Goal: Contribute content: Contribute content

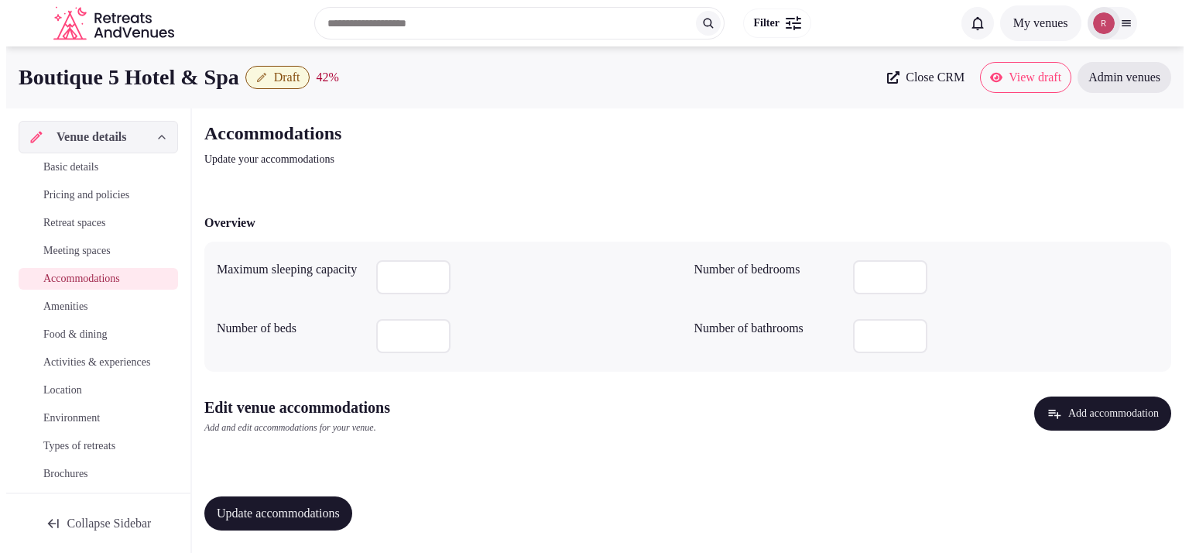
scroll to position [2, 0]
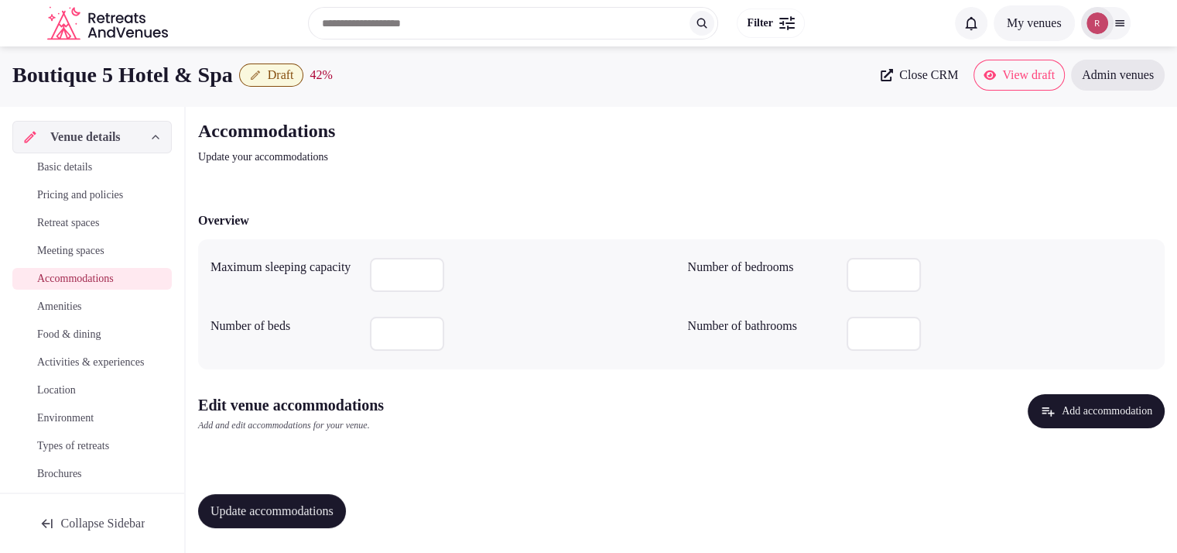
click at [1077, 407] on button "Add accommodation" at bounding box center [1096, 411] width 137 height 34
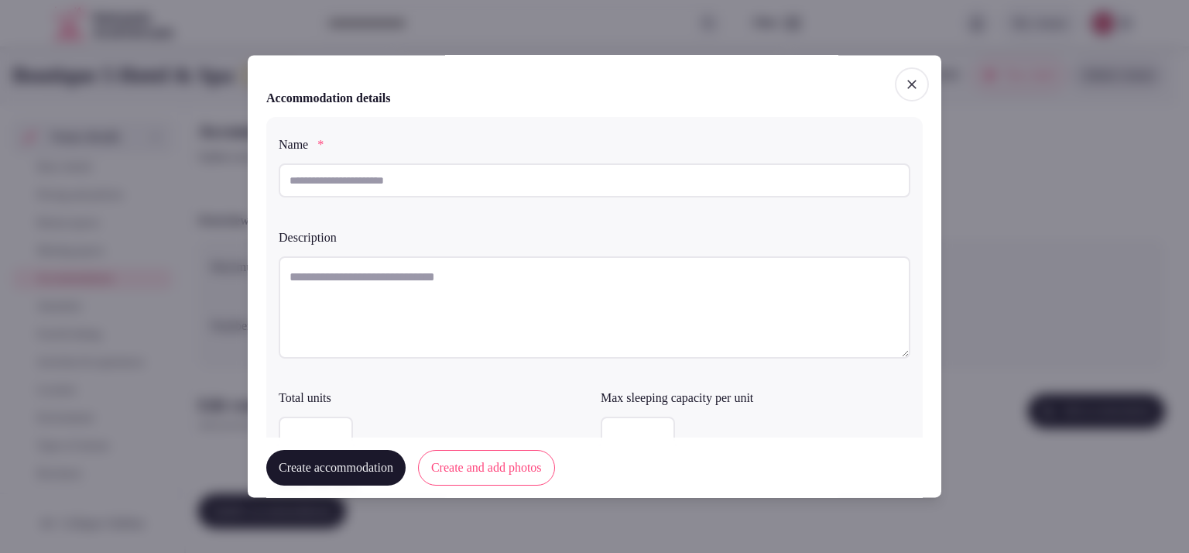
click at [385, 183] on input "text" at bounding box center [594, 180] width 631 height 34
paste input "**********"
type input "**********"
click at [392, 287] on textarea at bounding box center [594, 307] width 631 height 102
paste textarea "**********"
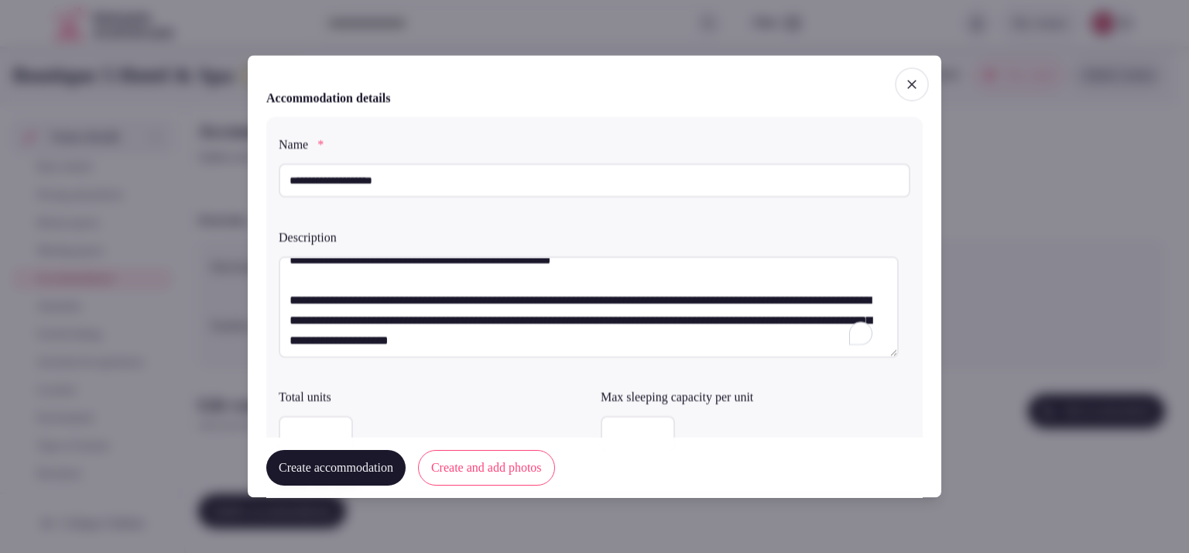
scroll to position [40, 0]
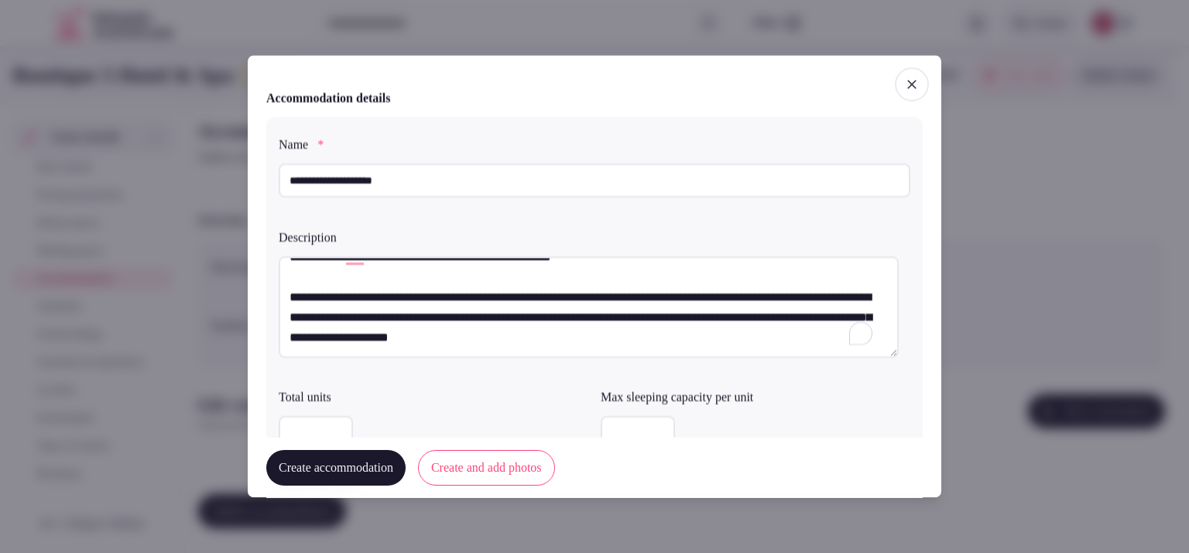
type textarea "**********"
click at [610, 423] on input "number" at bounding box center [638, 433] width 74 height 34
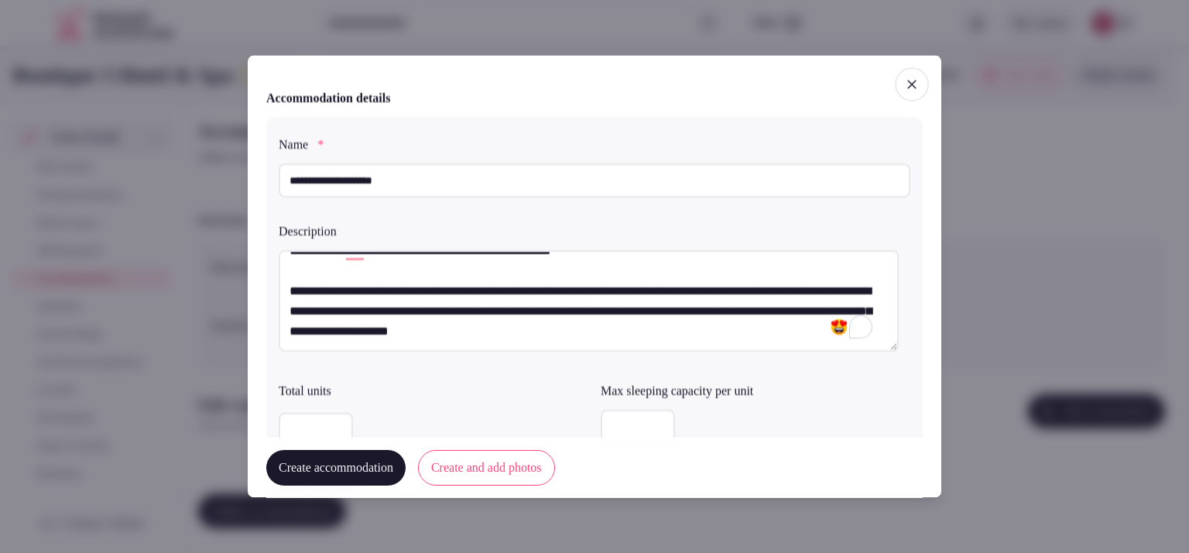
scroll to position [387, 0]
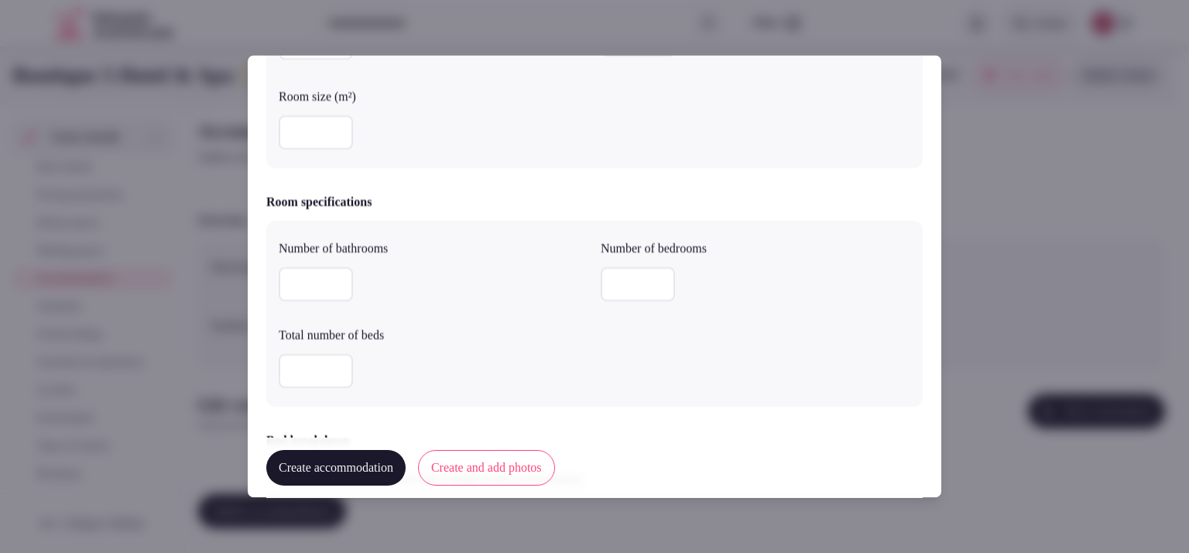
type input "*"
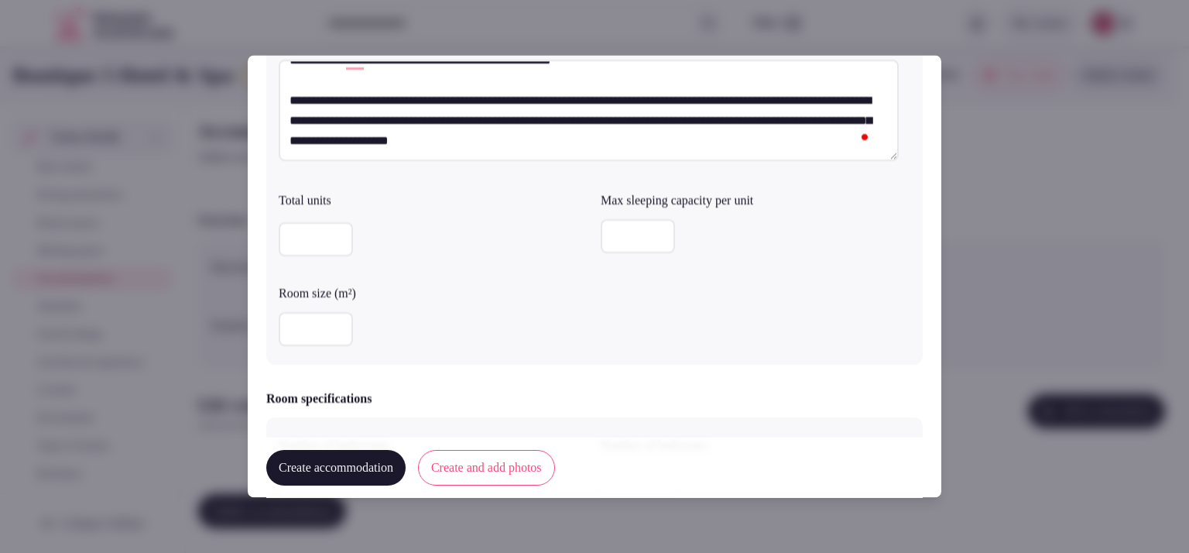
scroll to position [173, 0]
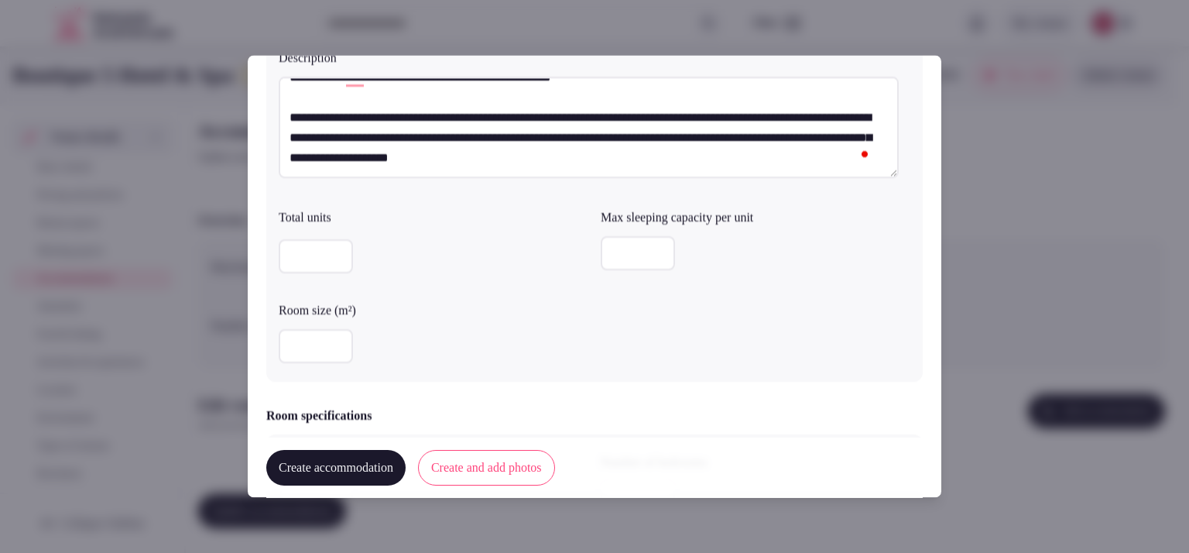
click at [310, 349] on input "number" at bounding box center [316, 347] width 74 height 34
type input "**"
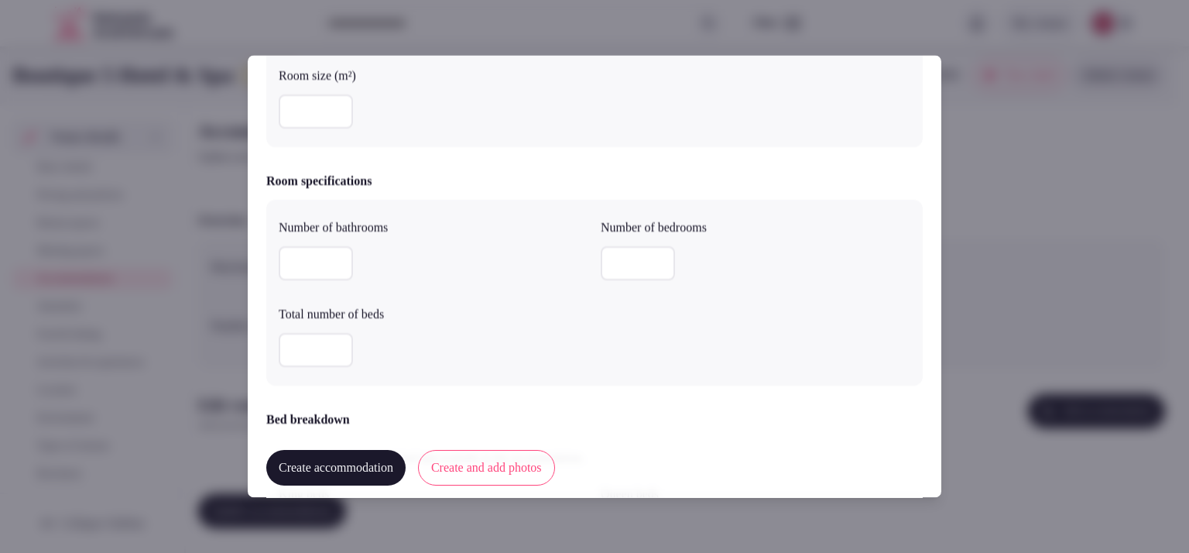
scroll to position [410, 0]
click at [601, 270] on input "number" at bounding box center [638, 262] width 74 height 34
type input "*"
click at [323, 256] on input "number" at bounding box center [316, 262] width 74 height 34
type input "*"
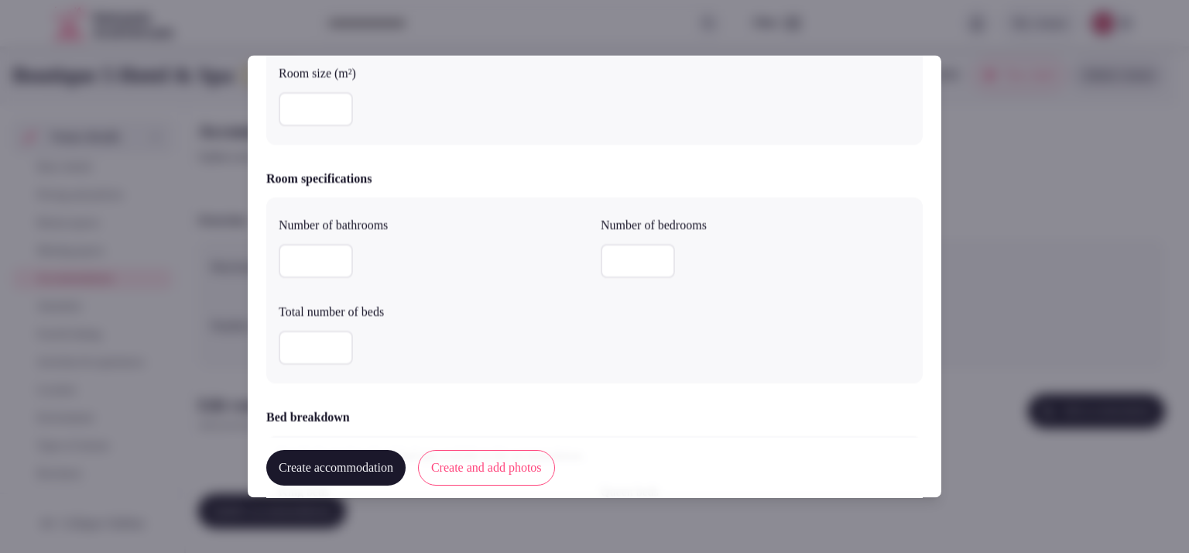
click at [309, 371] on div "Number of bathrooms * Number of bedrooms * Total number of beds" at bounding box center [594, 291] width 656 height 186
click at [327, 358] on input "number" at bounding box center [316, 348] width 74 height 34
type input "*"
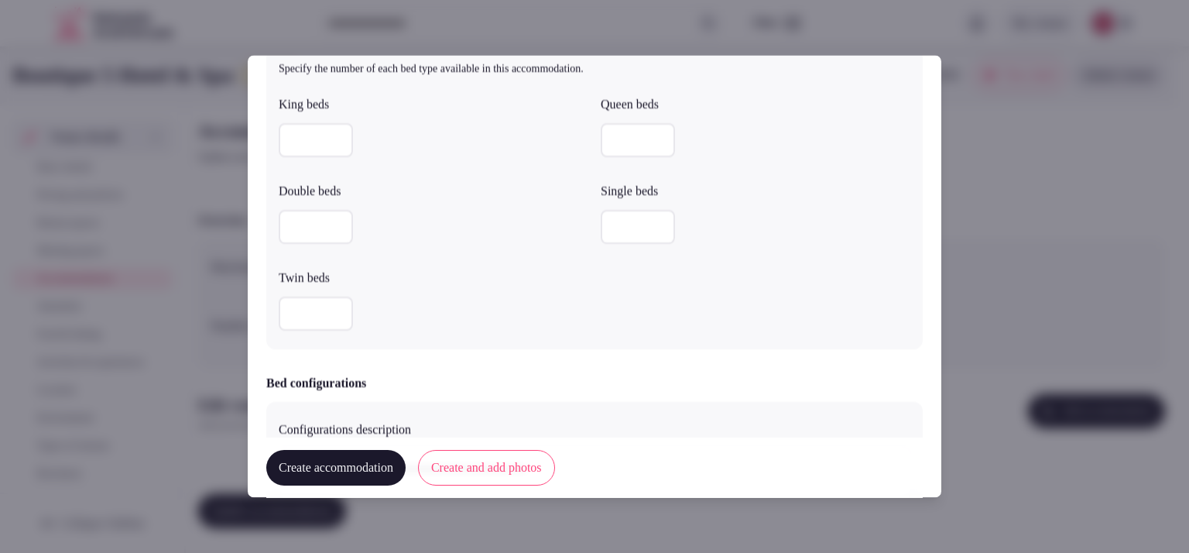
click at [321, 139] on input "number" at bounding box center [316, 141] width 74 height 34
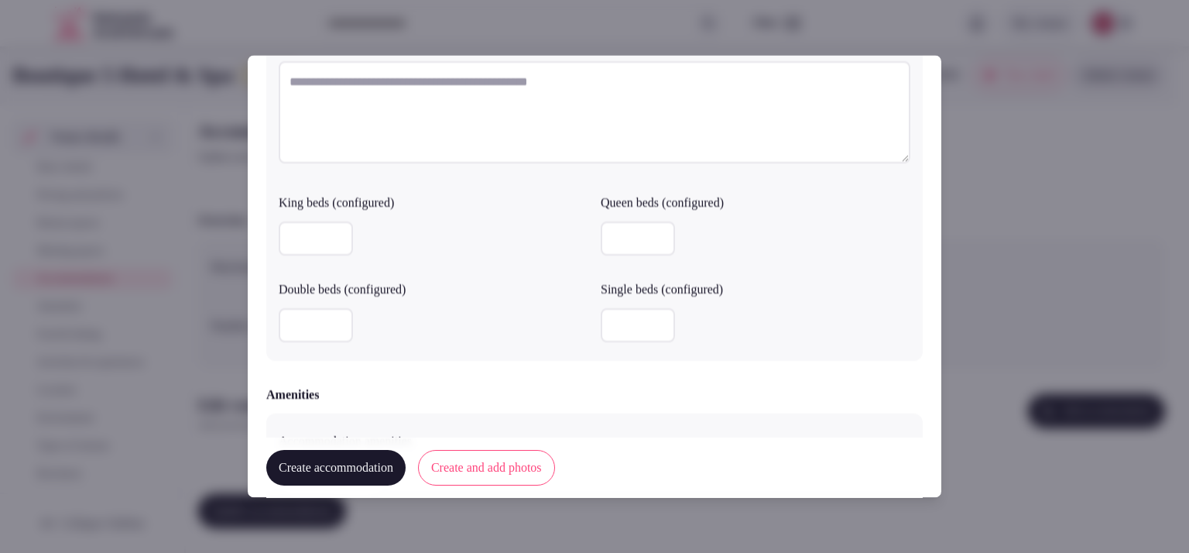
scroll to position [1436, 0]
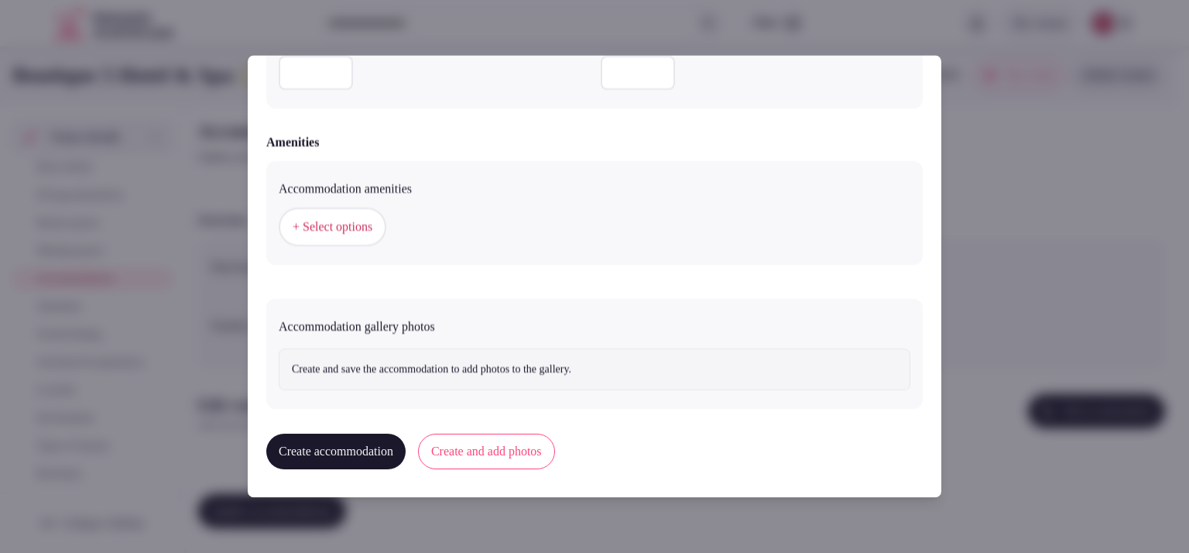
type input "*"
click at [350, 214] on button "+ Select options" at bounding box center [333, 227] width 108 height 39
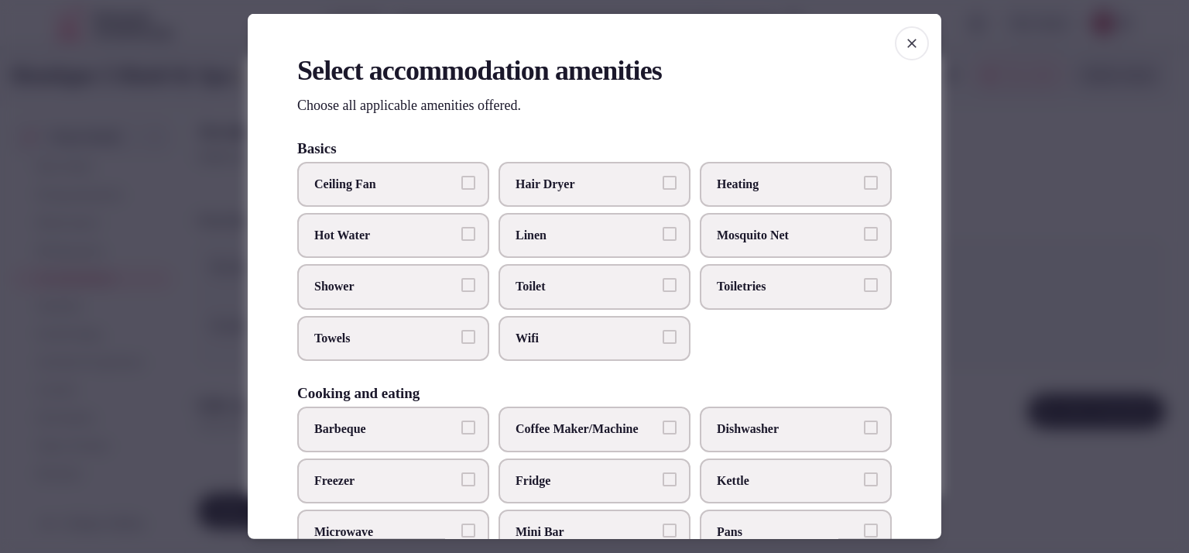
click at [380, 278] on span "Shower" at bounding box center [385, 286] width 142 height 17
click at [461, 278] on button "Shower" at bounding box center [468, 285] width 14 height 14
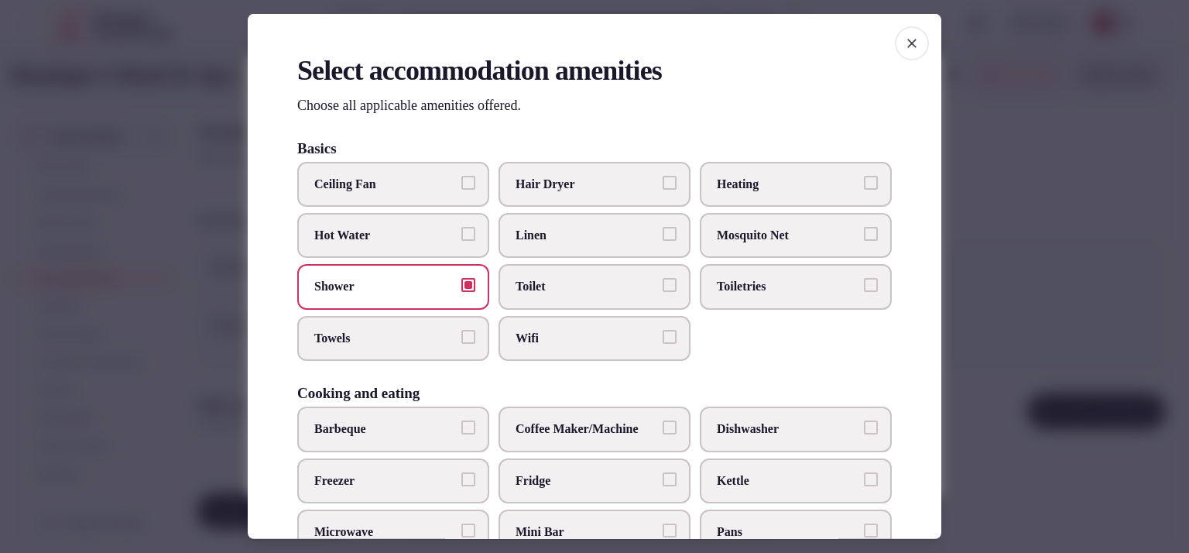
click at [406, 325] on label "Towels" at bounding box center [393, 338] width 192 height 45
click at [461, 330] on button "Towels" at bounding box center [468, 337] width 14 height 14
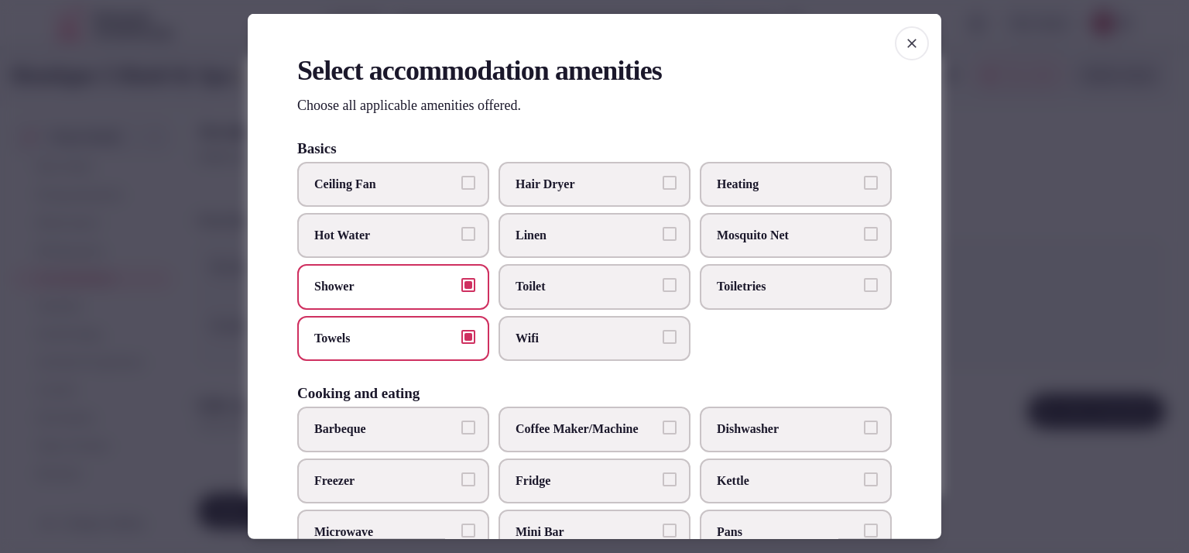
click at [542, 337] on span "Wifi" at bounding box center [586, 338] width 142 height 17
click at [662, 337] on button "Wifi" at bounding box center [669, 337] width 14 height 14
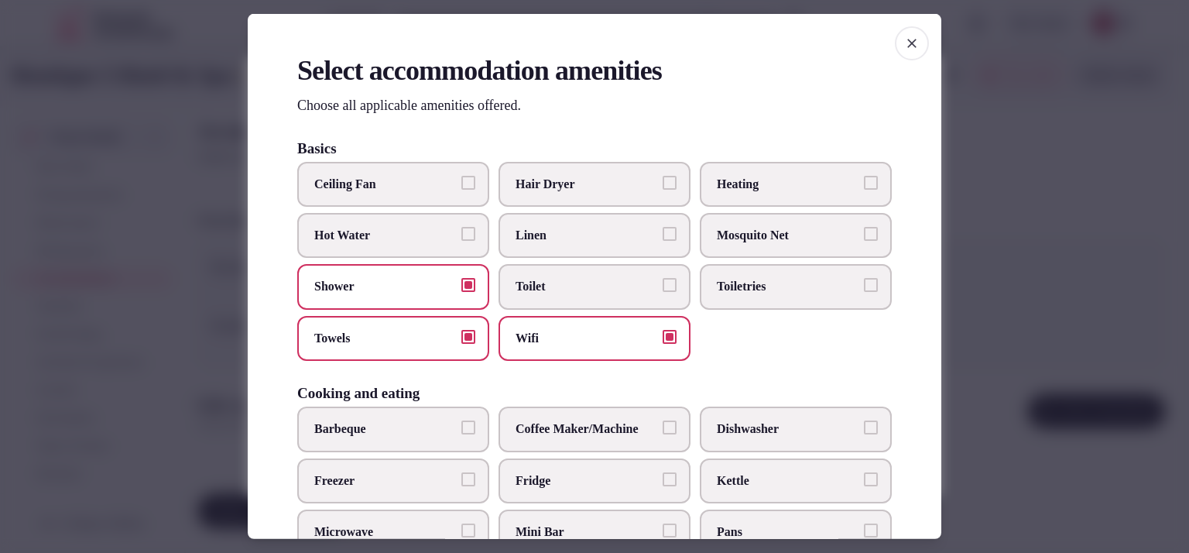
click at [561, 296] on label "Toilet" at bounding box center [594, 286] width 192 height 45
click at [662, 292] on button "Toilet" at bounding box center [669, 285] width 14 height 14
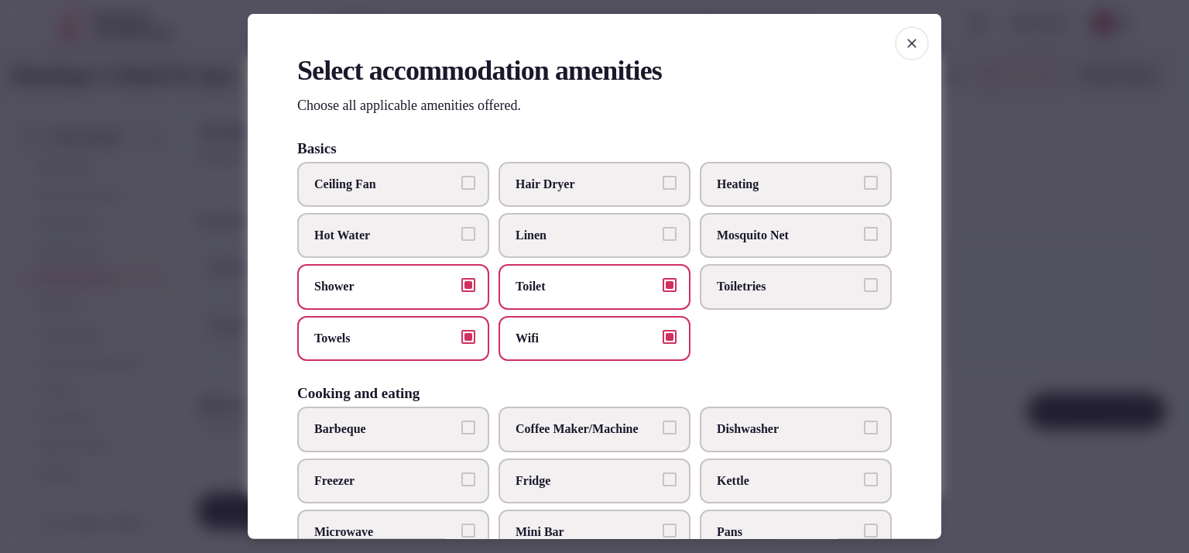
click at [730, 282] on span "Toiletries" at bounding box center [788, 286] width 142 height 17
click at [864, 282] on button "Toiletries" at bounding box center [871, 285] width 14 height 14
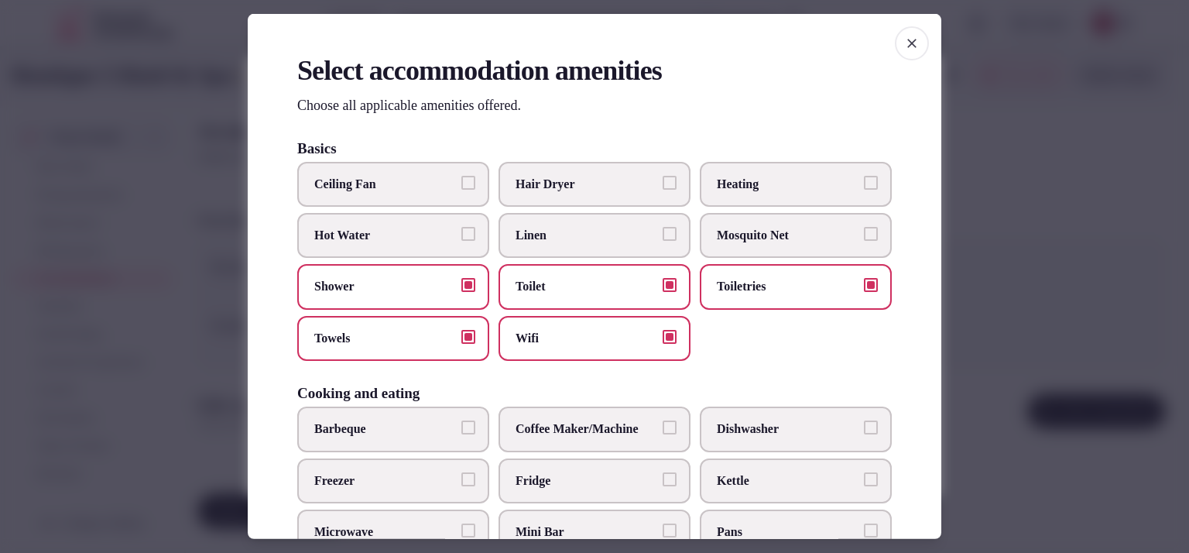
click at [573, 236] on span "Linen" at bounding box center [586, 235] width 142 height 17
click at [662, 236] on button "Linen" at bounding box center [669, 234] width 14 height 14
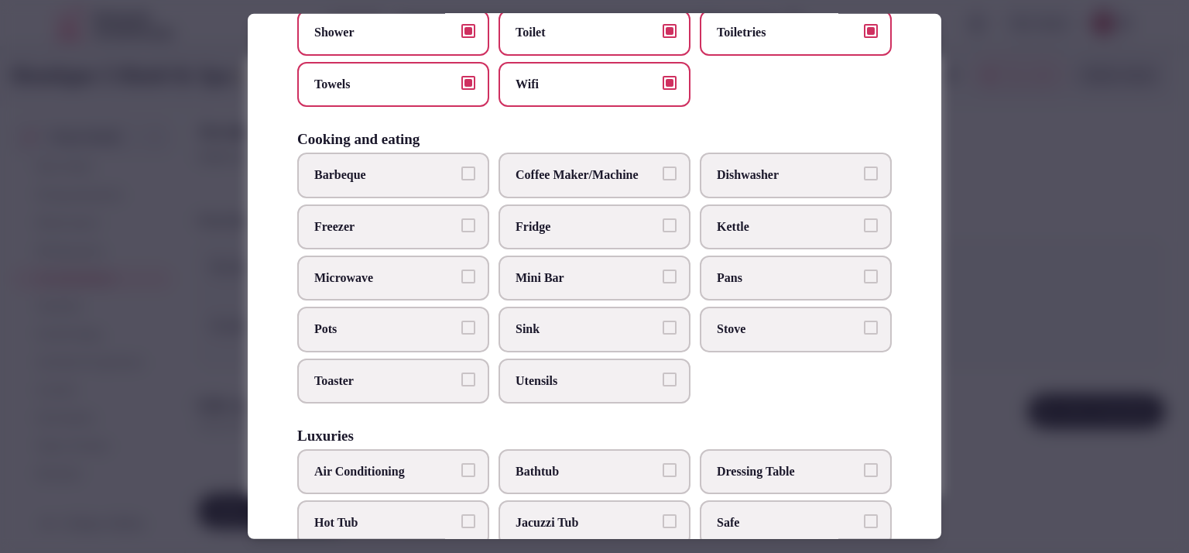
scroll to position [255, 0]
click at [645, 165] on span "Coffee Maker/Machine" at bounding box center [586, 173] width 142 height 17
click at [662, 165] on button "Coffee Maker/Machine" at bounding box center [669, 172] width 14 height 14
click at [608, 273] on span "Mini Bar" at bounding box center [586, 276] width 142 height 17
click at [662, 273] on button "Mini Bar" at bounding box center [669, 275] width 14 height 14
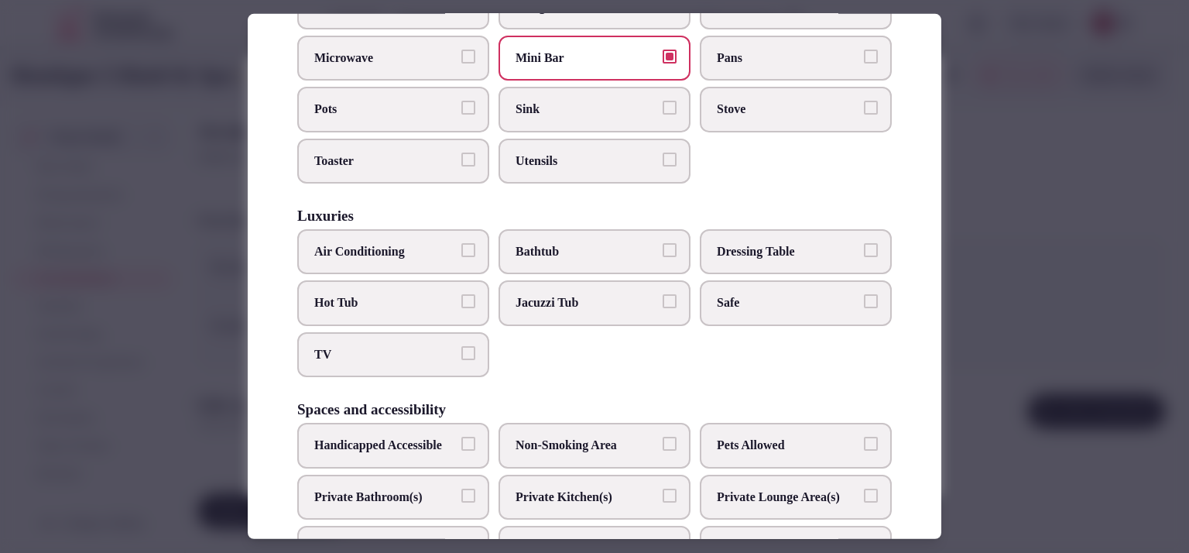
scroll to position [477, 0]
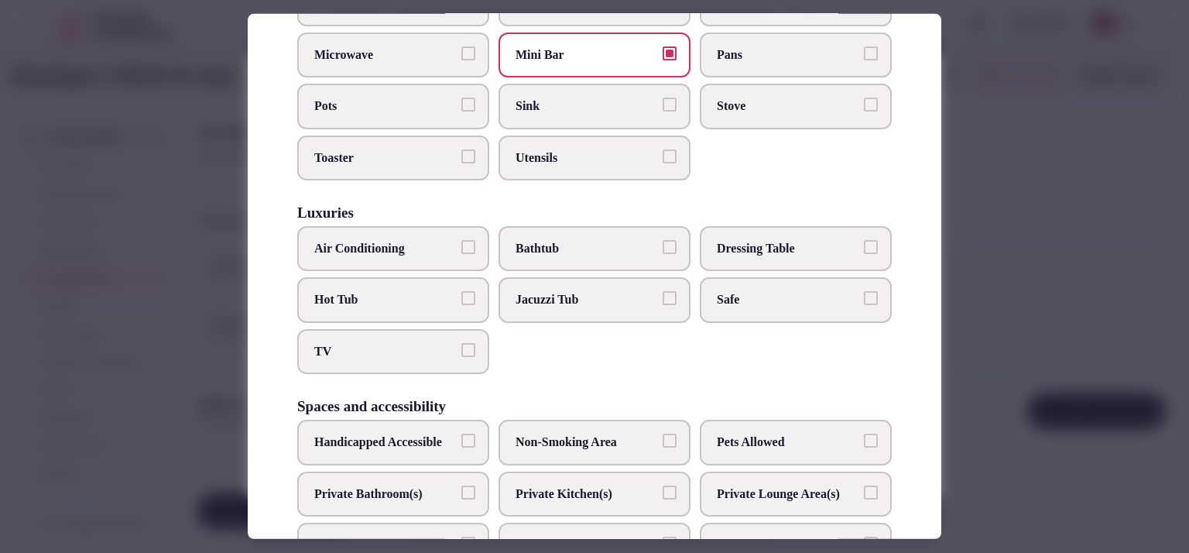
click at [641, 240] on span "Bathtub" at bounding box center [586, 248] width 142 height 17
click at [662, 240] on button "Bathtub" at bounding box center [669, 247] width 14 height 14
click at [732, 291] on span "Safe" at bounding box center [788, 299] width 142 height 17
click at [864, 291] on button "Safe" at bounding box center [871, 298] width 14 height 14
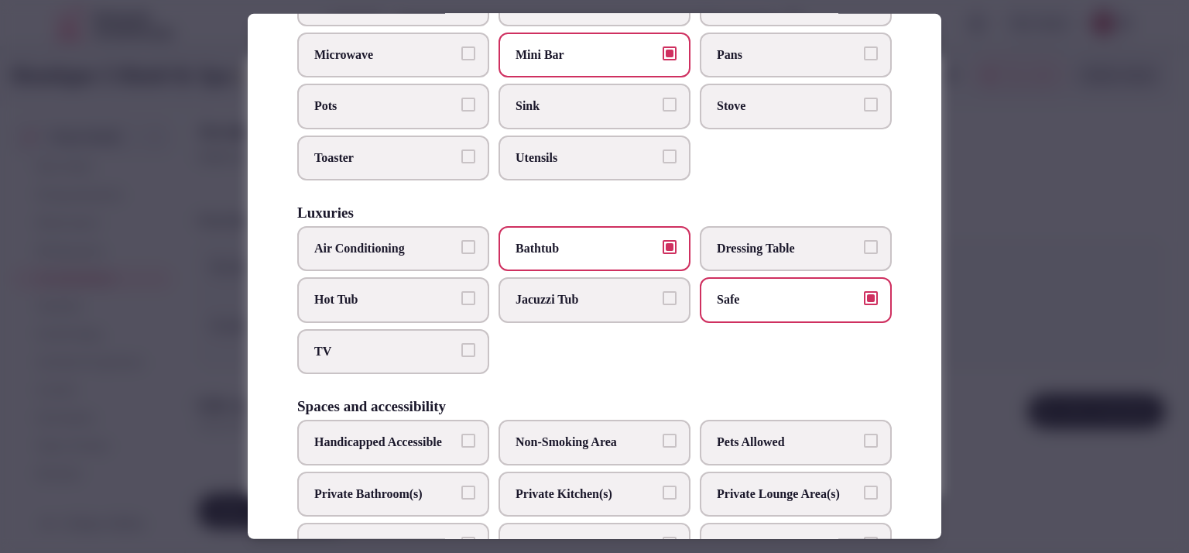
click at [732, 291] on span "Safe" at bounding box center [788, 299] width 142 height 17
click at [864, 291] on button "Safe" at bounding box center [871, 298] width 14 height 14
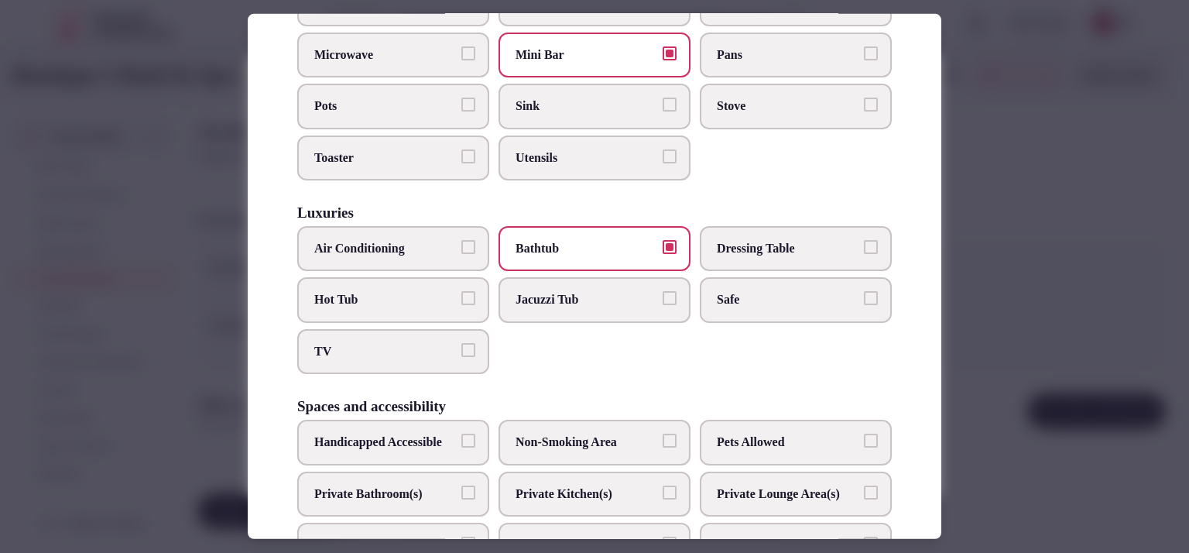
click at [432, 344] on span "TV" at bounding box center [385, 351] width 142 height 17
click at [461, 344] on button "TV" at bounding box center [468, 350] width 14 height 14
click at [436, 250] on span "Air Conditioning" at bounding box center [385, 248] width 142 height 17
click at [461, 250] on button "Air Conditioning" at bounding box center [468, 247] width 14 height 14
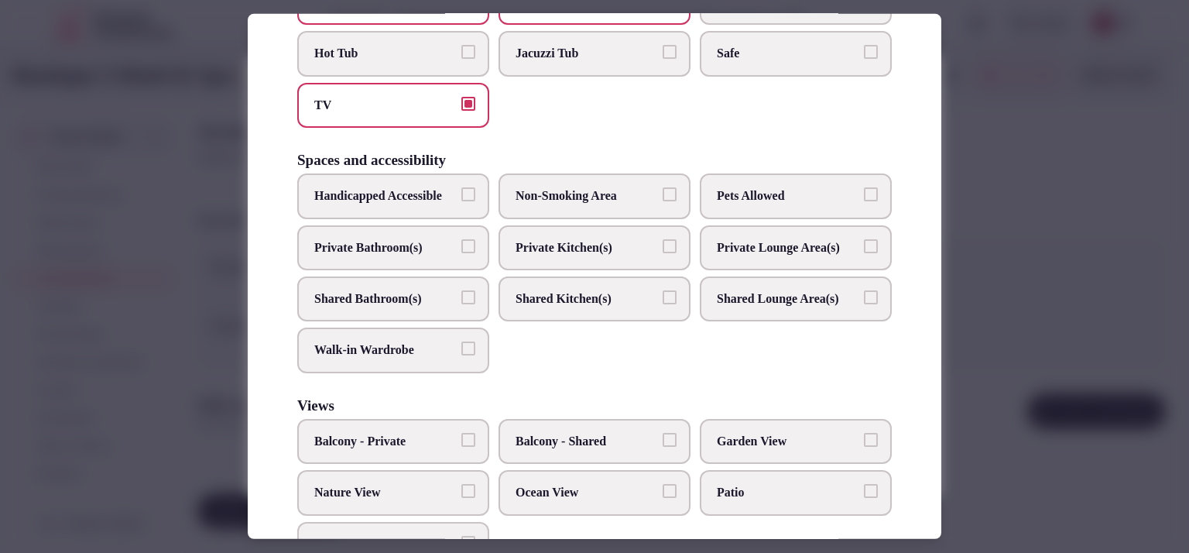
scroll to position [734, 0]
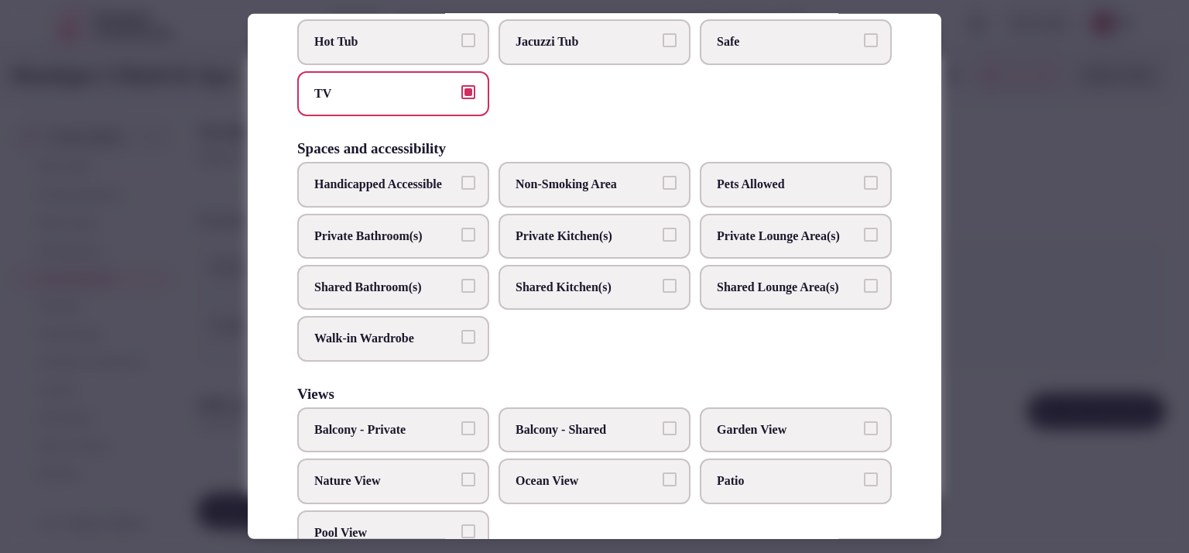
click at [404, 258] on label "Private Bathroom(s)" at bounding box center [393, 236] width 192 height 45
click at [461, 241] on button "Private Bathroom(s)" at bounding box center [468, 235] width 14 height 14
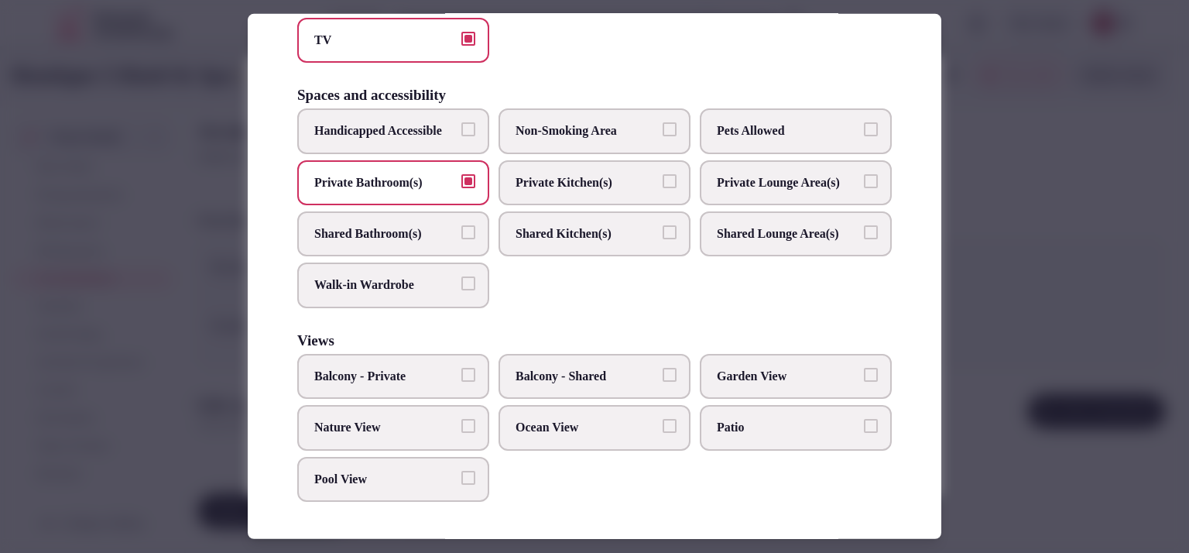
scroll to position [828, 0]
click at [390, 378] on span "Balcony - Private" at bounding box center [385, 376] width 142 height 17
click at [461, 378] on button "Balcony - Private" at bounding box center [468, 375] width 14 height 14
click at [593, 433] on span "Ocean View" at bounding box center [586, 427] width 142 height 17
click at [662, 433] on button "Ocean View" at bounding box center [669, 426] width 14 height 14
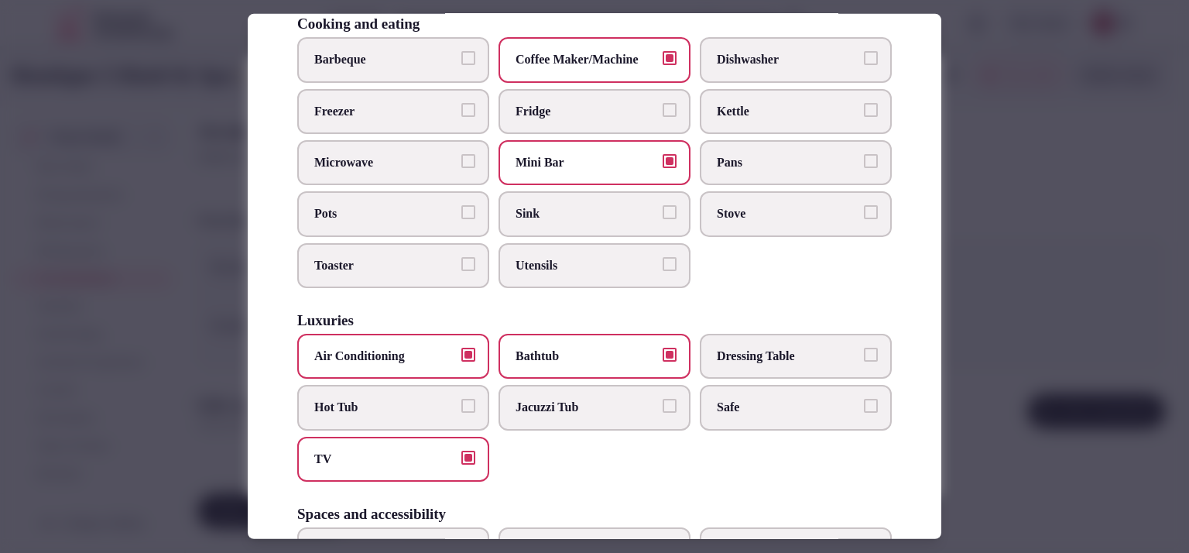
scroll to position [0, 0]
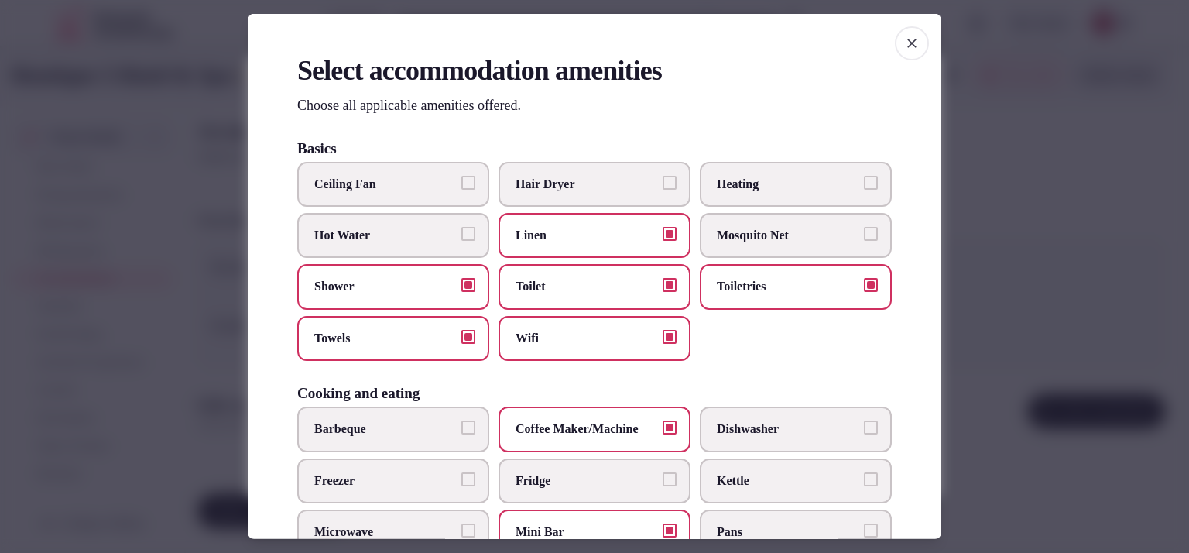
click at [614, 192] on label "Hair Dryer" at bounding box center [594, 183] width 192 height 45
click at [662, 189] on button "Hair Dryer" at bounding box center [669, 182] width 14 height 14
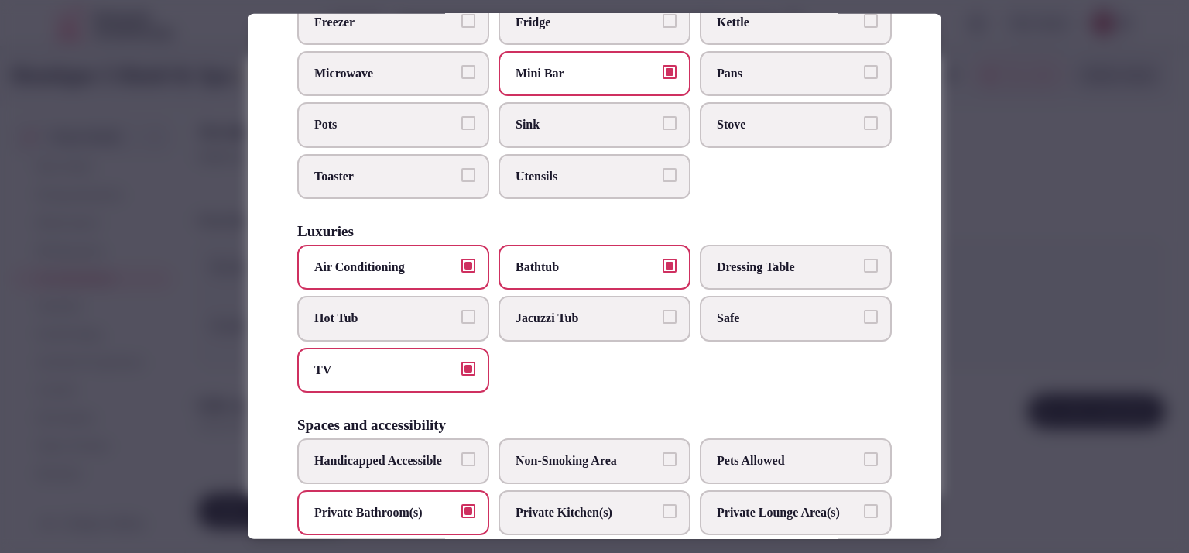
click at [1047, 204] on div at bounding box center [594, 276] width 1189 height 553
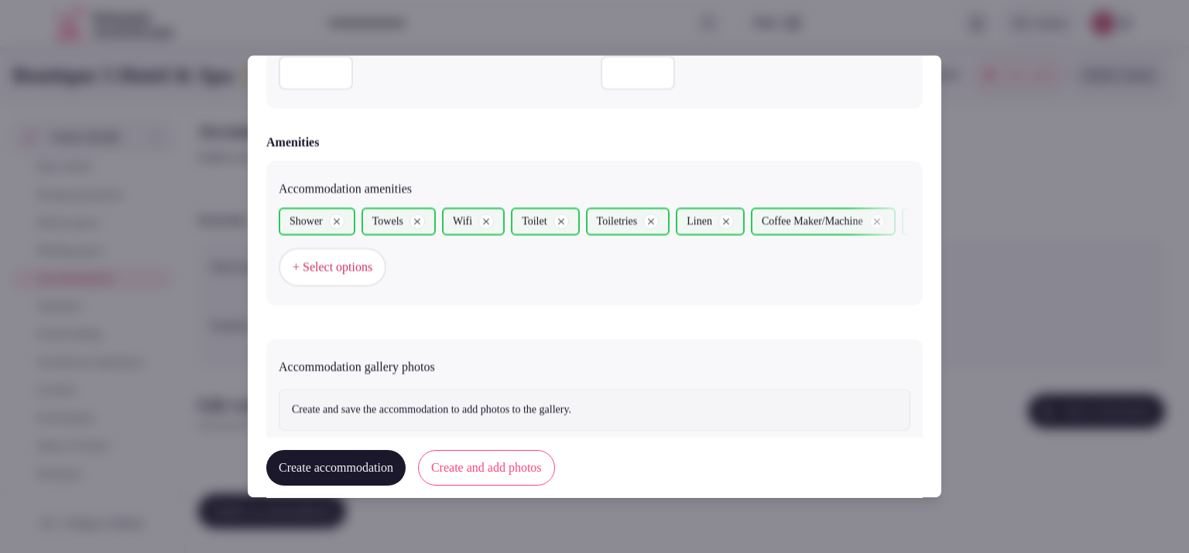
scroll to position [1477, 0]
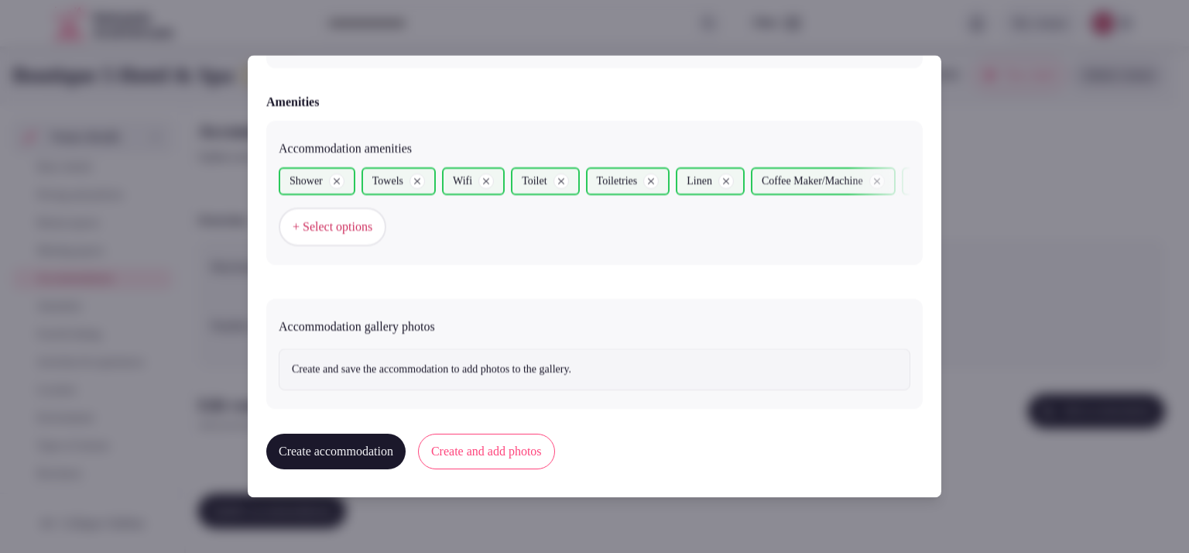
click at [541, 453] on button "Create and add photos" at bounding box center [486, 451] width 137 height 36
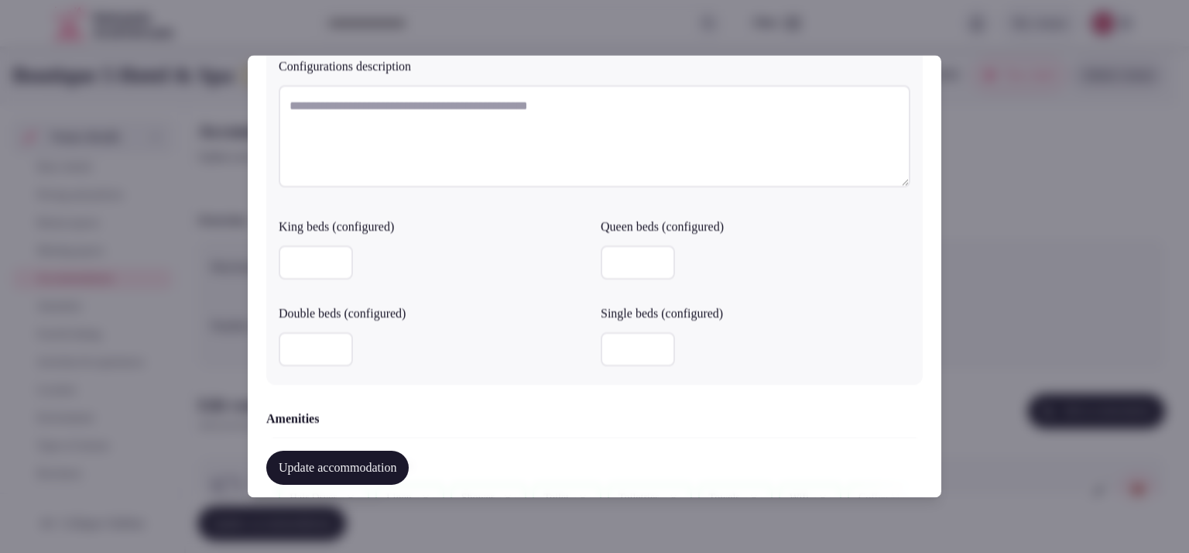
scroll to position [1547, 0]
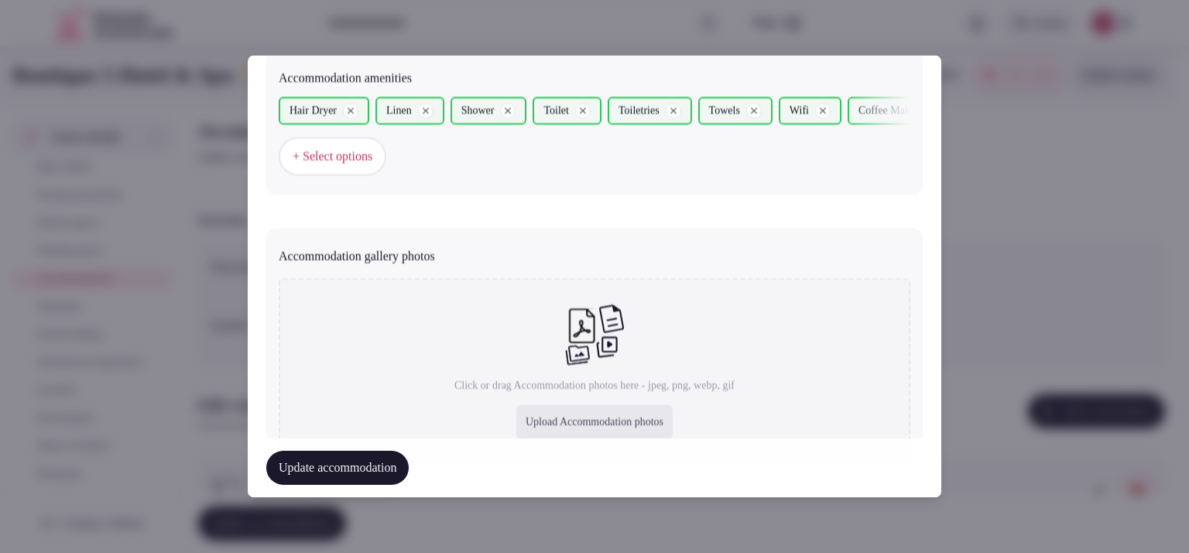
click at [593, 428] on div "Upload Accommodation photos" at bounding box center [594, 423] width 156 height 34
type input "**********"
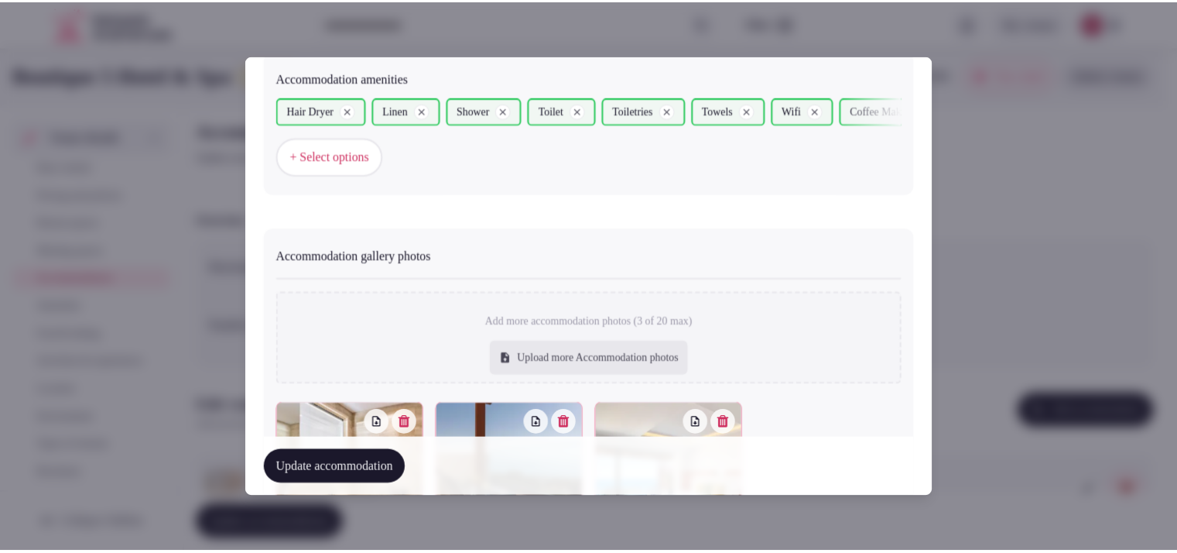
scroll to position [1704, 0]
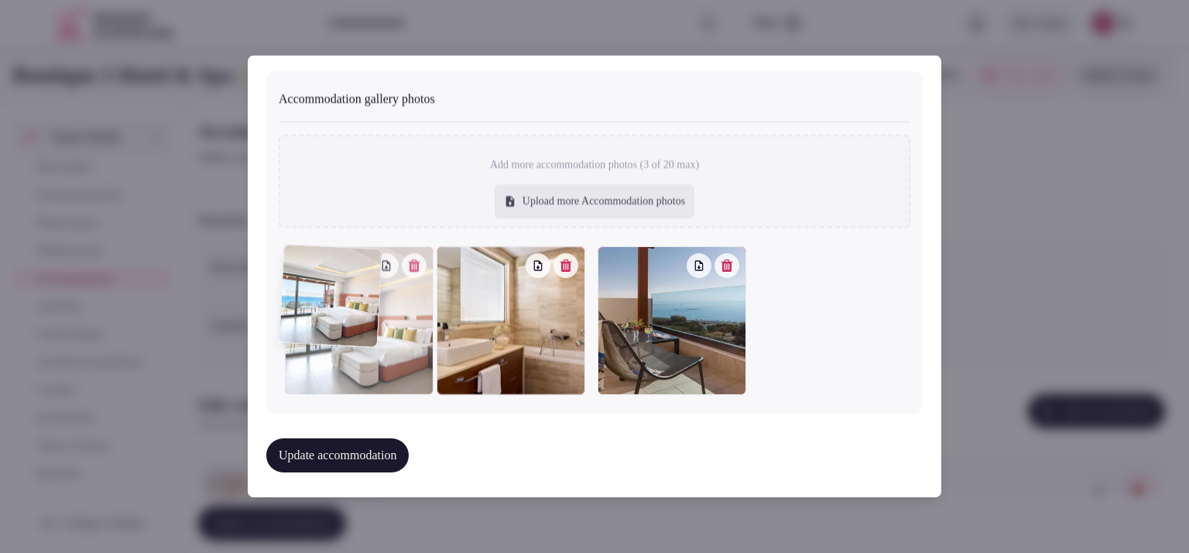
drag, startPoint x: 684, startPoint y: 326, endPoint x: 402, endPoint y: 336, distance: 281.9
click at [381, 337] on div at bounding box center [359, 321] width 149 height 149
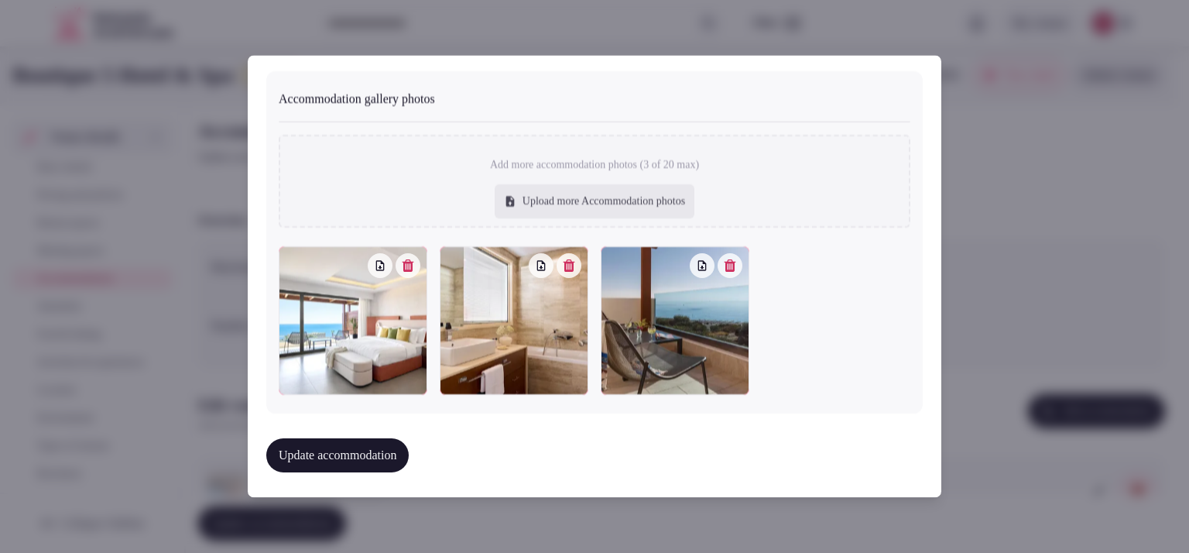
click at [409, 457] on button "Update accommodation" at bounding box center [337, 456] width 142 height 34
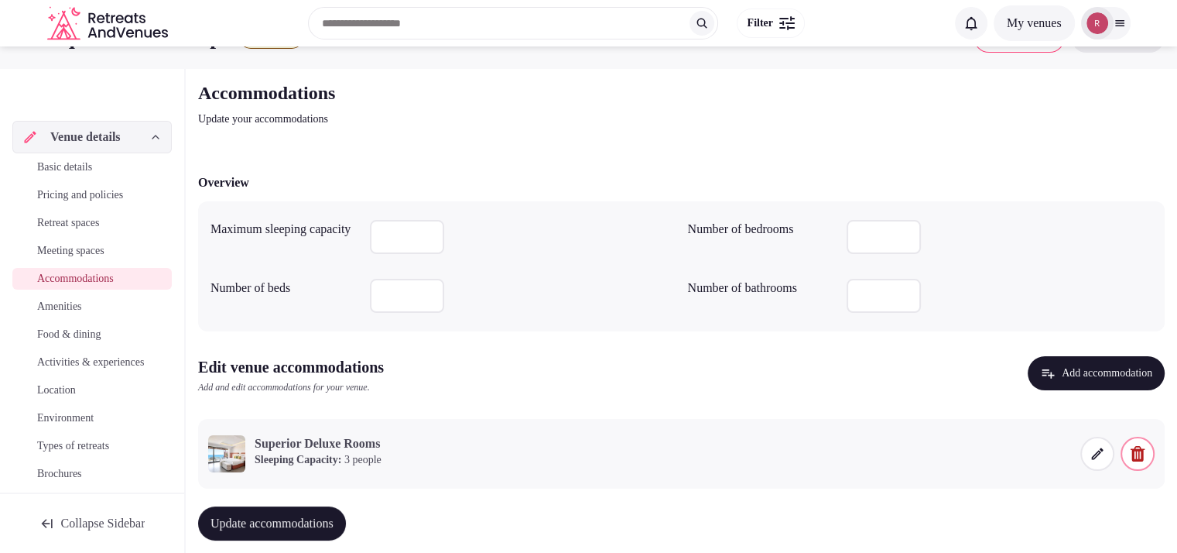
scroll to position [71, 0]
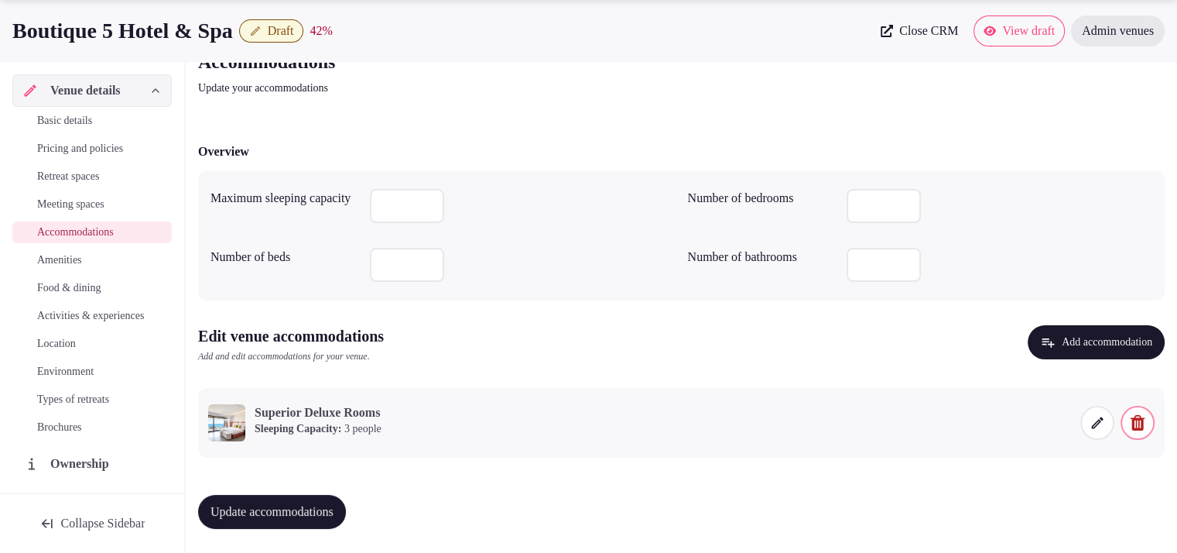
click at [309, 510] on span "Update accommodations" at bounding box center [271, 511] width 123 height 15
click at [63, 250] on link "Amenities" at bounding box center [91, 260] width 159 height 22
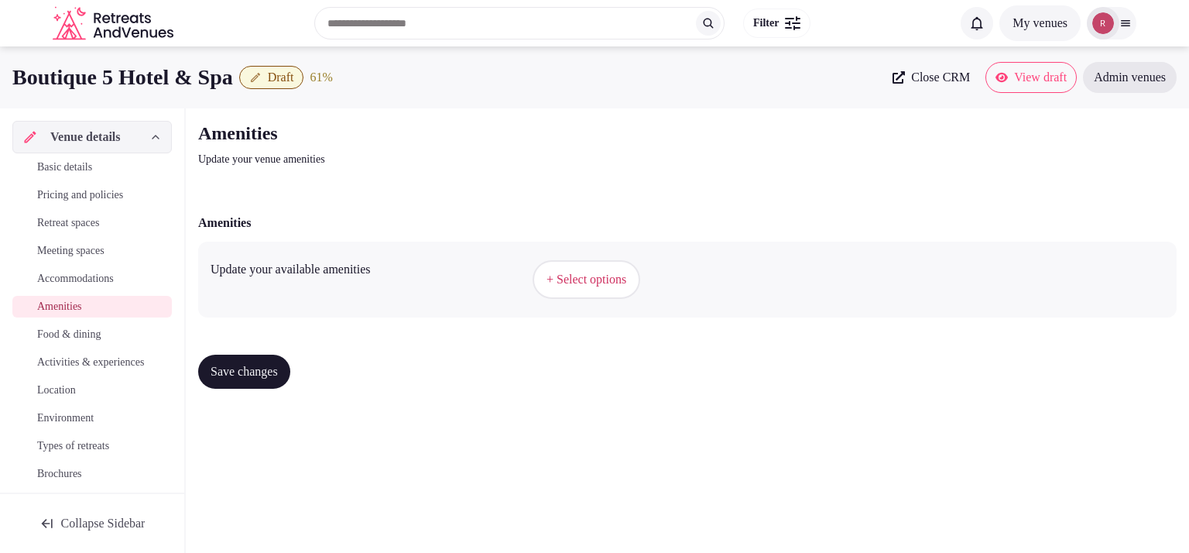
click at [594, 280] on span "+ Select options" at bounding box center [586, 279] width 80 height 17
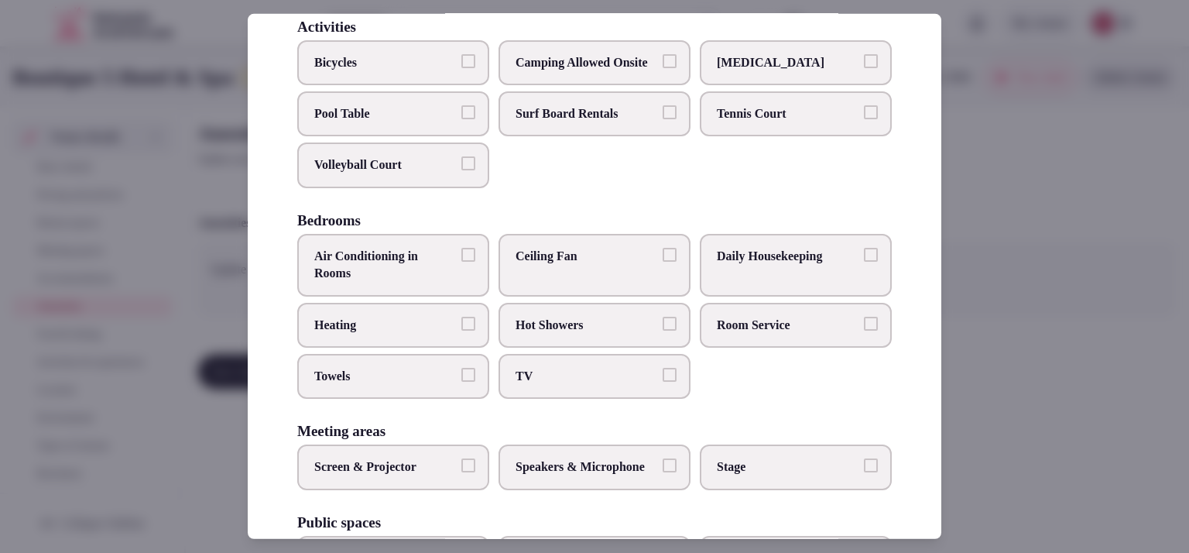
scroll to position [125, 0]
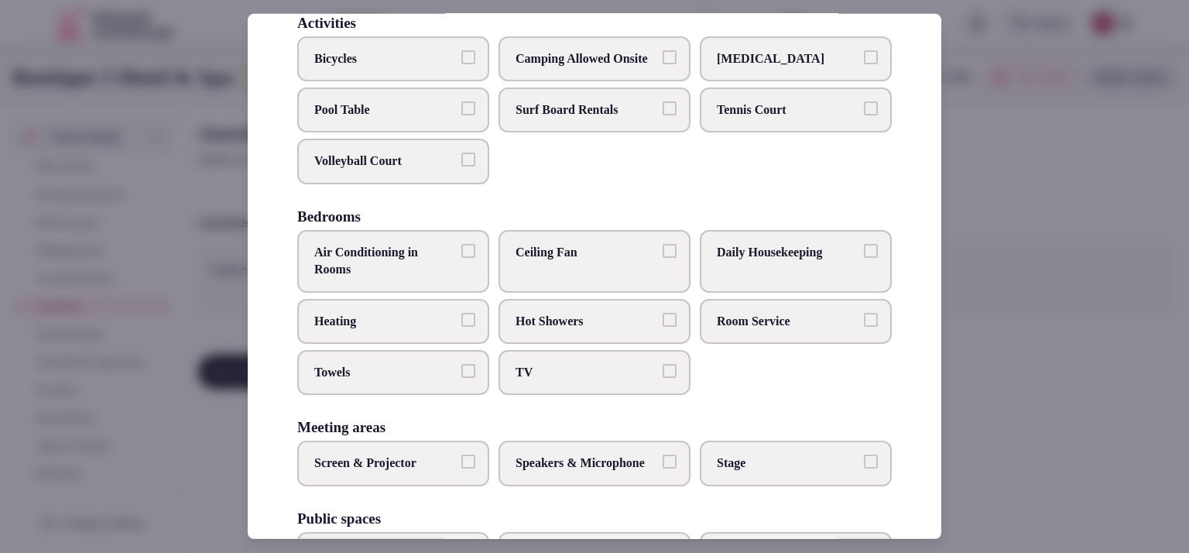
click at [460, 183] on label "Volleyball Court" at bounding box center [393, 161] width 192 height 45
click at [461, 166] on button "Volleyball Court" at bounding box center [468, 159] width 14 height 14
click at [536, 381] on span "TV" at bounding box center [586, 372] width 142 height 17
click at [662, 378] on button "TV" at bounding box center [669, 371] width 14 height 14
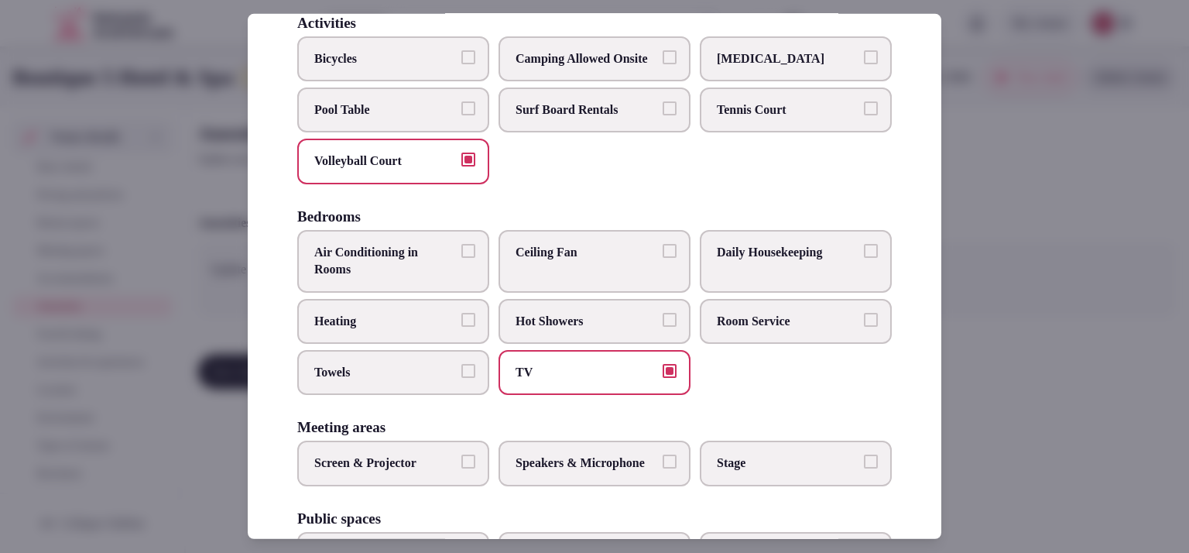
click at [780, 323] on label "Room Service" at bounding box center [796, 320] width 192 height 45
click at [864, 323] on button "Room Service" at bounding box center [871, 319] width 14 height 14
click at [801, 282] on label "Daily Housekeeping" at bounding box center [796, 261] width 192 height 63
click at [864, 258] on button "Daily Housekeeping" at bounding box center [871, 251] width 14 height 14
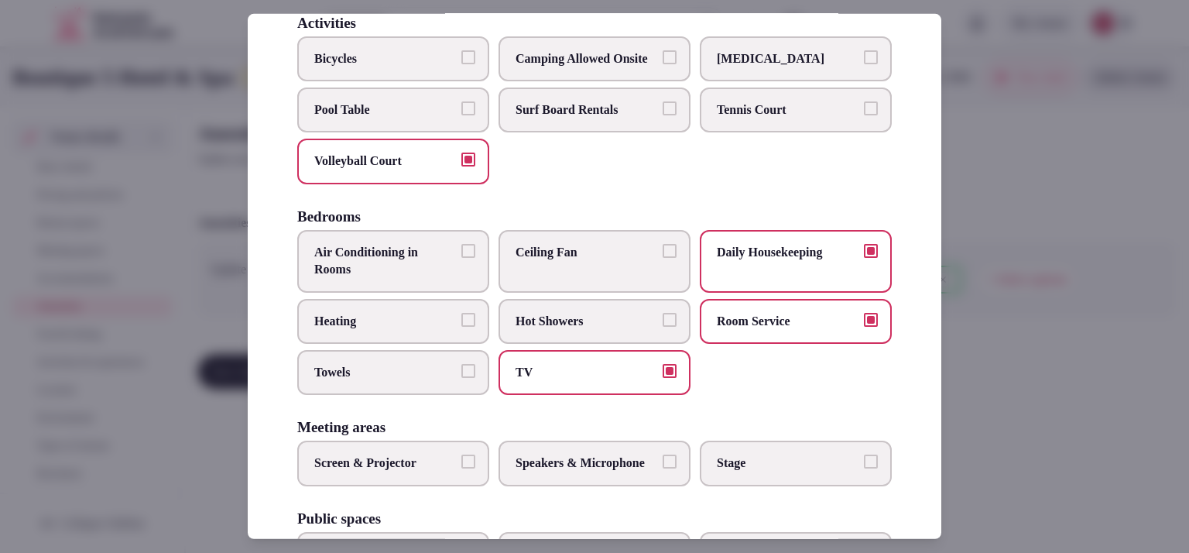
click at [440, 381] on span "Towels" at bounding box center [385, 372] width 142 height 17
click at [461, 378] on button "Towels" at bounding box center [468, 371] width 14 height 14
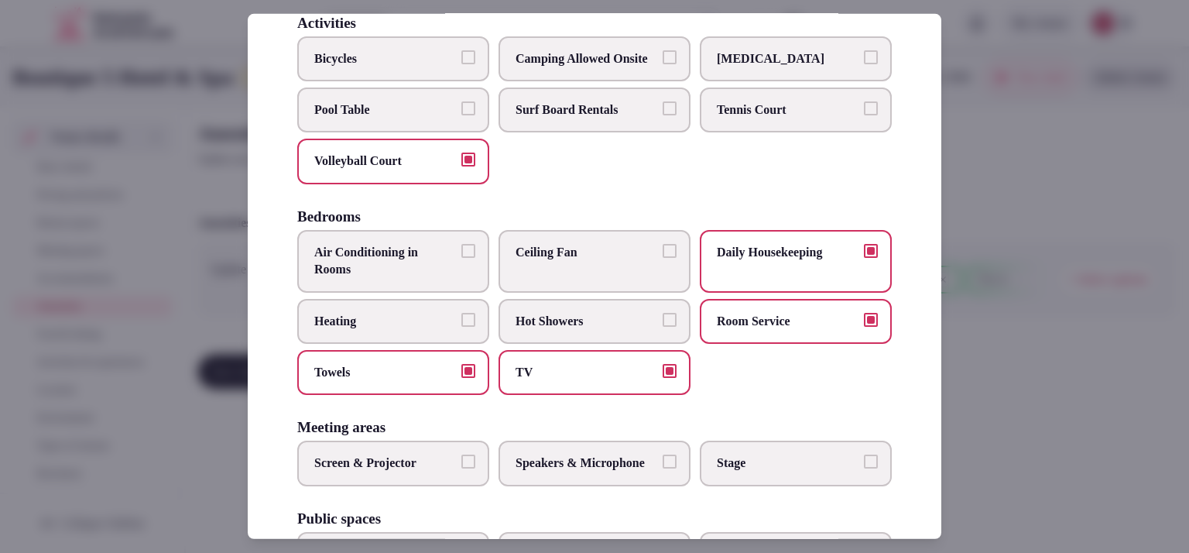
click at [435, 279] on span "Air Conditioning in Rooms" at bounding box center [385, 261] width 142 height 35
click at [461, 258] on button "Air Conditioning in Rooms" at bounding box center [468, 251] width 14 height 14
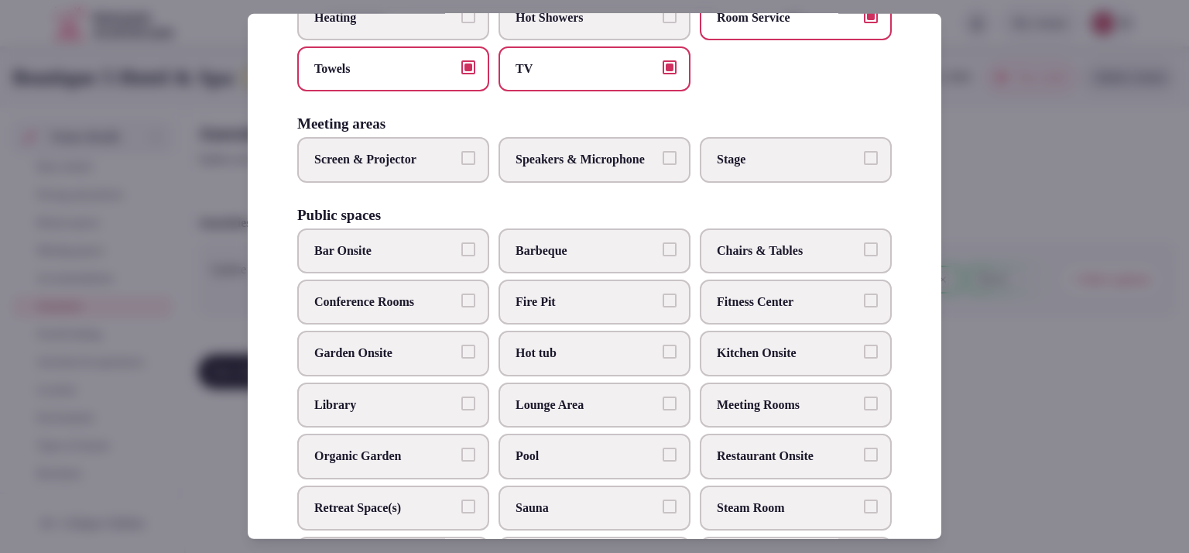
scroll to position [436, 0]
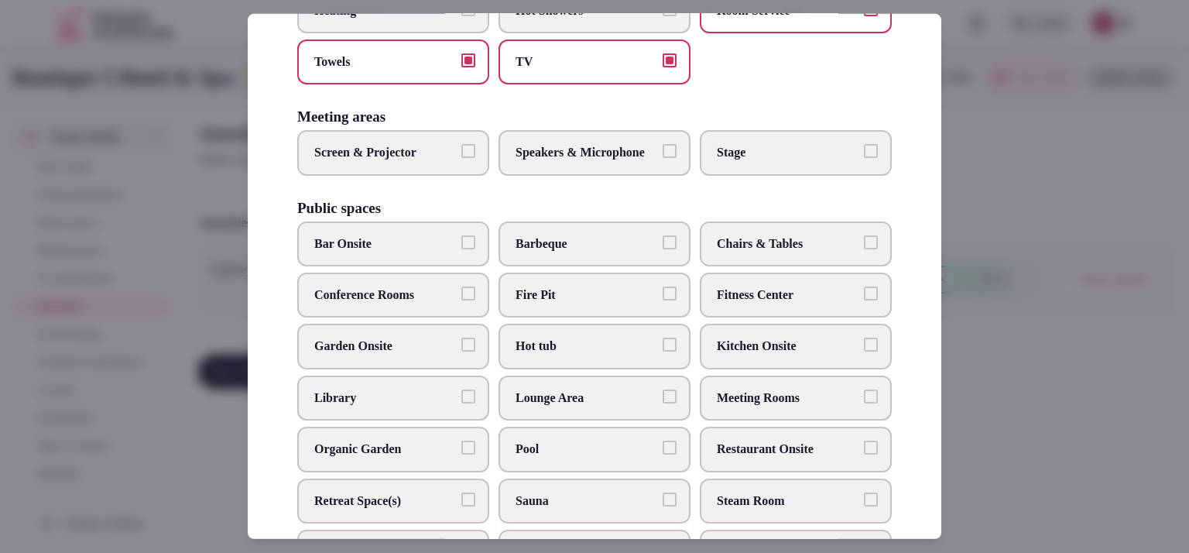
click at [384, 175] on label "Screen & Projector" at bounding box center [393, 152] width 192 height 45
click at [461, 158] on button "Screen & Projector" at bounding box center [468, 151] width 14 height 14
click at [563, 161] on span "Speakers & Microphone" at bounding box center [586, 152] width 142 height 17
click at [662, 158] on button "Speakers & Microphone" at bounding box center [669, 151] width 14 height 14
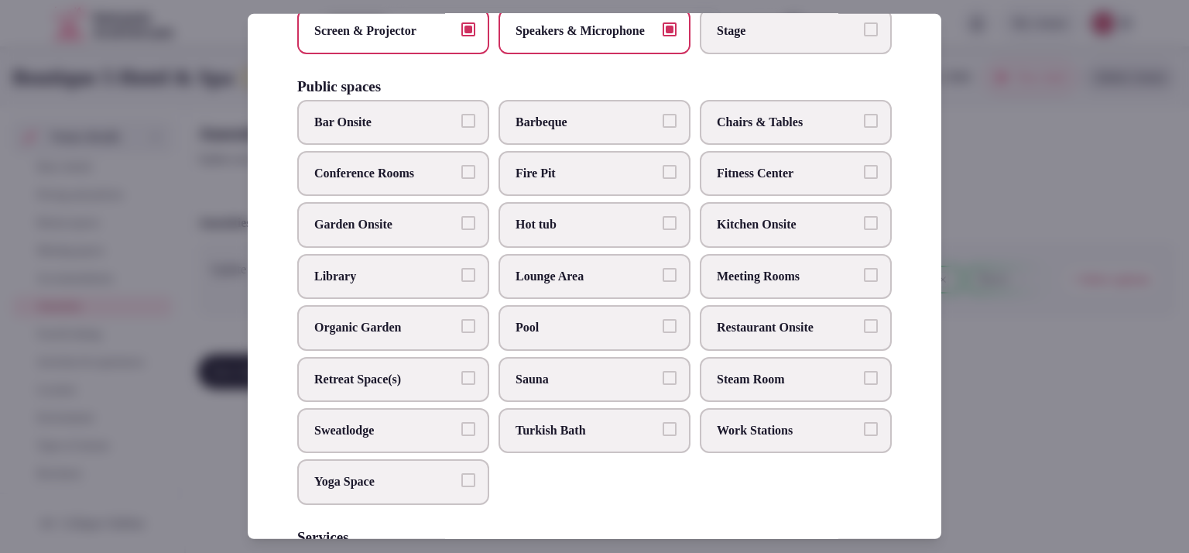
scroll to position [560, 0]
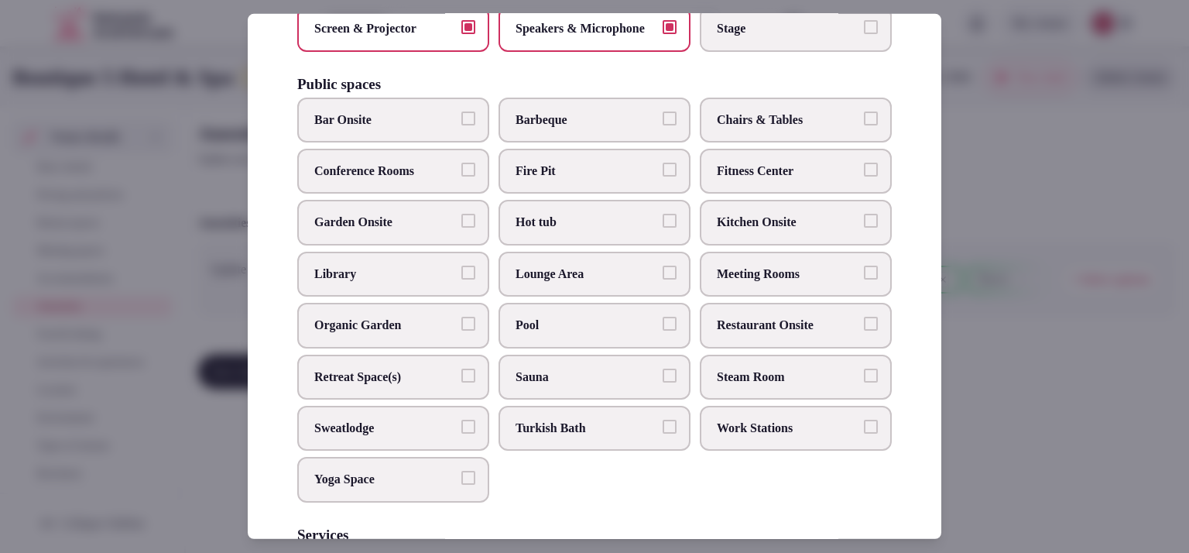
click at [361, 128] on span "Bar Onsite" at bounding box center [385, 119] width 142 height 17
click at [461, 125] on button "Bar Onsite" at bounding box center [468, 118] width 14 height 14
click at [748, 282] on span "Meeting Rooms" at bounding box center [788, 273] width 142 height 17
click at [864, 279] on button "Meeting Rooms" at bounding box center [871, 272] width 14 height 14
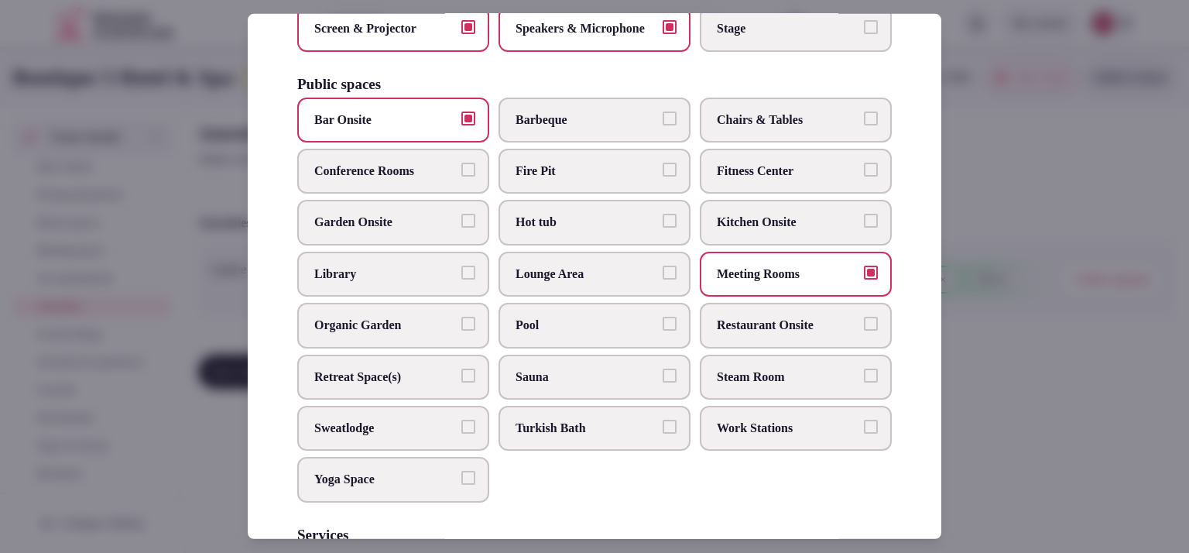
click at [760, 334] on span "Restaurant Onsite" at bounding box center [788, 325] width 142 height 17
click at [864, 330] on button "Restaurant Onsite" at bounding box center [871, 324] width 14 height 14
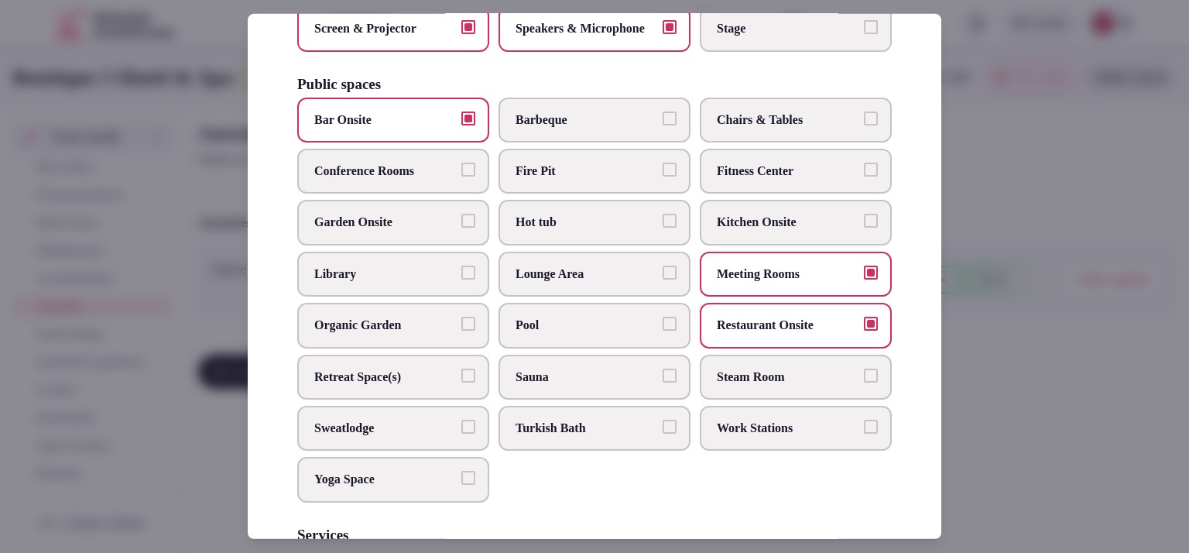
click at [767, 193] on label "Fitness Center" at bounding box center [796, 171] width 192 height 45
click at [864, 176] on button "Fitness Center" at bounding box center [871, 170] width 14 height 14
click at [756, 128] on span "Chairs & Tables" at bounding box center [788, 119] width 142 height 17
click at [864, 125] on button "Chairs & Tables" at bounding box center [871, 118] width 14 height 14
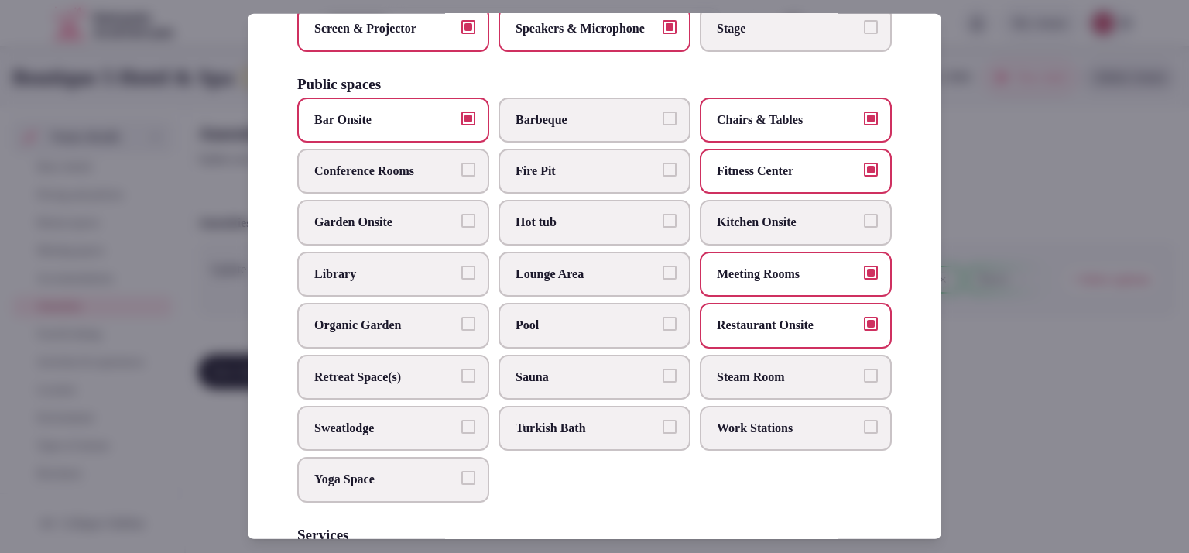
click at [527, 334] on span "Pool" at bounding box center [586, 325] width 142 height 17
click at [662, 330] on button "Pool" at bounding box center [669, 324] width 14 height 14
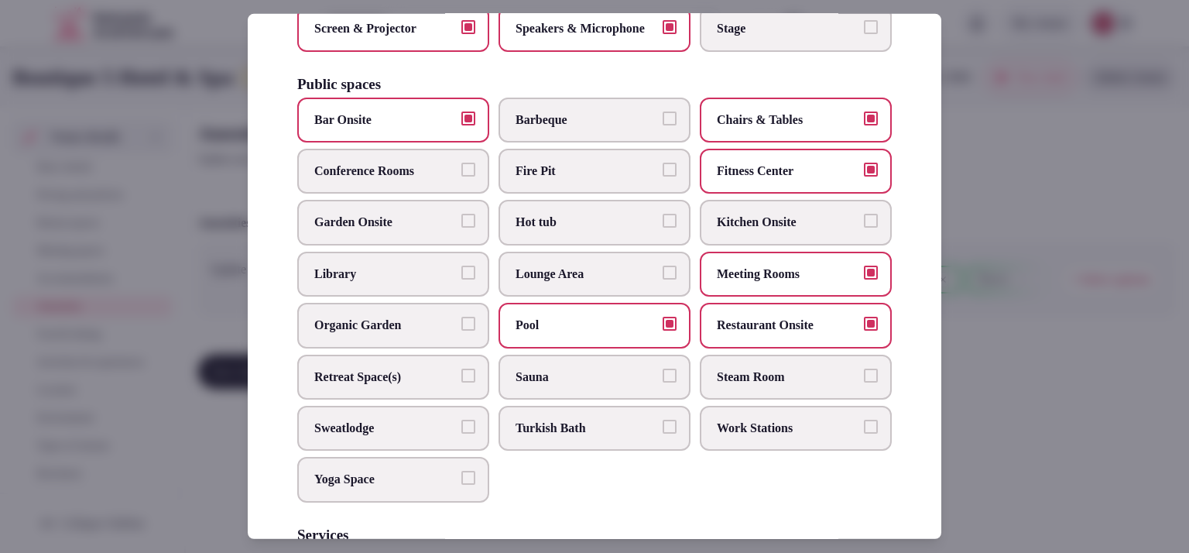
click at [539, 385] on span "Sauna" at bounding box center [586, 376] width 142 height 17
click at [662, 382] on button "Sauna" at bounding box center [669, 375] width 14 height 14
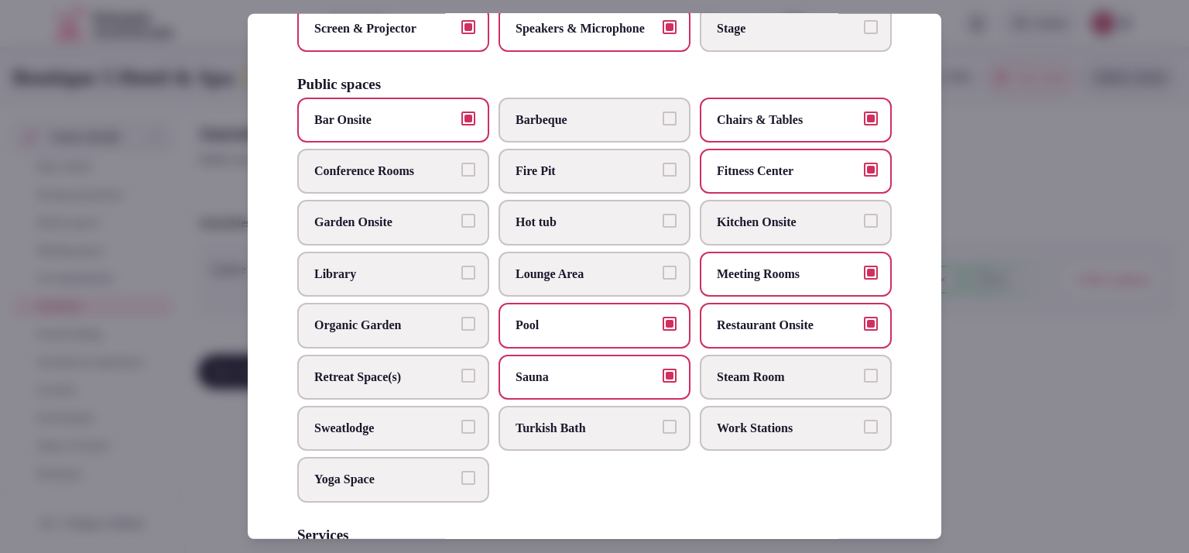
click at [386, 245] on label "Garden Onsite" at bounding box center [393, 222] width 192 height 45
click at [461, 228] on button "Garden Onsite" at bounding box center [468, 221] width 14 height 14
click at [402, 180] on span "Conference Rooms" at bounding box center [385, 171] width 142 height 17
click at [461, 176] on button "Conference Rooms" at bounding box center [468, 170] width 14 height 14
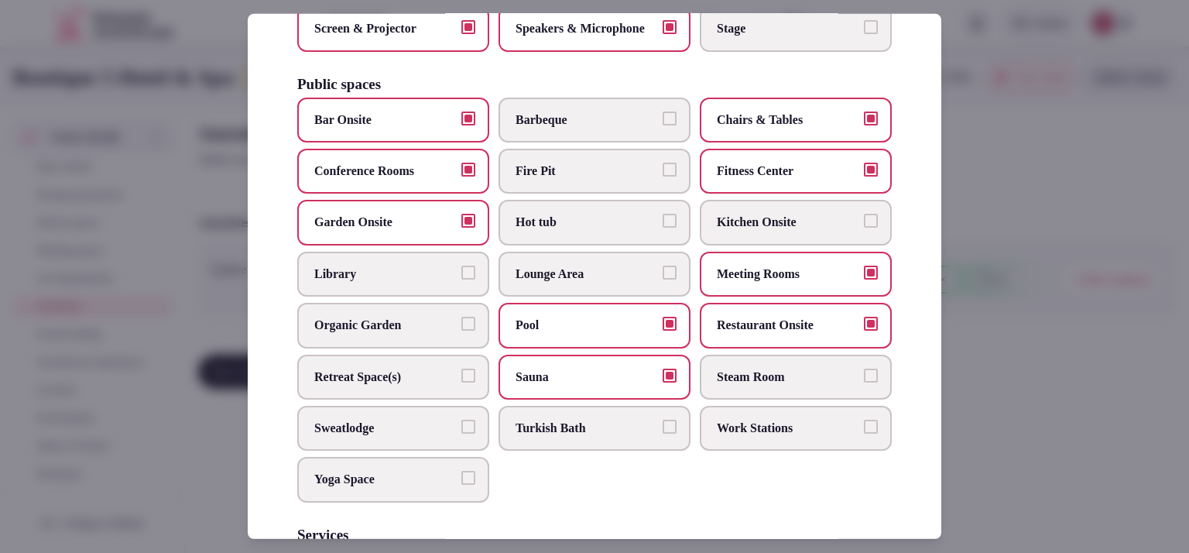
scroll to position [845, 0]
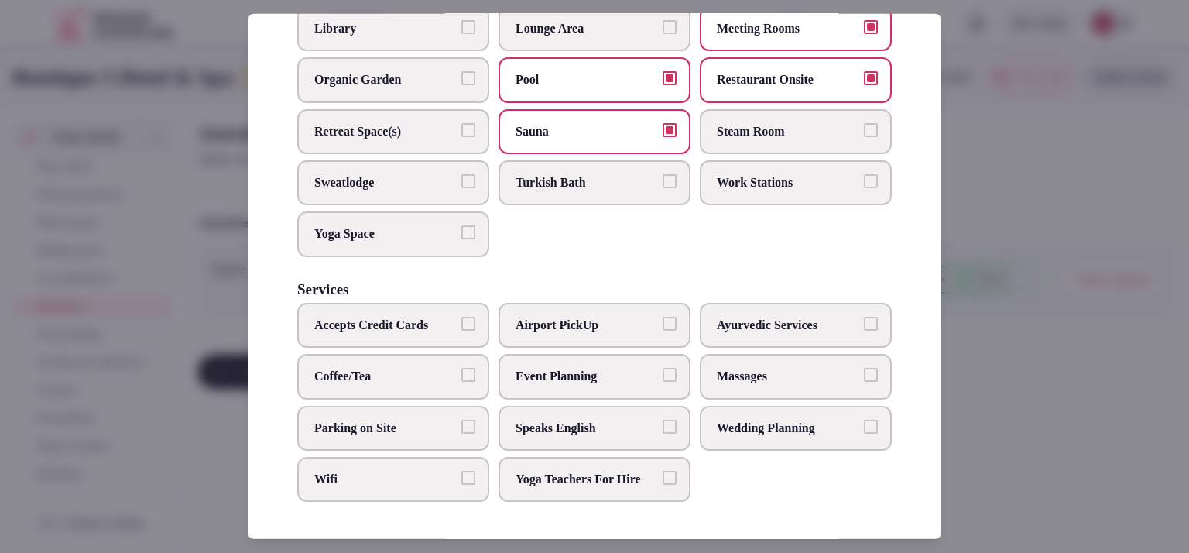
click at [755, 419] on span "Wedding Planning" at bounding box center [788, 427] width 142 height 17
click at [864, 419] on button "Wedding Planning" at bounding box center [871, 426] width 14 height 14
click at [736, 368] on span "Massages" at bounding box center [788, 376] width 142 height 17
click at [864, 368] on button "Massages" at bounding box center [871, 375] width 14 height 14
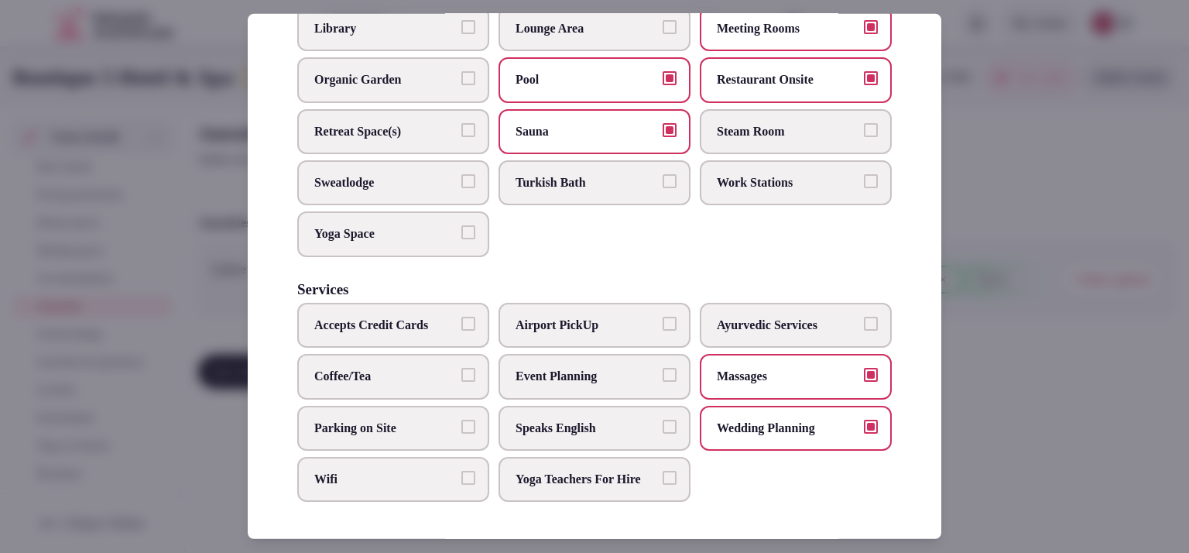
click at [409, 471] on label "Wifi" at bounding box center [393, 479] width 192 height 45
click at [461, 471] on button "Wifi" at bounding box center [468, 478] width 14 height 14
click at [607, 368] on span "Event Planning" at bounding box center [586, 376] width 142 height 17
click at [662, 368] on button "Event Planning" at bounding box center [669, 375] width 14 height 14
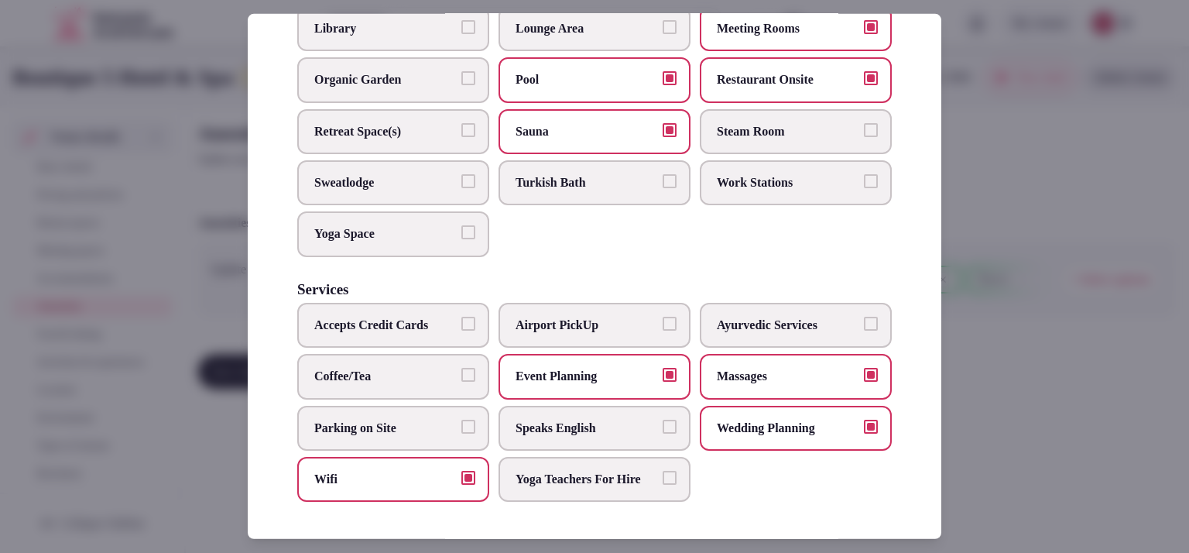
click at [620, 317] on span "Airport PickUp" at bounding box center [586, 325] width 142 height 17
click at [662, 317] on button "Airport PickUp" at bounding box center [669, 324] width 14 height 14
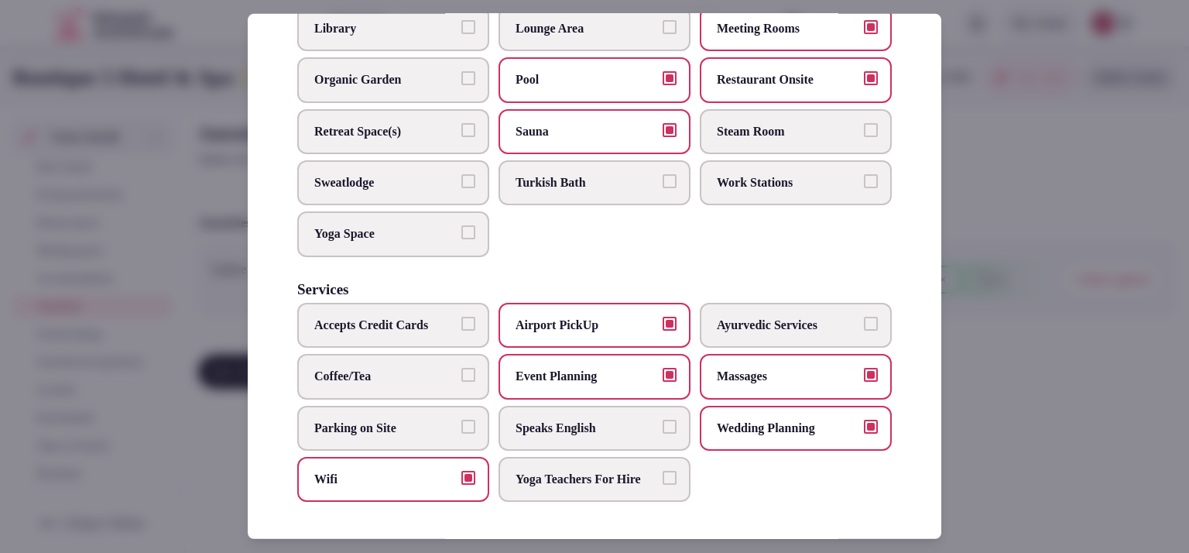
click at [408, 226] on span "Yoga Space" at bounding box center [385, 233] width 142 height 17
click at [461, 226] on button "Yoga Space" at bounding box center [468, 232] width 14 height 14
click at [408, 226] on span "Yoga Space" at bounding box center [385, 233] width 142 height 17
click at [461, 226] on button "Yoga Space" at bounding box center [468, 232] width 14 height 14
click at [439, 231] on label "Yoga Space" at bounding box center [393, 233] width 192 height 45
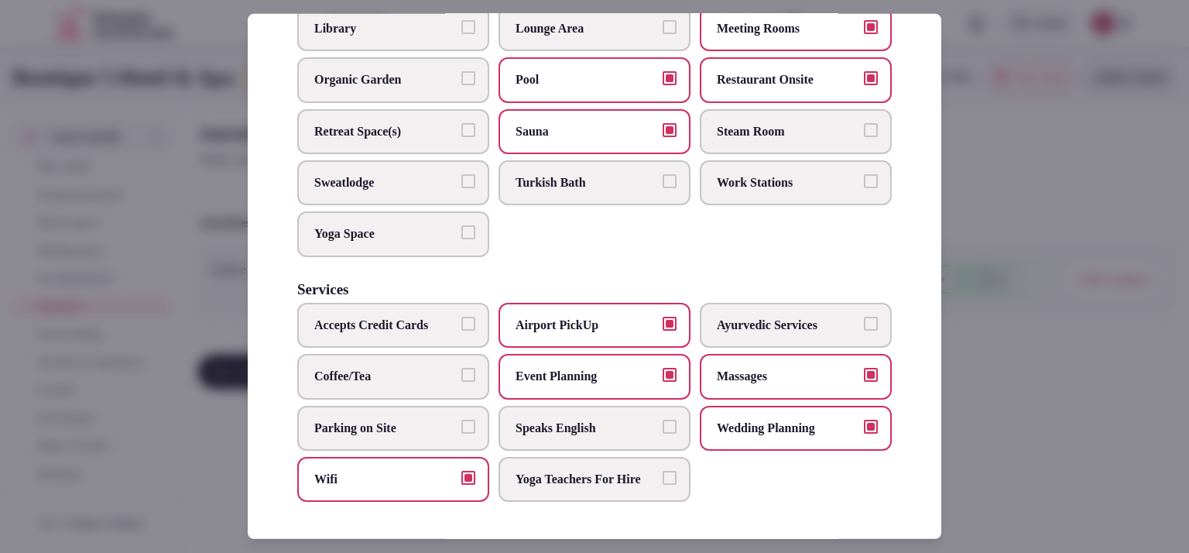
click at [461, 231] on button "Yoga Space" at bounding box center [468, 232] width 14 height 14
click at [399, 419] on span "Parking on Site" at bounding box center [385, 427] width 142 height 17
click at [461, 419] on button "Parking on Site" at bounding box center [468, 426] width 14 height 14
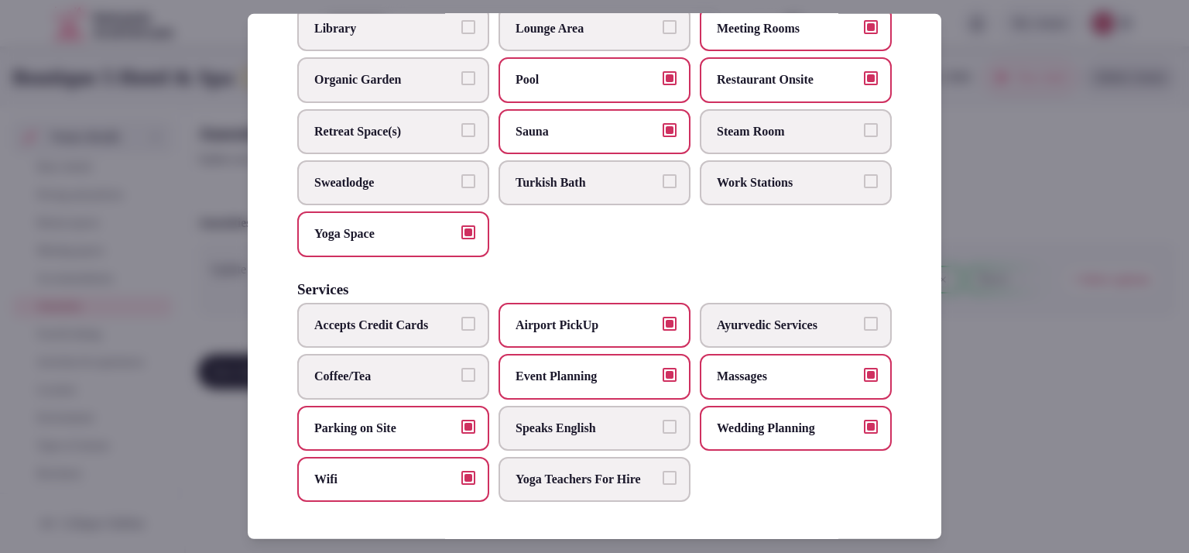
click at [981, 243] on div at bounding box center [594, 276] width 1189 height 553
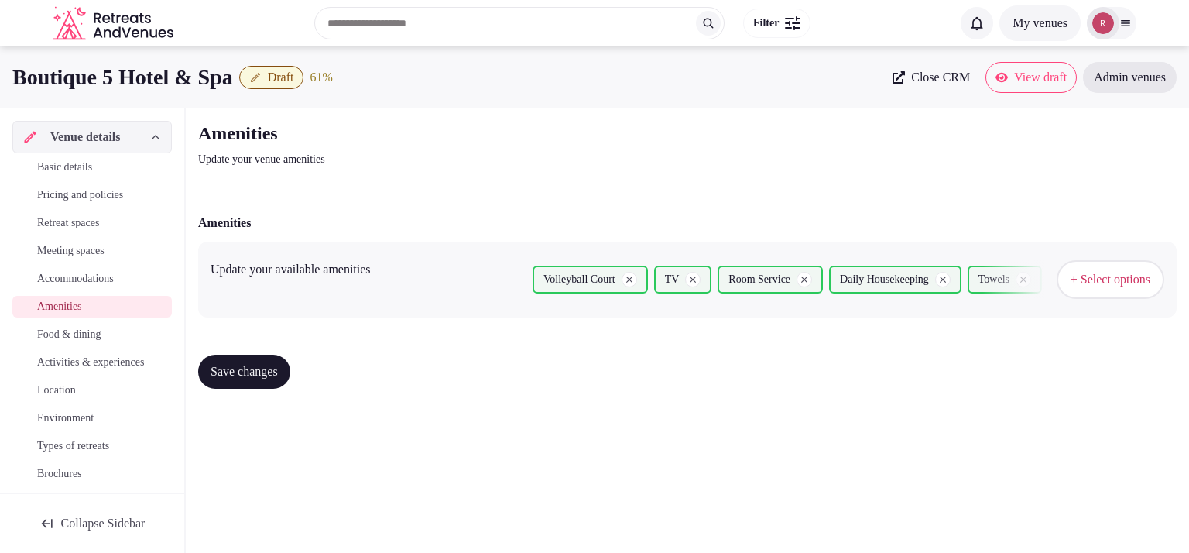
drag, startPoint x: 275, startPoint y: 371, endPoint x: 330, endPoint y: 204, distance: 176.0
click at [272, 371] on span "Save changes" at bounding box center [243, 371] width 67 height 15
click at [1070, 273] on span "+ Select options" at bounding box center [1110, 279] width 80 height 17
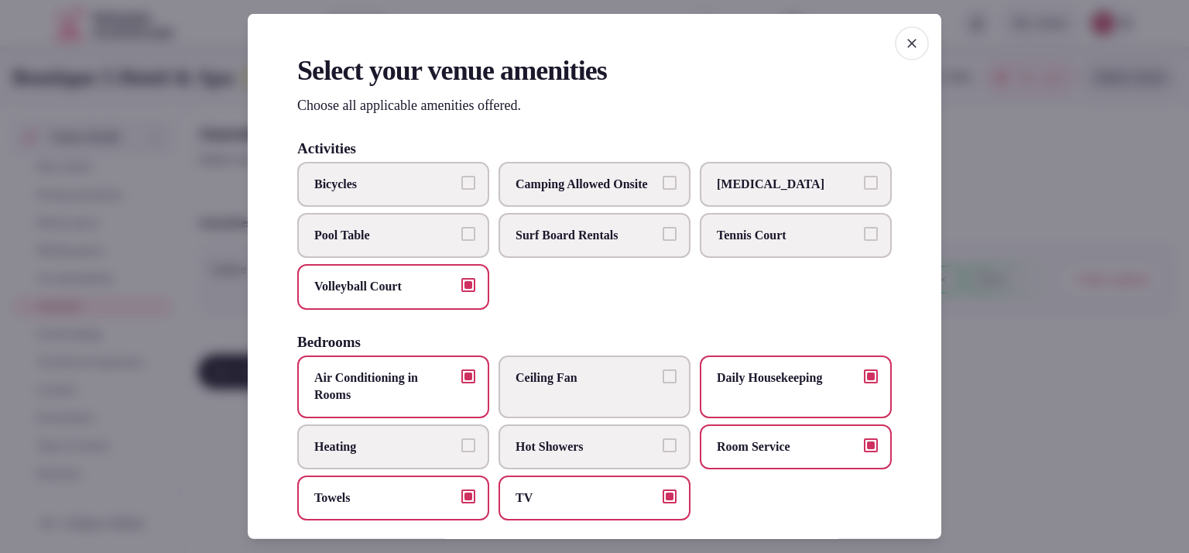
scroll to position [458, 0]
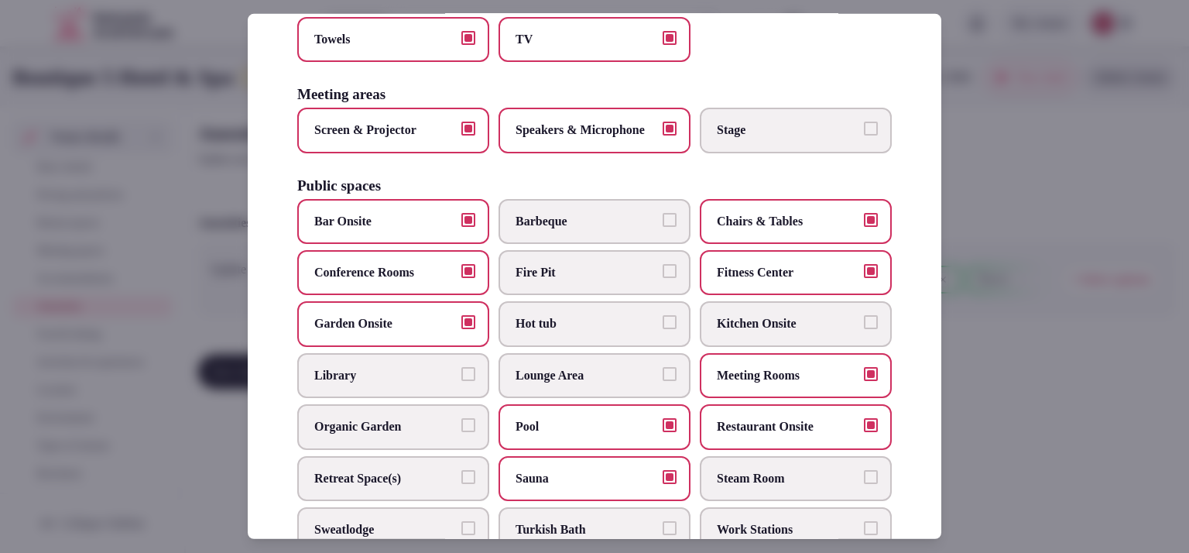
click at [440, 384] on span "Library" at bounding box center [385, 375] width 142 height 17
click at [461, 381] on button "Library" at bounding box center [468, 374] width 14 height 14
click at [1008, 286] on div at bounding box center [594, 276] width 1189 height 553
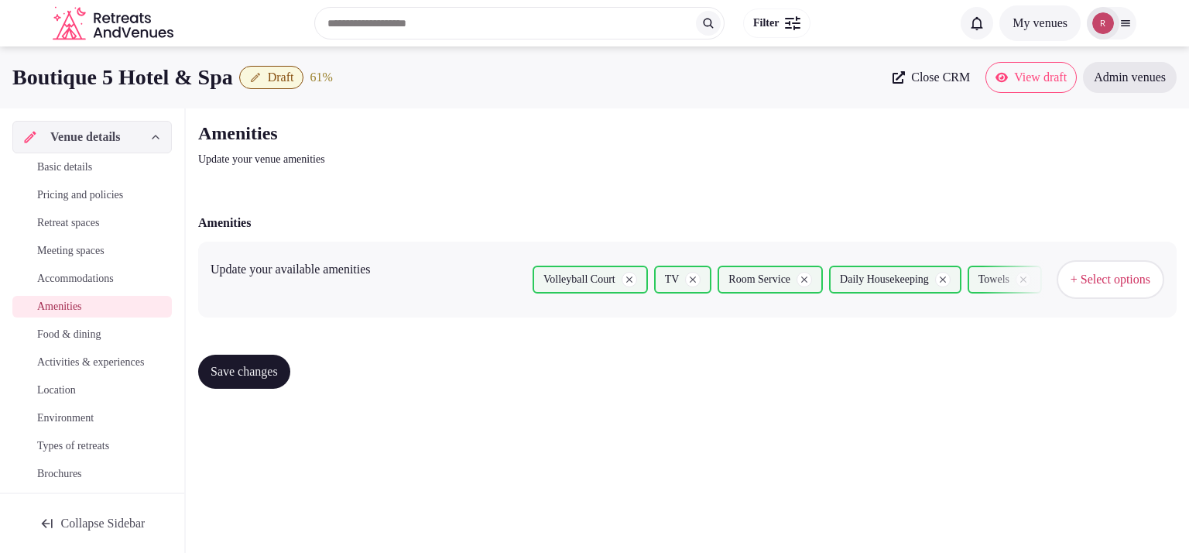
click at [246, 375] on span "Save changes" at bounding box center [243, 371] width 67 height 15
click at [78, 334] on span "Food & dining" at bounding box center [68, 334] width 63 height 15
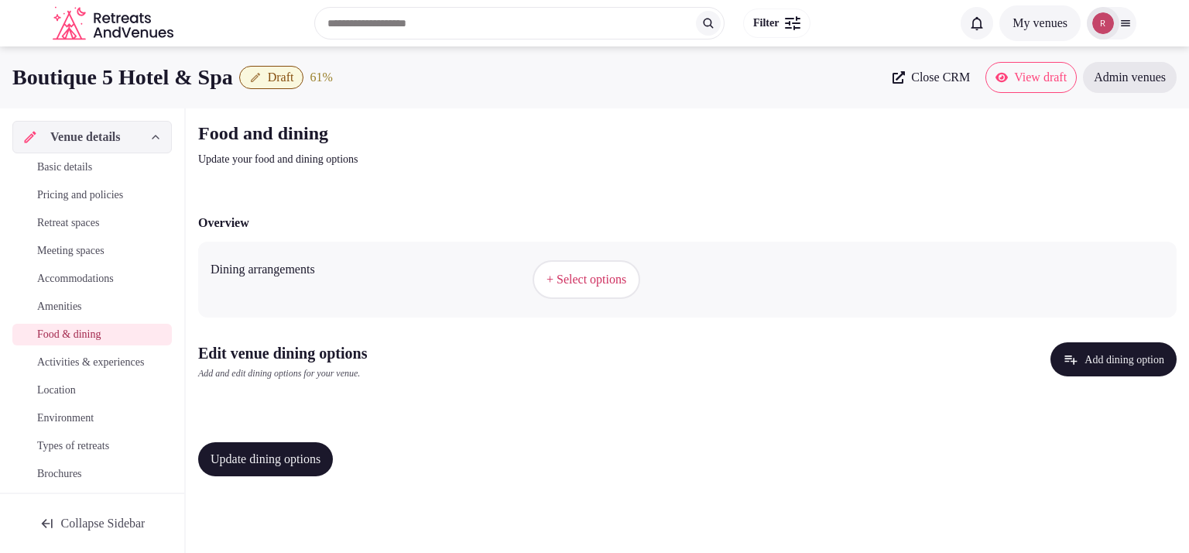
click at [626, 286] on span "+ Select options" at bounding box center [586, 279] width 80 height 17
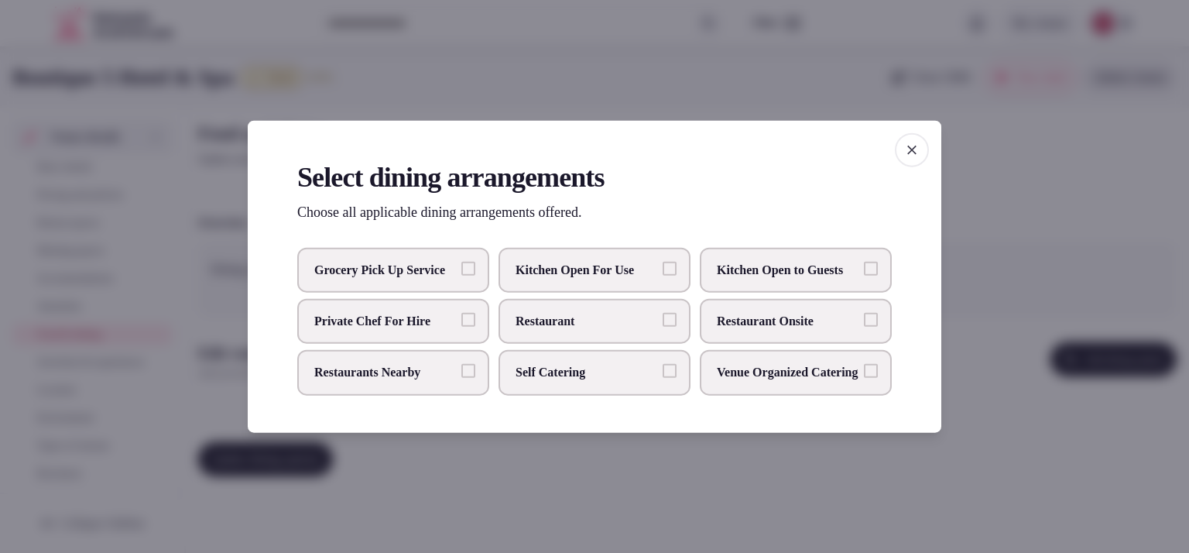
click at [758, 324] on span "Restaurant Onsite" at bounding box center [788, 321] width 142 height 17
click at [864, 324] on button "Restaurant Onsite" at bounding box center [871, 320] width 14 height 14
click at [758, 335] on label "Restaurant Onsite" at bounding box center [796, 321] width 192 height 45
click at [864, 327] on button "Restaurant Onsite" at bounding box center [871, 320] width 14 height 14
click at [606, 315] on span "Restaurant" at bounding box center [586, 321] width 142 height 17
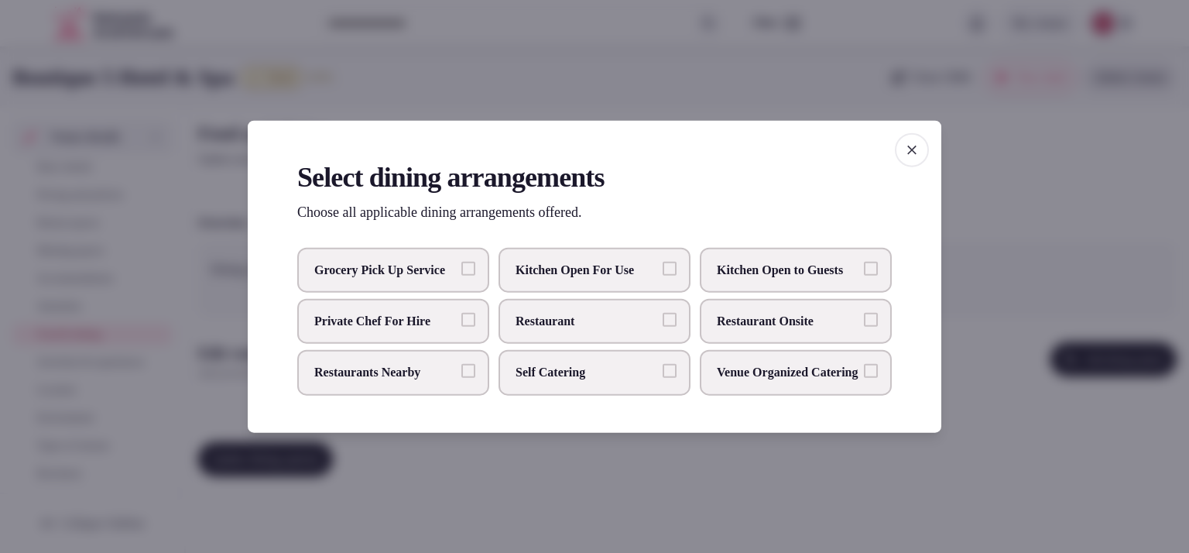
click at [662, 315] on button "Restaurant" at bounding box center [669, 320] width 14 height 14
click at [799, 324] on span "Restaurant Onsite" at bounding box center [788, 321] width 142 height 17
click at [864, 324] on button "Restaurant Onsite" at bounding box center [871, 320] width 14 height 14
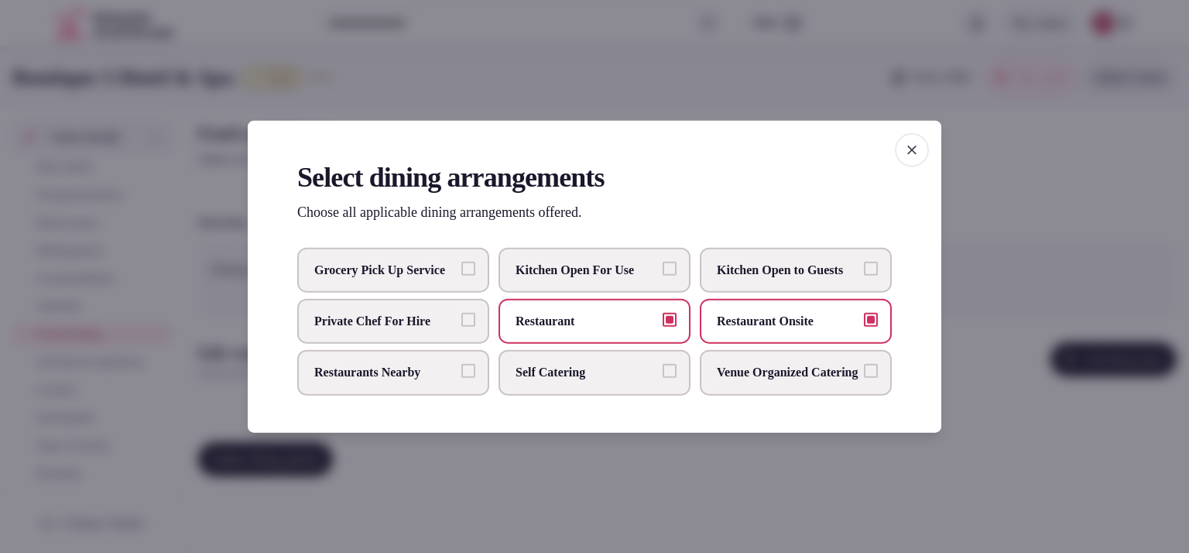
click at [648, 329] on span "Restaurant" at bounding box center [586, 321] width 142 height 17
click at [662, 327] on button "Restaurant" at bounding box center [669, 320] width 14 height 14
drag, startPoint x: 1000, startPoint y: 387, endPoint x: 852, endPoint y: 377, distance: 148.2
click at [998, 387] on div at bounding box center [594, 276] width 1189 height 553
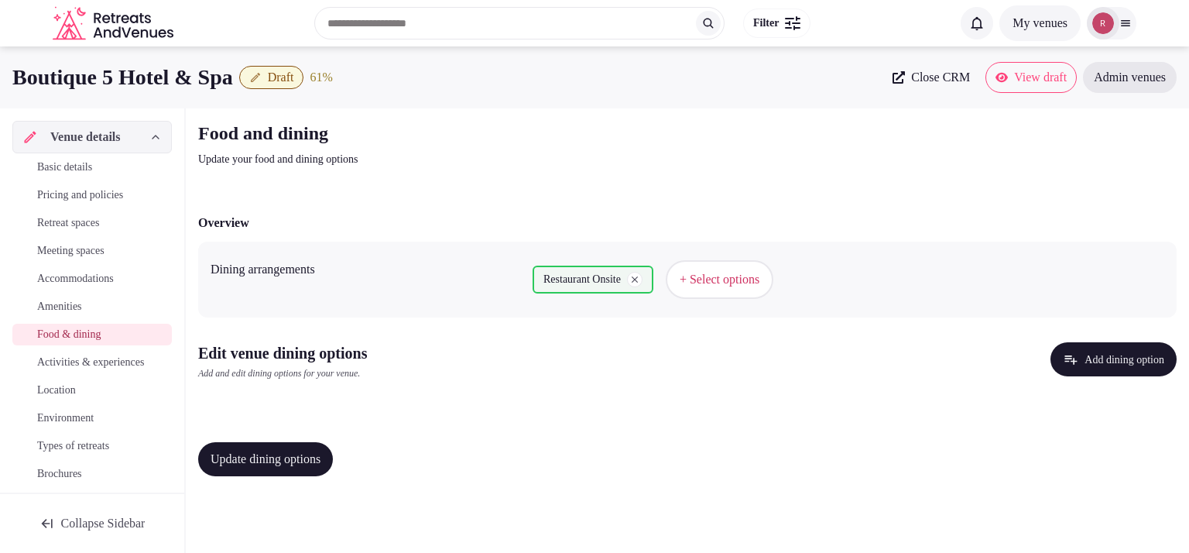
click at [259, 457] on span "Update dining options" at bounding box center [265, 458] width 110 height 15
click at [1104, 364] on button "Add dining option" at bounding box center [1113, 359] width 126 height 34
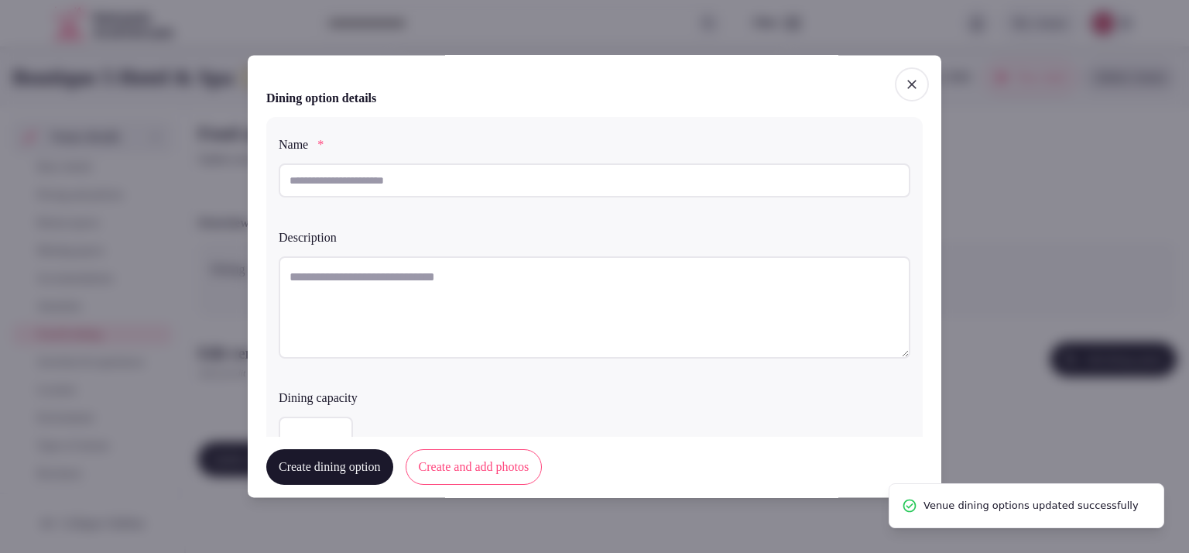
click at [420, 185] on input "text" at bounding box center [594, 180] width 631 height 34
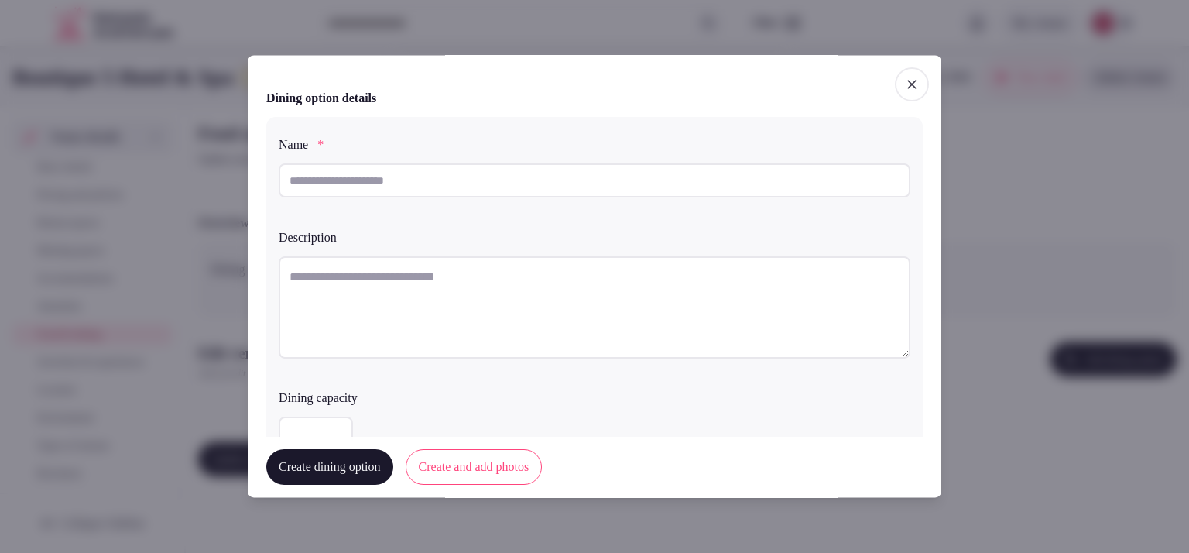
click at [393, 294] on textarea at bounding box center [594, 307] width 631 height 102
paste textarea "**********"
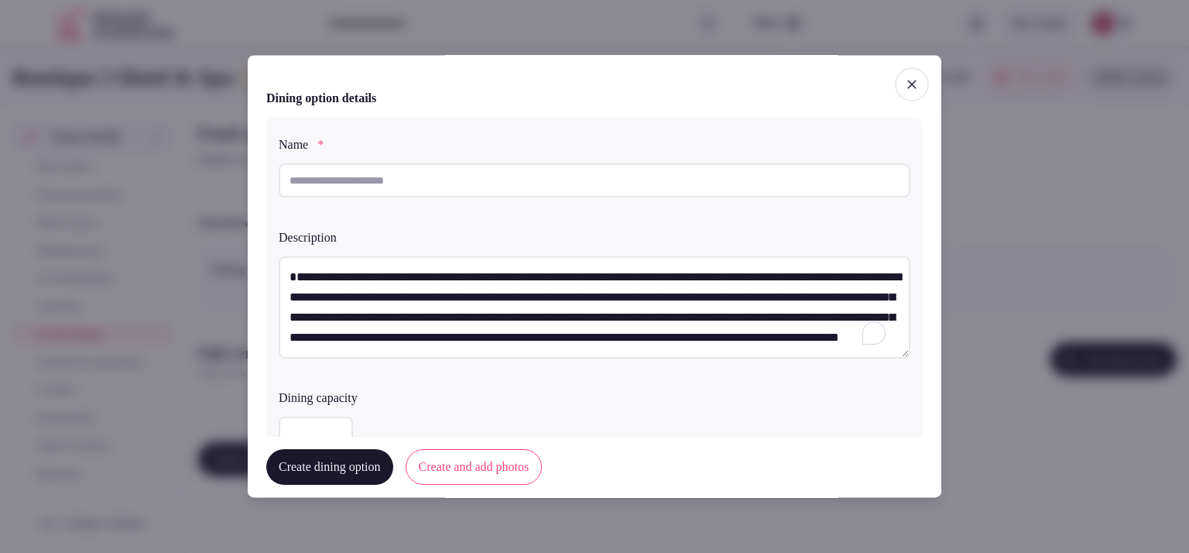
scroll to position [49, 0]
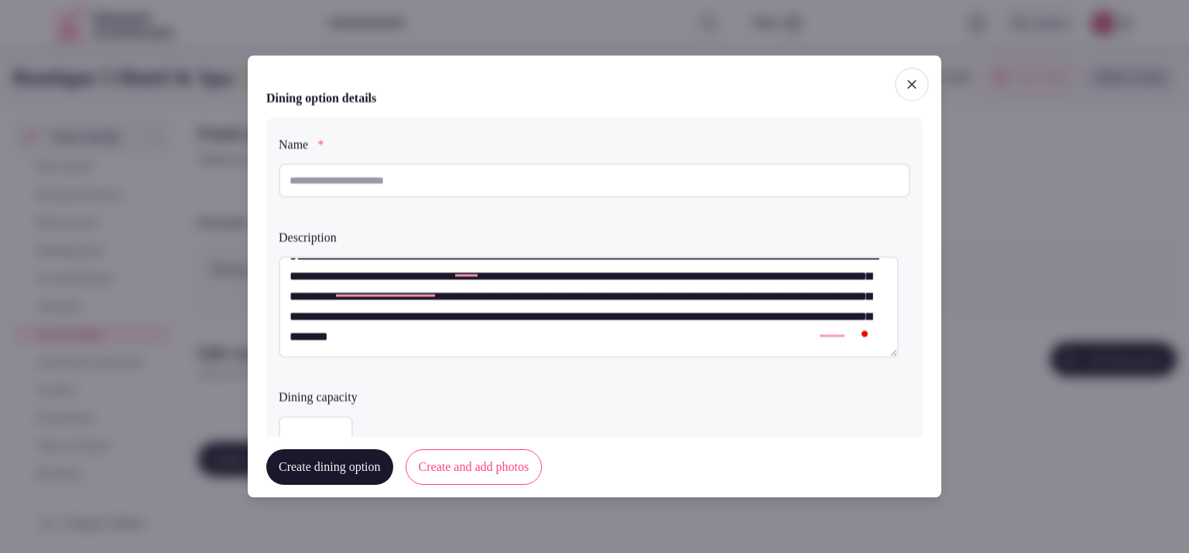
type textarea "**********"
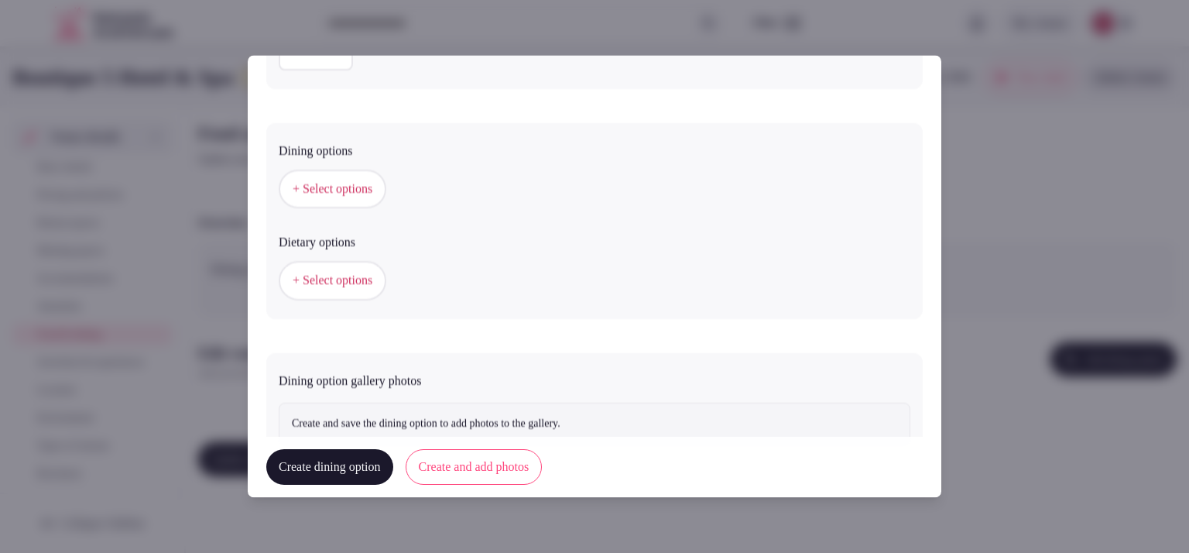
scroll to position [390, 0]
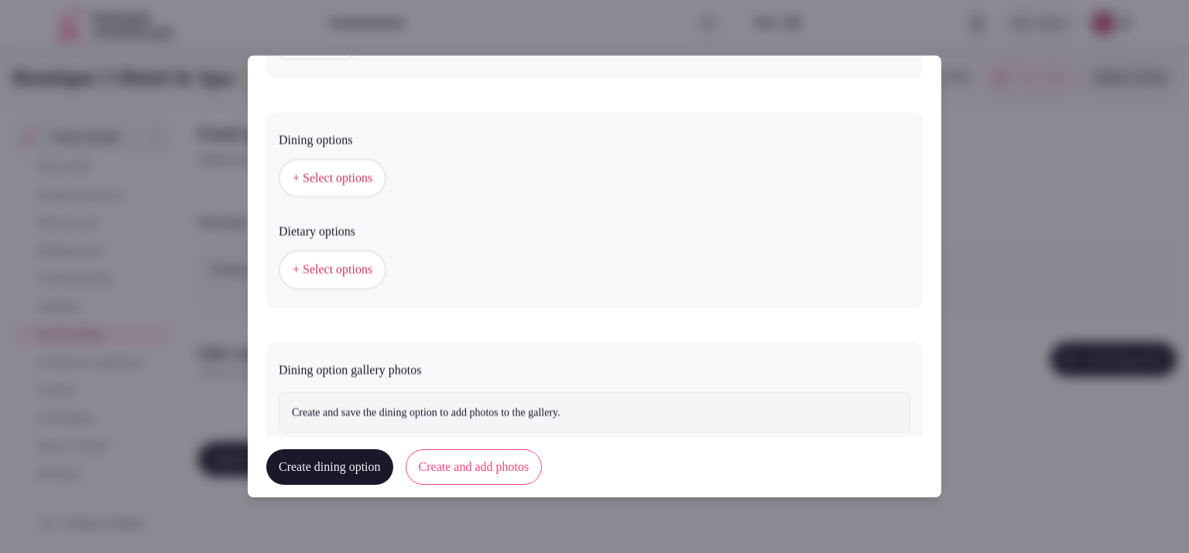
click at [330, 275] on span "+ Select options" at bounding box center [333, 270] width 80 height 17
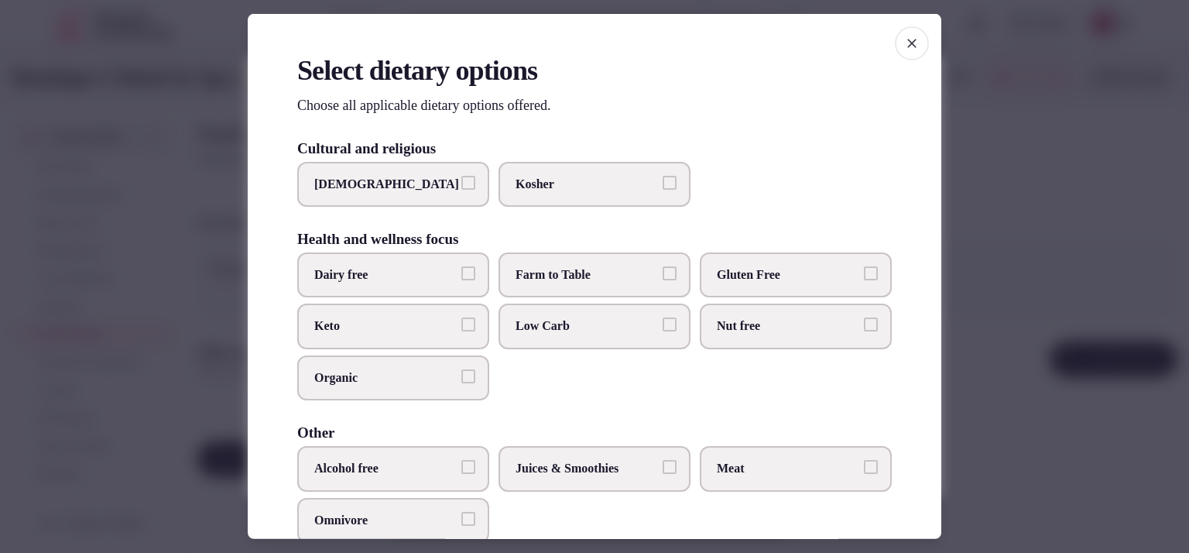
click at [371, 274] on span "Dairy free" at bounding box center [385, 274] width 142 height 17
click at [461, 274] on button "Dairy free" at bounding box center [468, 273] width 14 height 14
click at [371, 274] on span "Dairy free" at bounding box center [385, 274] width 142 height 17
click at [461, 274] on button "Dairy free" at bounding box center [468, 273] width 14 height 14
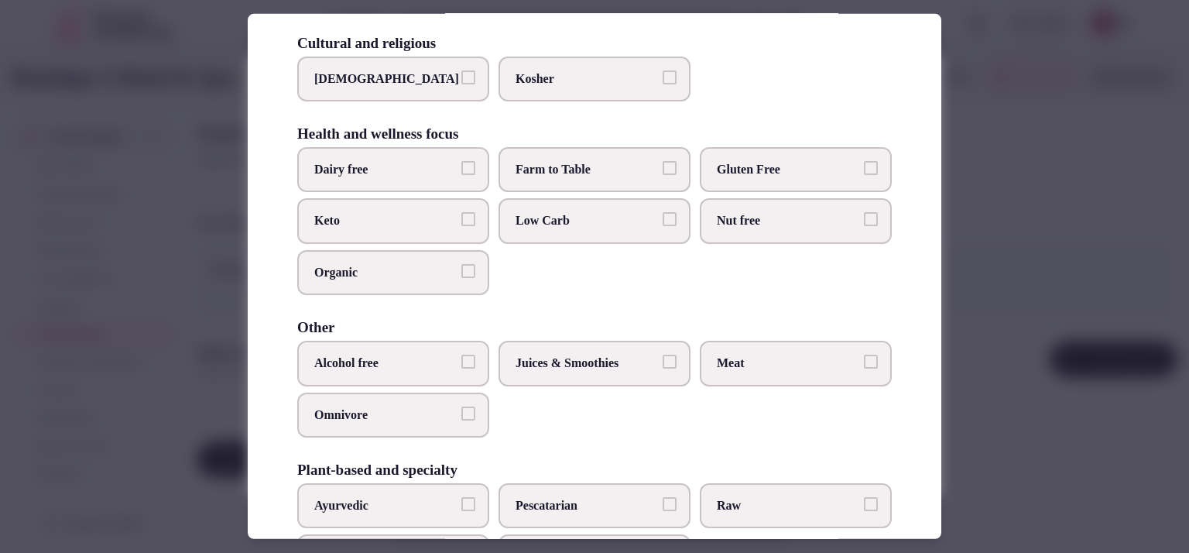
scroll to position [179, 0]
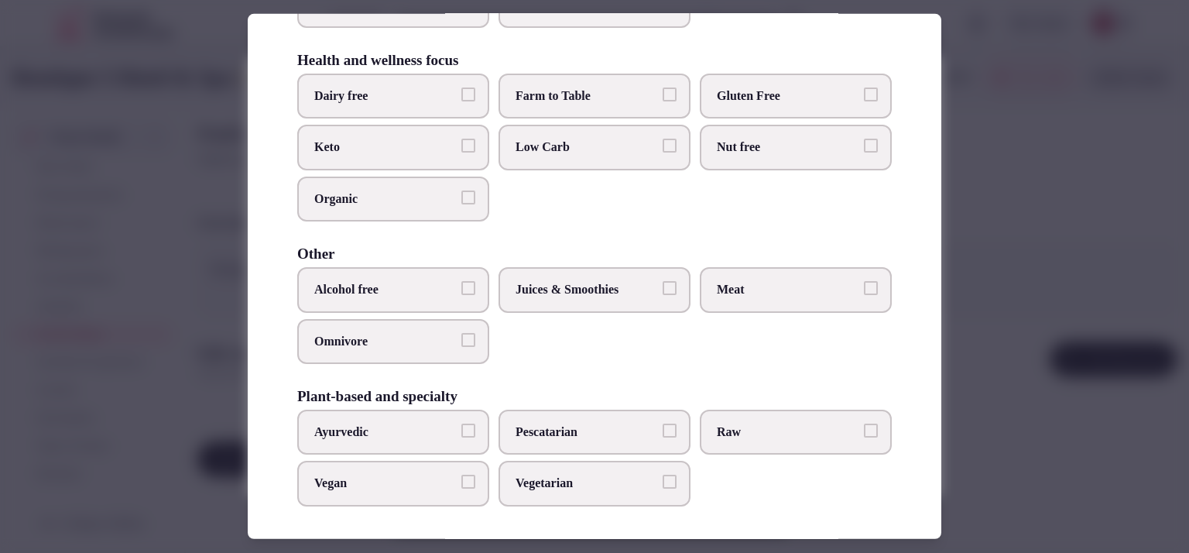
click at [390, 476] on span "Vegan" at bounding box center [385, 482] width 142 height 17
click at [461, 476] on button "Vegan" at bounding box center [468, 481] width 14 height 14
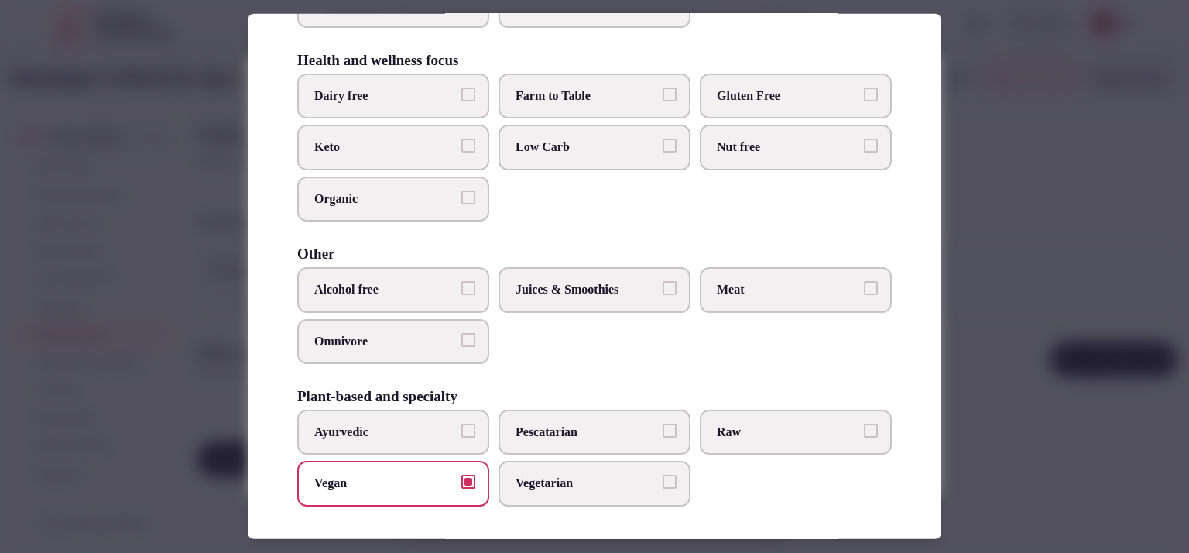
click at [570, 467] on label "Vegetarian" at bounding box center [594, 482] width 192 height 45
click at [662, 474] on button "Vegetarian" at bounding box center [669, 481] width 14 height 14
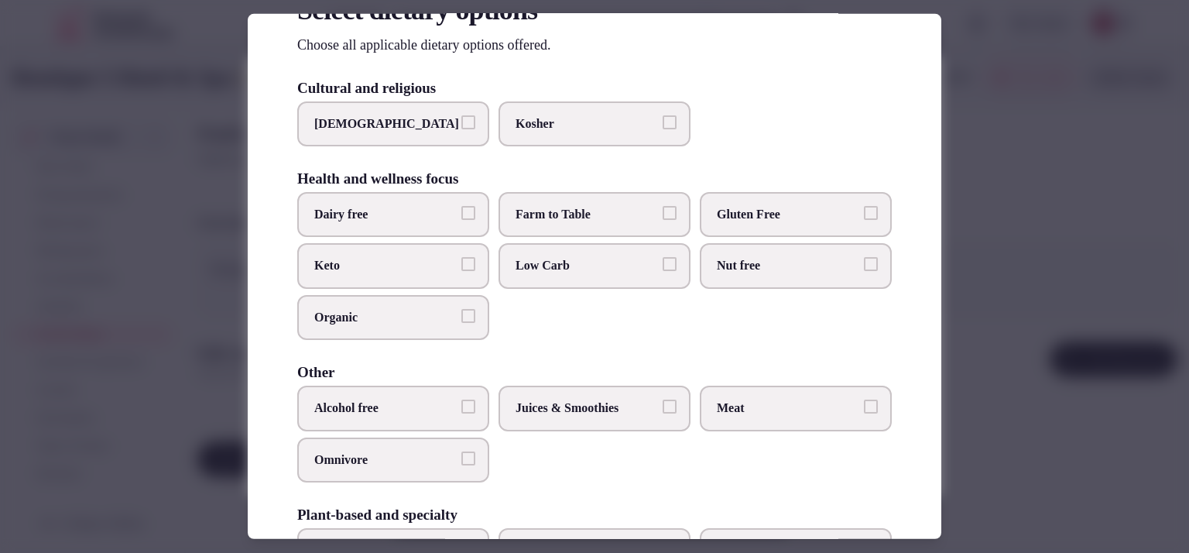
scroll to position [60, 0]
click at [782, 210] on span "Gluten Free" at bounding box center [788, 215] width 142 height 17
click at [864, 210] on button "Gluten Free" at bounding box center [871, 214] width 14 height 14
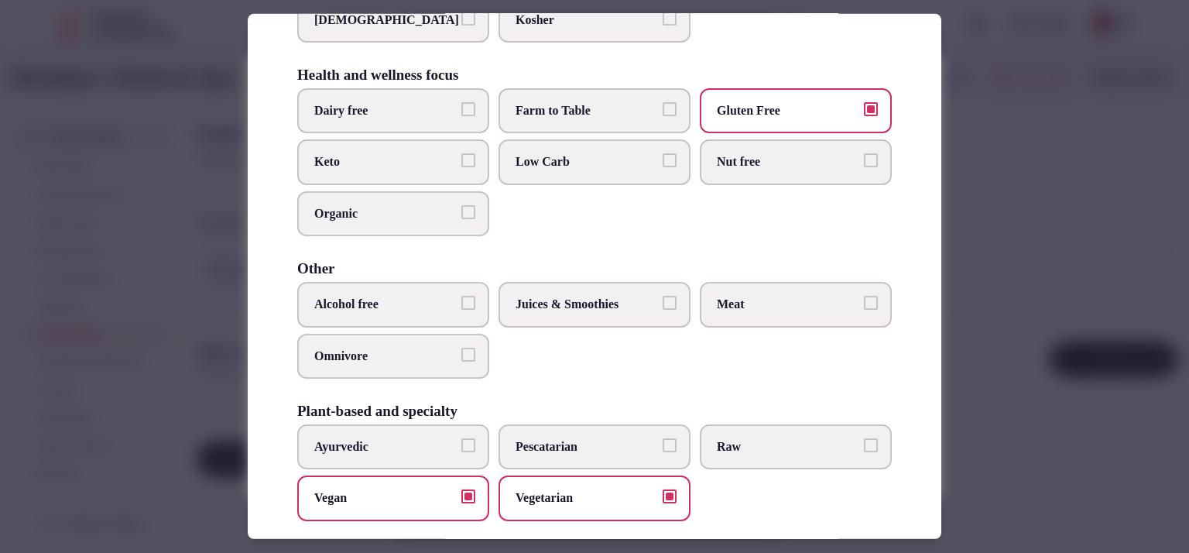
scroll to position [179, 0]
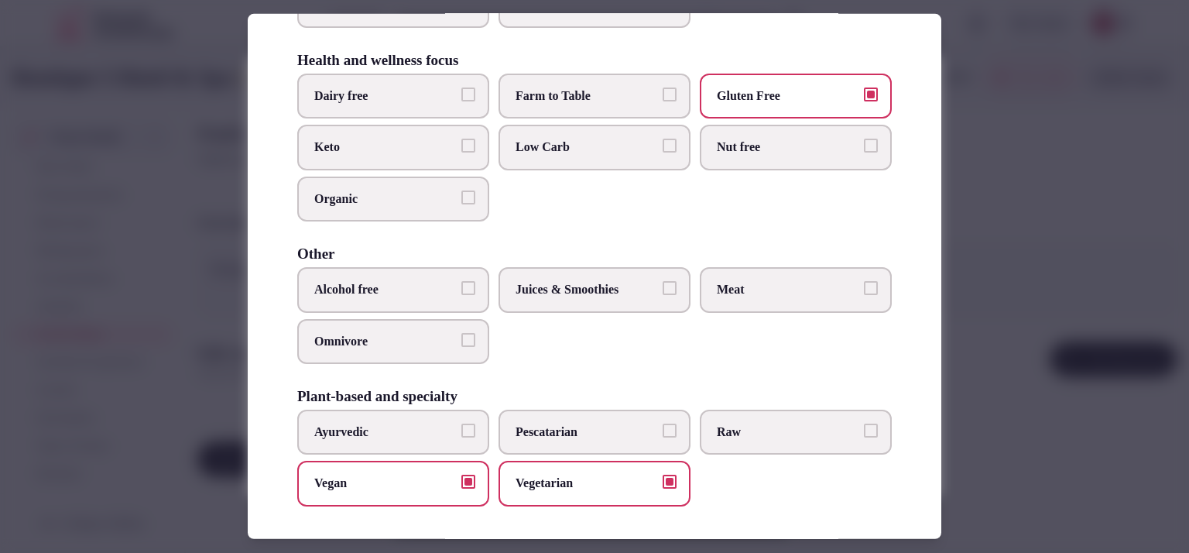
click at [995, 290] on div at bounding box center [594, 276] width 1189 height 553
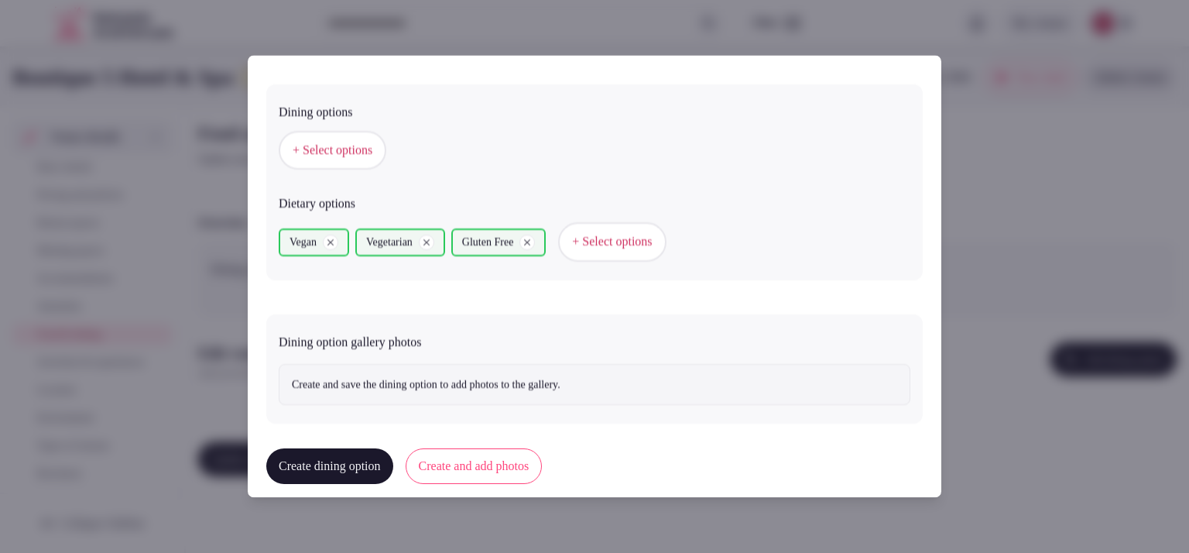
scroll to position [433, 0]
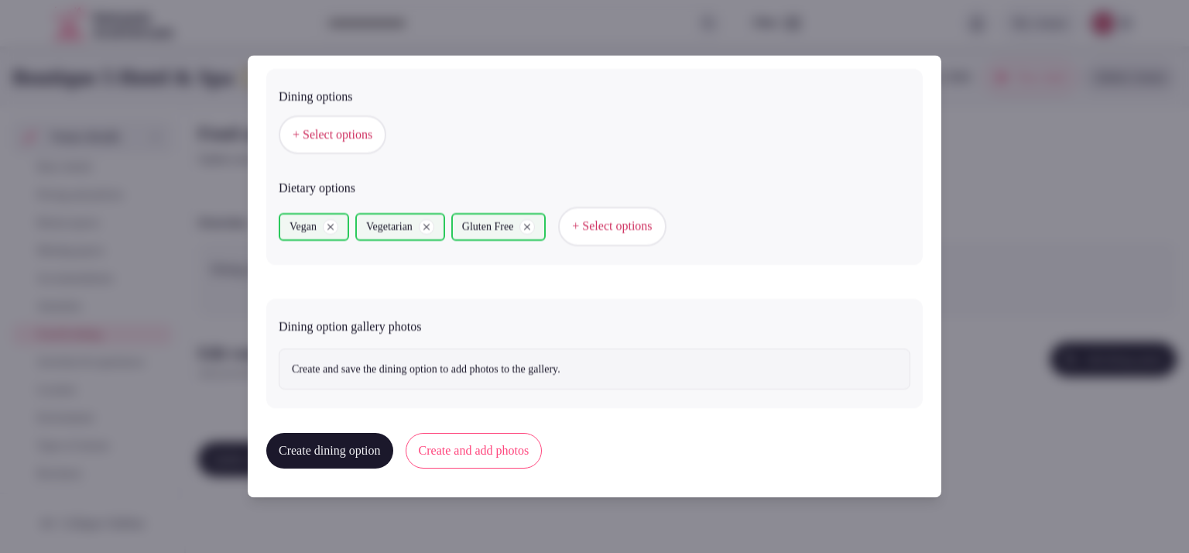
click at [522, 447] on button "Create and add photos" at bounding box center [474, 451] width 137 height 36
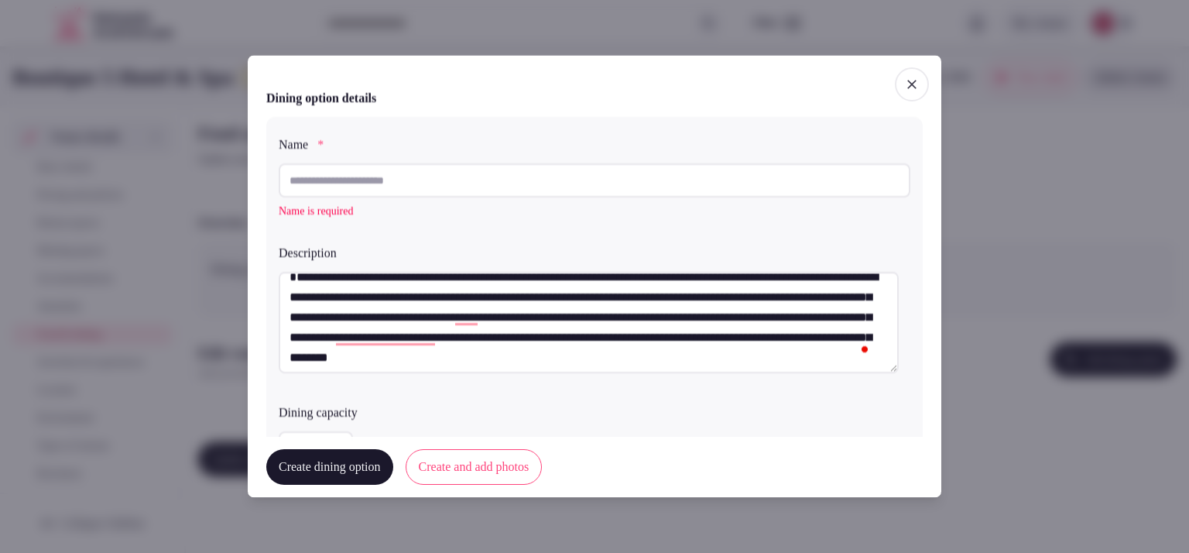
scroll to position [0, 0]
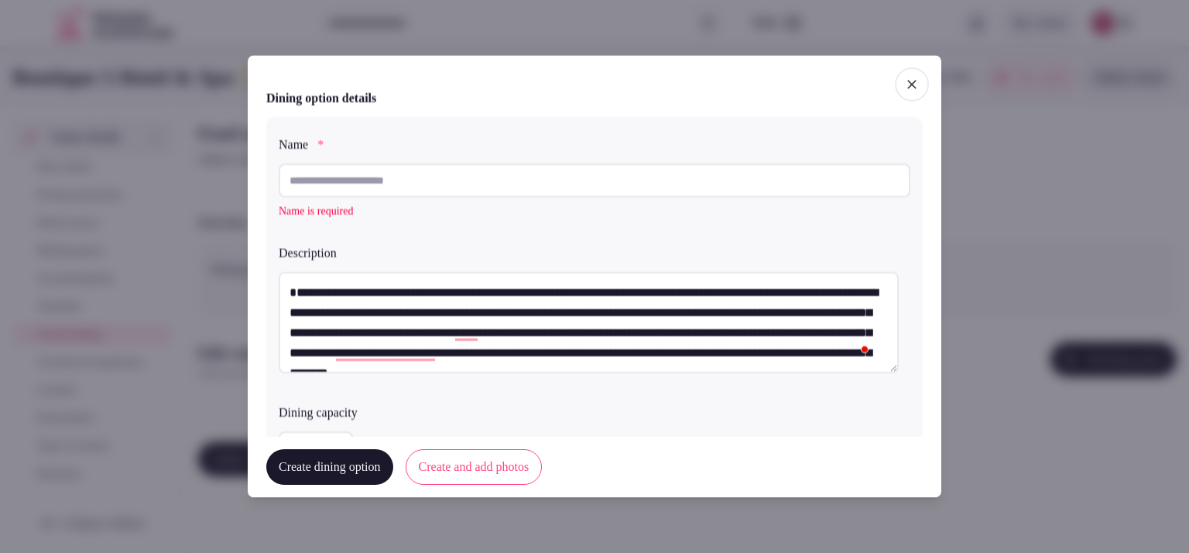
drag, startPoint x: 365, startPoint y: 310, endPoint x: 293, endPoint y: 315, distance: 72.2
click at [293, 315] on textarea "**********" at bounding box center [589, 322] width 620 height 101
click at [326, 179] on input "text" at bounding box center [594, 180] width 631 height 34
paste input "**********"
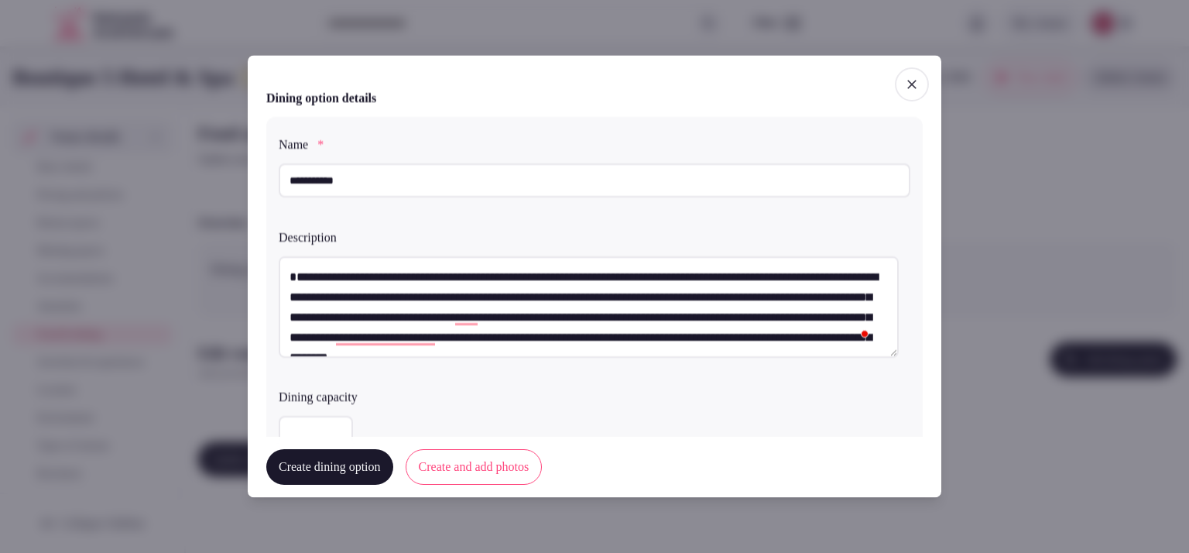
type input "**********"
click at [479, 457] on button "Create and add photos" at bounding box center [474, 468] width 137 height 36
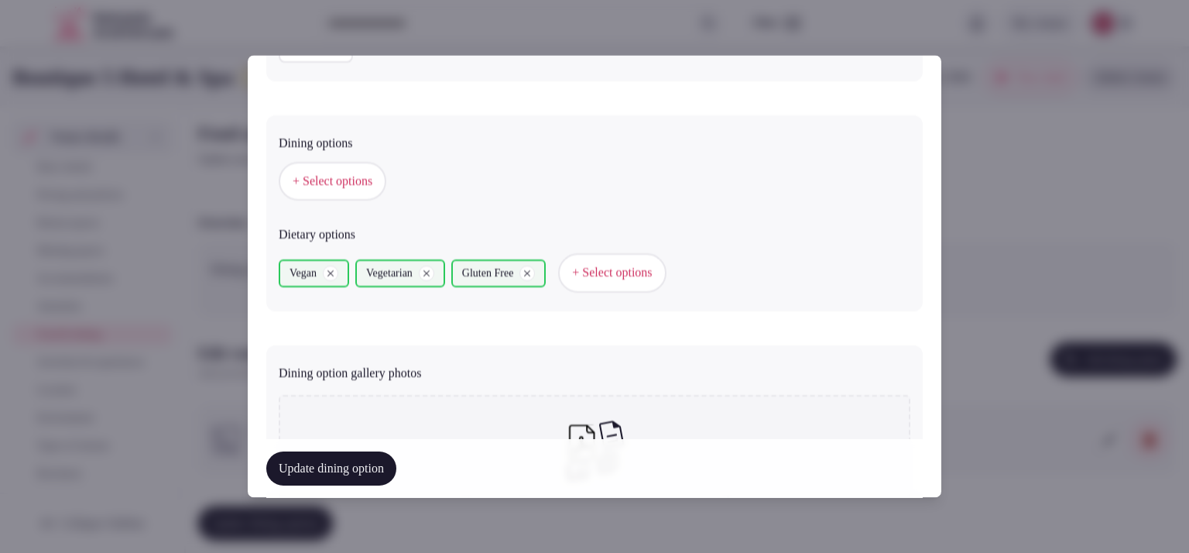
scroll to position [576, 0]
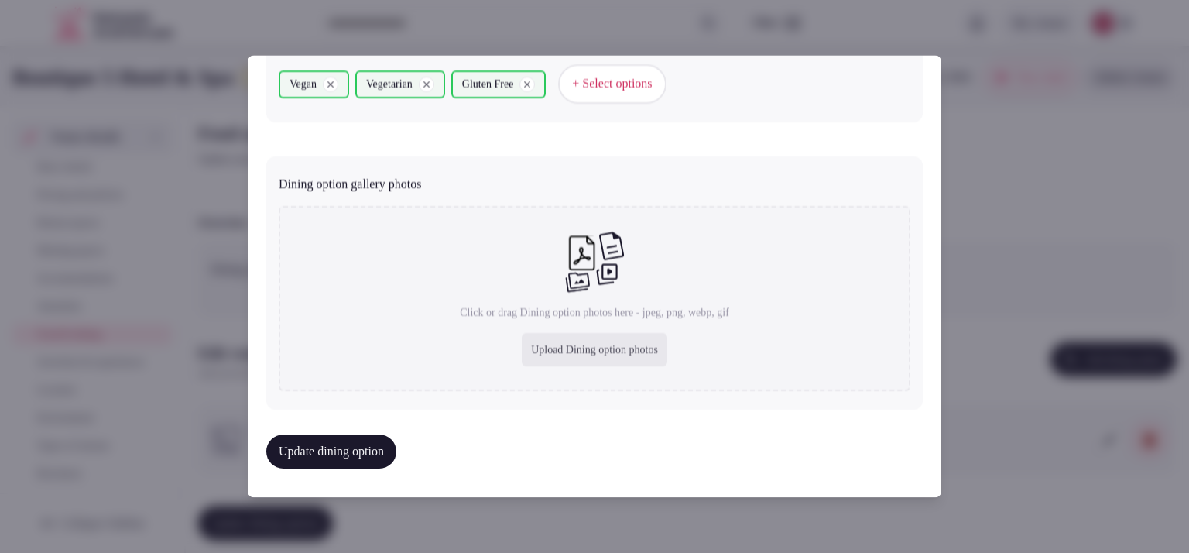
click at [522, 357] on div "Upload Dining option photos" at bounding box center [594, 350] width 145 height 34
type input "**********"
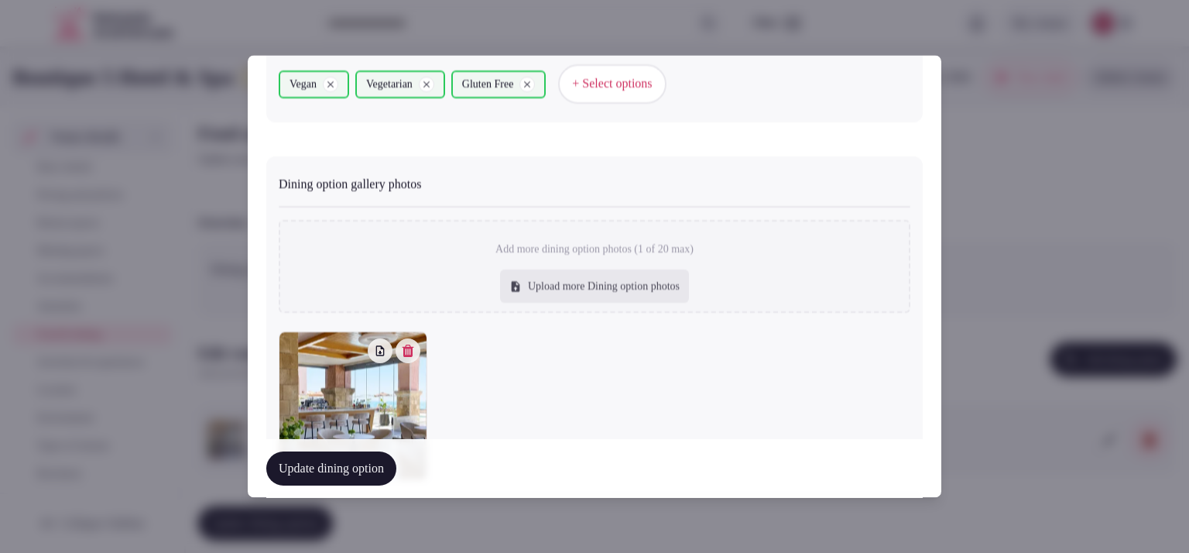
click at [365, 477] on button "Update dining option" at bounding box center [331, 468] width 130 height 34
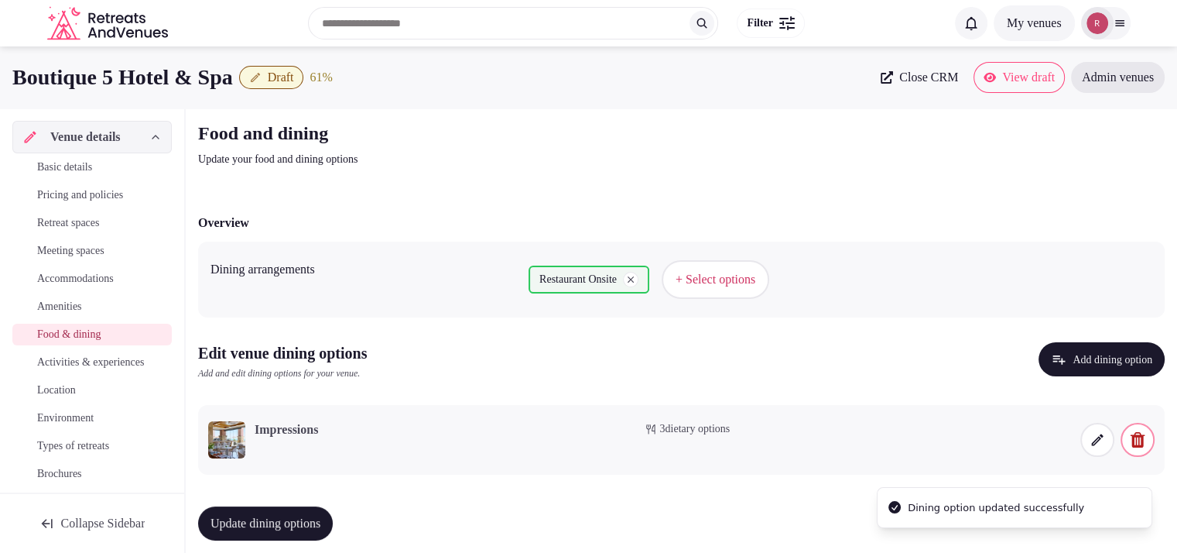
scroll to position [17, 0]
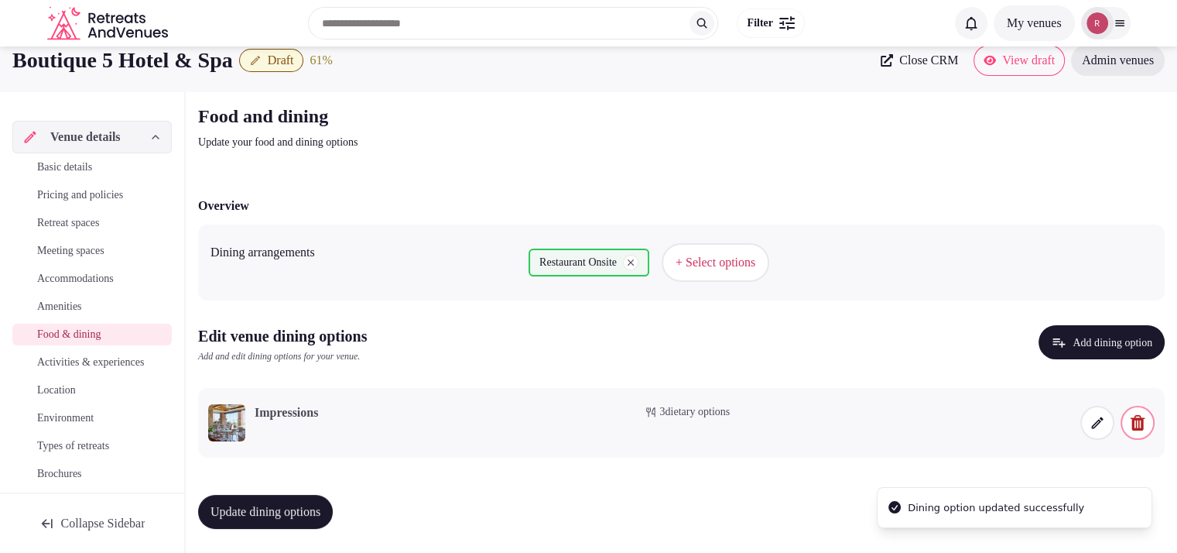
click at [286, 515] on span "Update dining options" at bounding box center [265, 511] width 110 height 15
click at [80, 368] on span "Activities & experiences" at bounding box center [90, 361] width 107 height 15
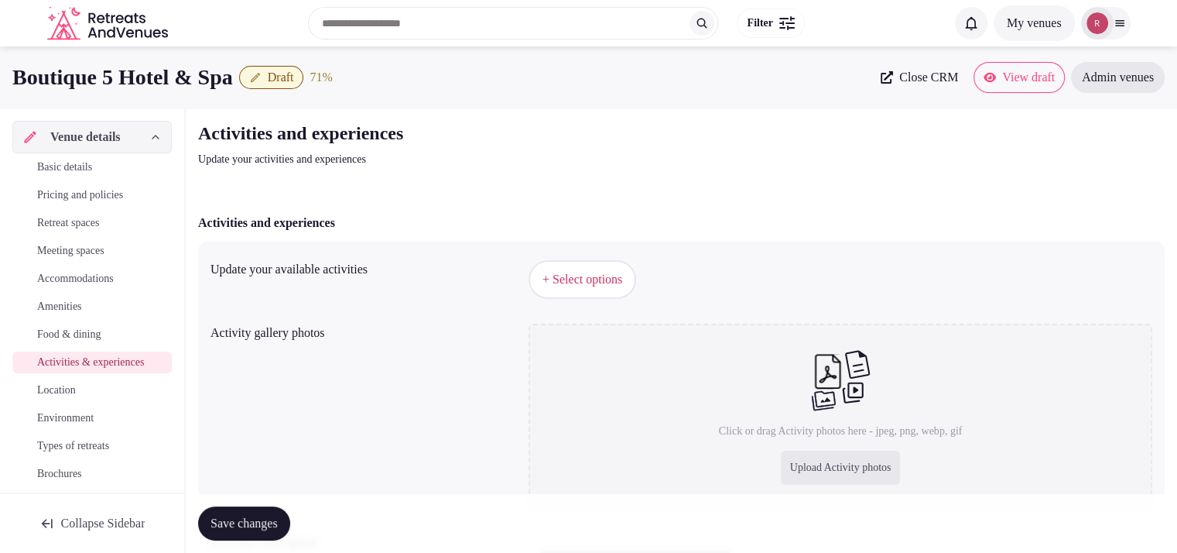
click at [799, 464] on div "Upload Activity photos" at bounding box center [841, 467] width 120 height 34
type input "**********"
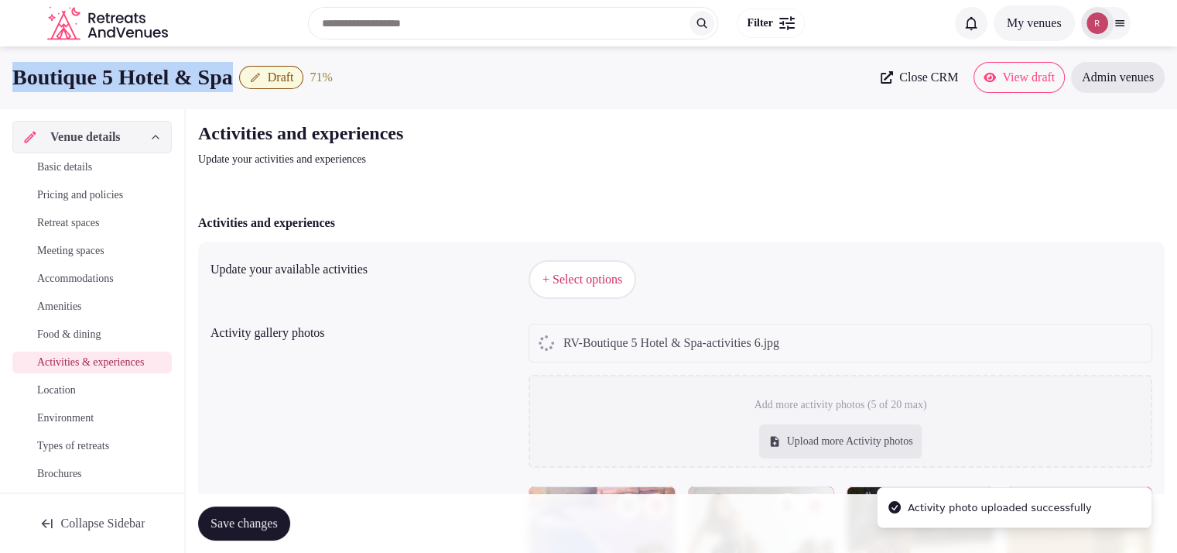
drag, startPoint x: 252, startPoint y: 84, endPoint x: 0, endPoint y: 71, distance: 251.9
click at [0, 71] on div "Boutique 5 Hotel & Spa Draft 71 % Close CRM View draft Admin venues" at bounding box center [588, 77] width 1177 height 31
copy h1 "Boutique 5 Hotel & Spa"
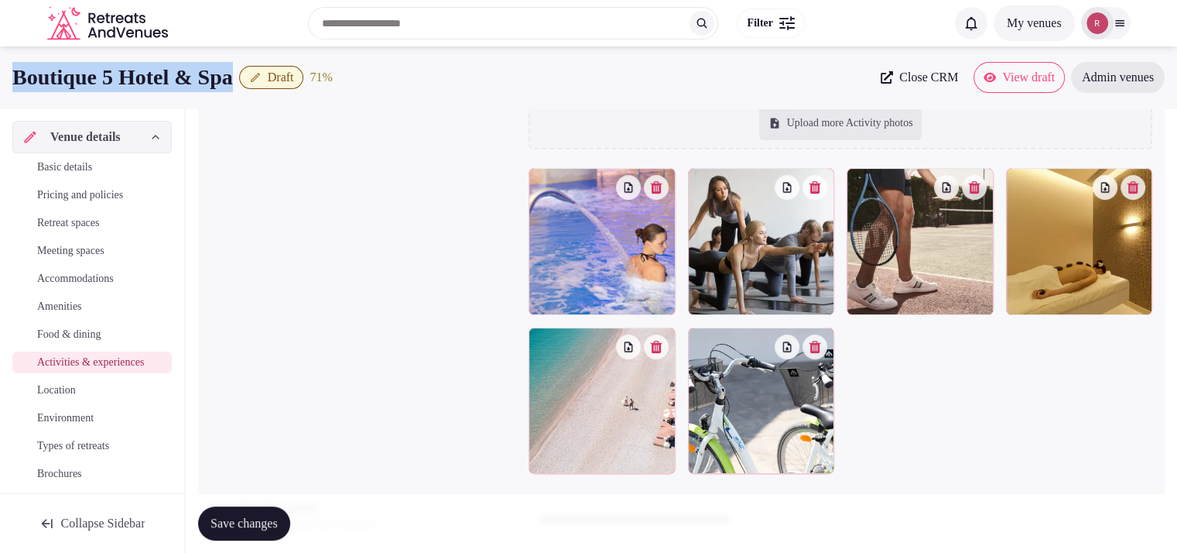
scroll to position [278, 0]
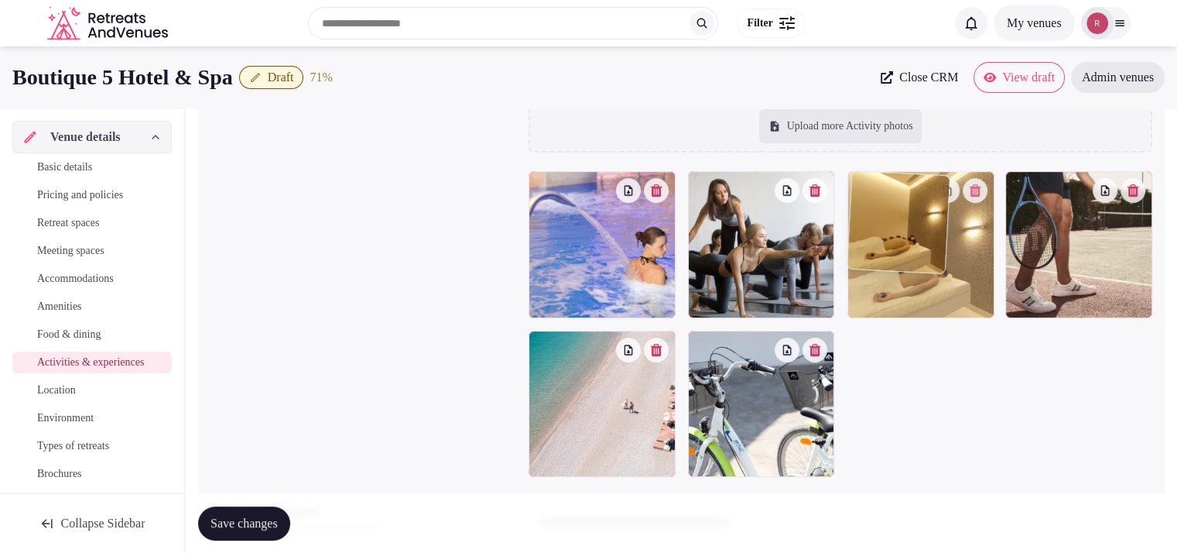
drag, startPoint x: 1068, startPoint y: 245, endPoint x: 963, endPoint y: 250, distance: 104.6
click at [963, 250] on body "Search Popular Destinations [GEOGRAPHIC_DATA], [GEOGRAPHIC_DATA] [GEOGRAPHIC_DA…" at bounding box center [588, 222] width 1177 height 1001
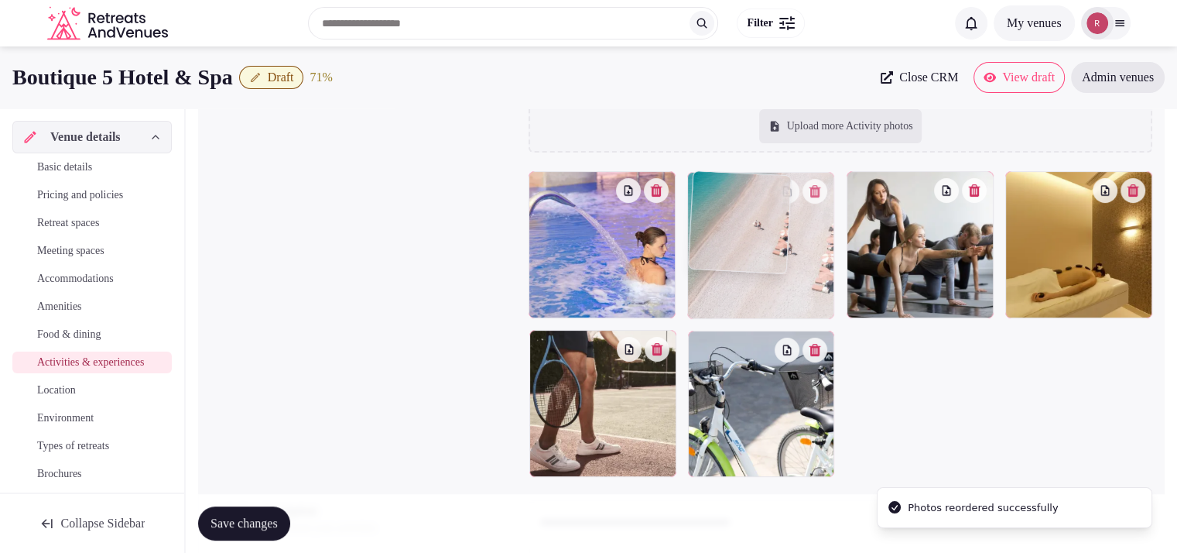
drag, startPoint x: 628, startPoint y: 385, endPoint x: 792, endPoint y: 231, distance: 225.5
click at [792, 231] on body "Search Popular Destinations [GEOGRAPHIC_DATA], [GEOGRAPHIC_DATA] [GEOGRAPHIC_DA…" at bounding box center [588, 222] width 1177 height 1001
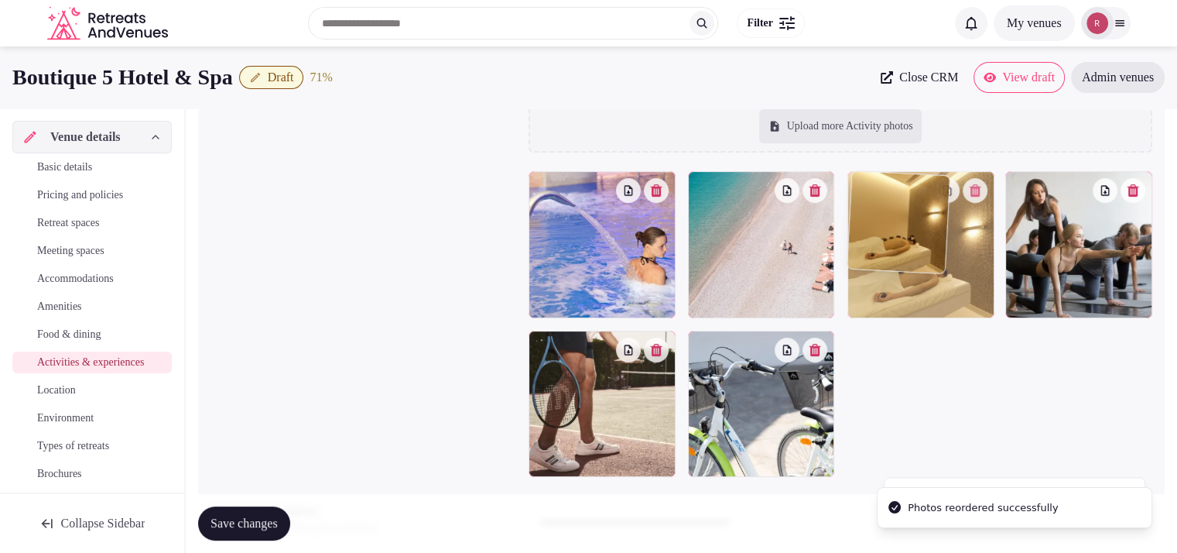
drag, startPoint x: 1054, startPoint y: 239, endPoint x: 968, endPoint y: 261, distance: 88.6
click at [968, 261] on body "Search Popular Destinations [GEOGRAPHIC_DATA], [GEOGRAPHIC_DATA] [GEOGRAPHIC_DA…" at bounding box center [588, 222] width 1177 height 1001
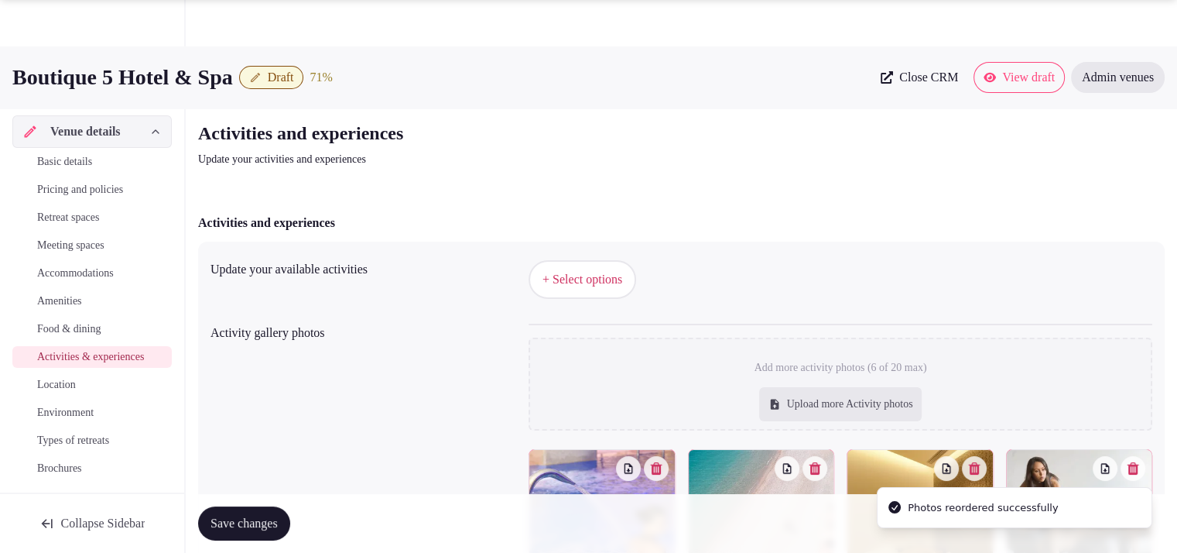
scroll to position [447, 0]
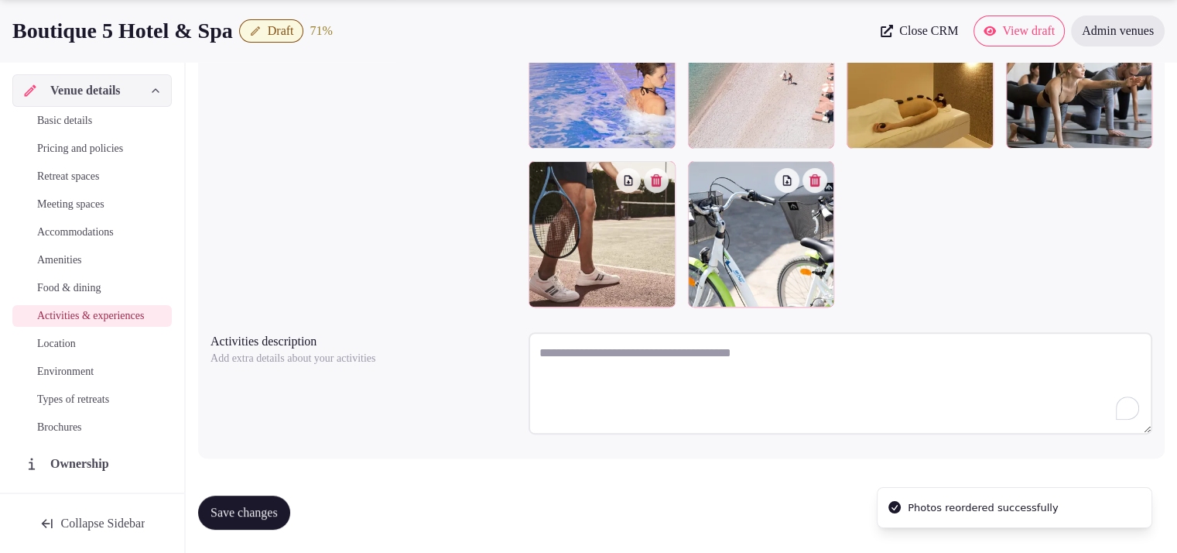
click at [591, 361] on textarea "To enrich screen reader interactions, please activate Accessibility in Grammarl…" at bounding box center [841, 383] width 624 height 102
paste textarea "**********"
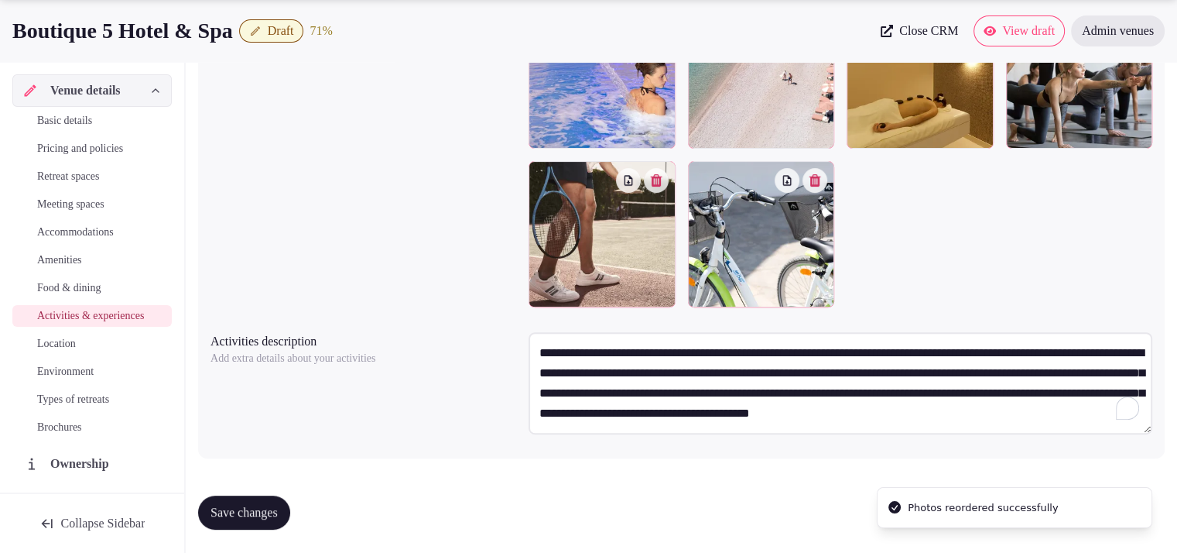
scroll to position [8, 0]
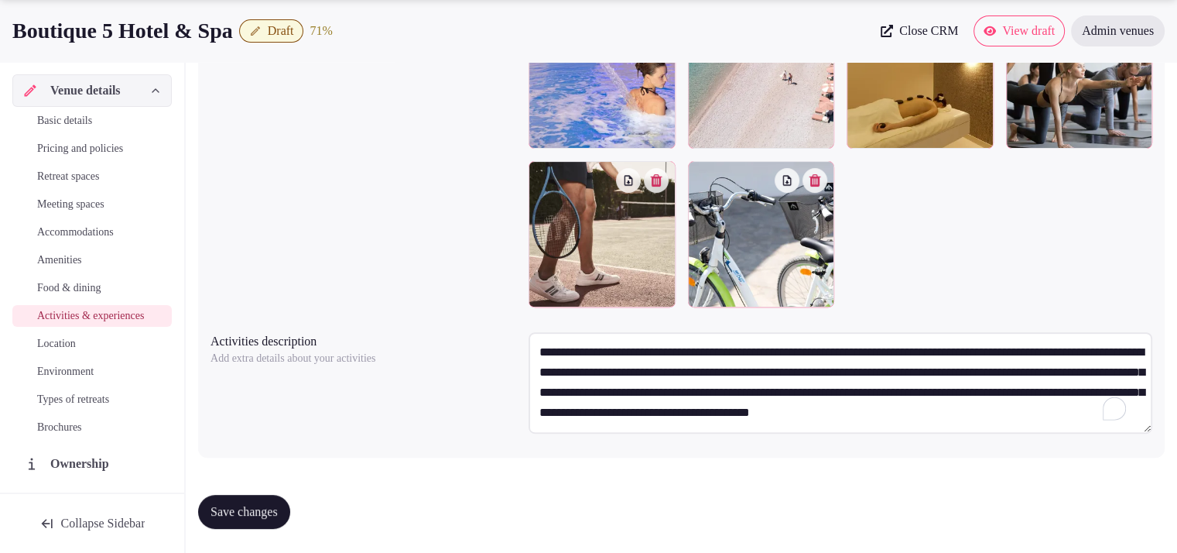
type textarea "**********"
click at [260, 495] on button "Save changes" at bounding box center [244, 512] width 92 height 34
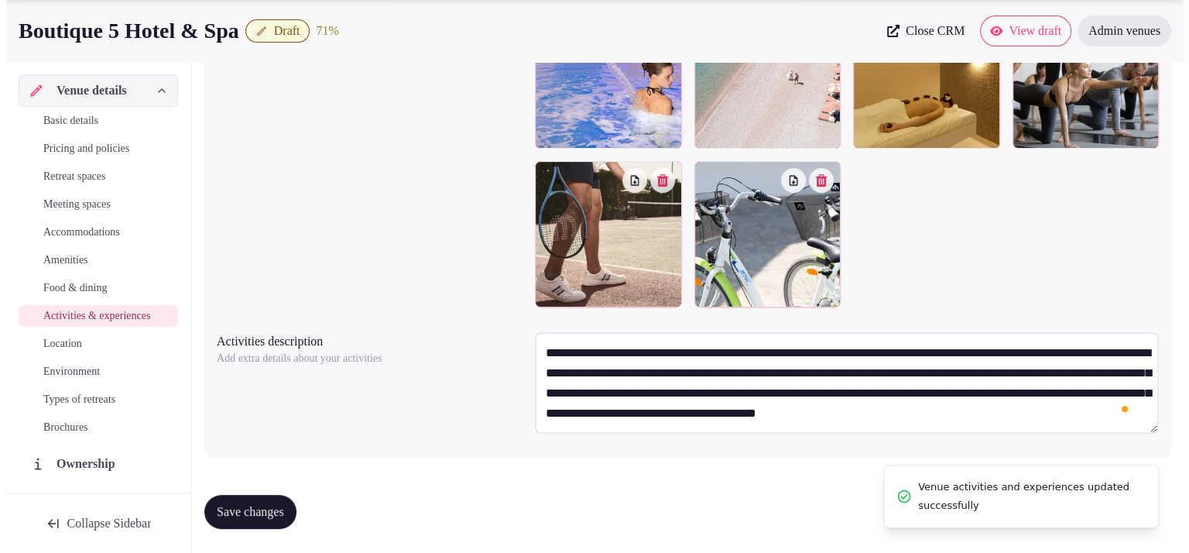
scroll to position [0, 0]
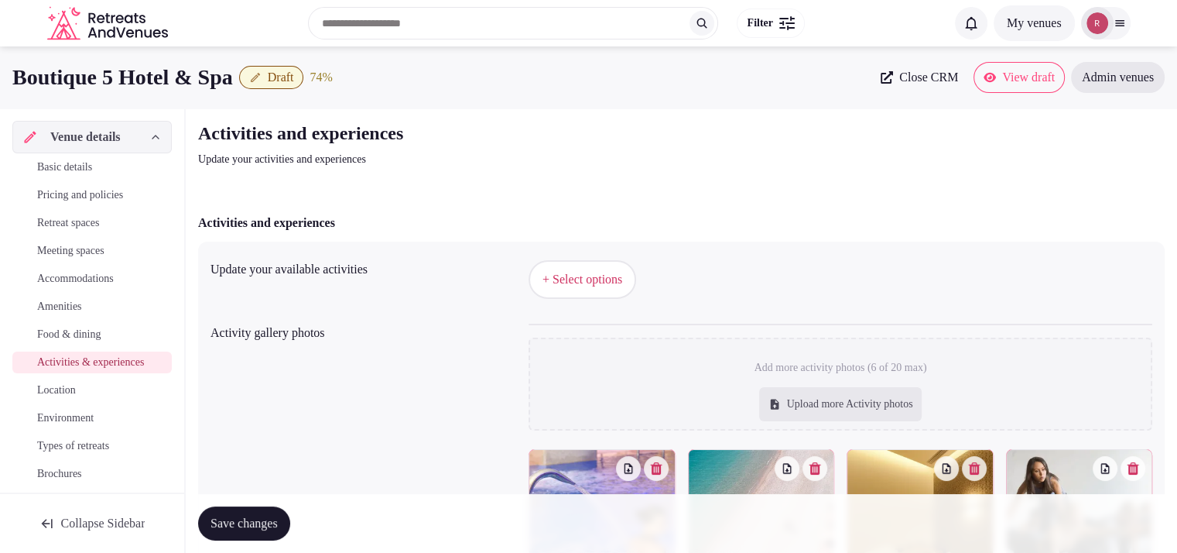
click at [595, 275] on span "+ Select options" at bounding box center [582, 279] width 80 height 17
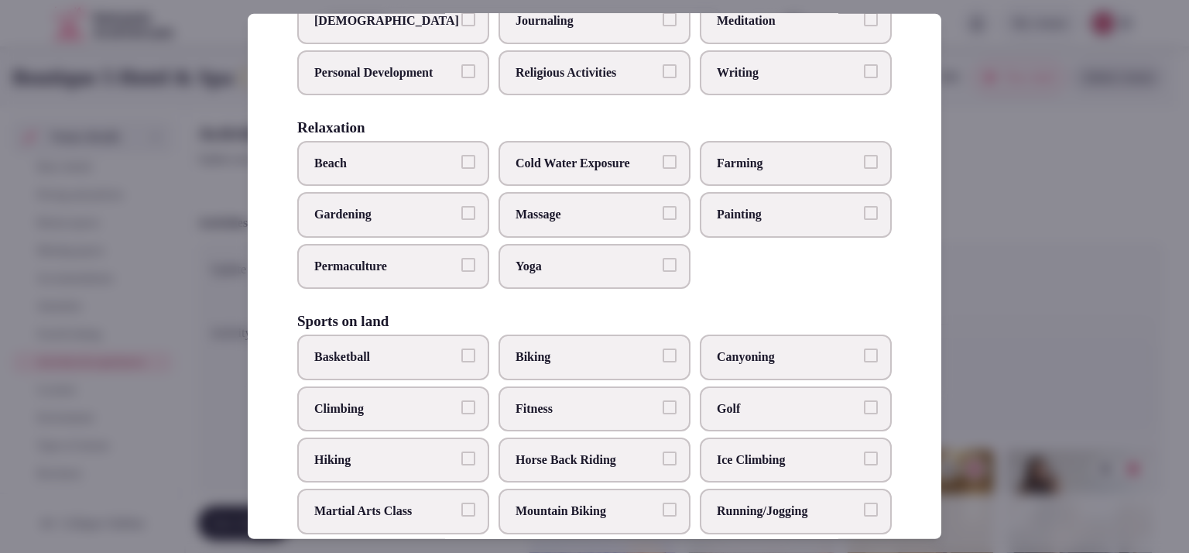
scroll to position [502, 0]
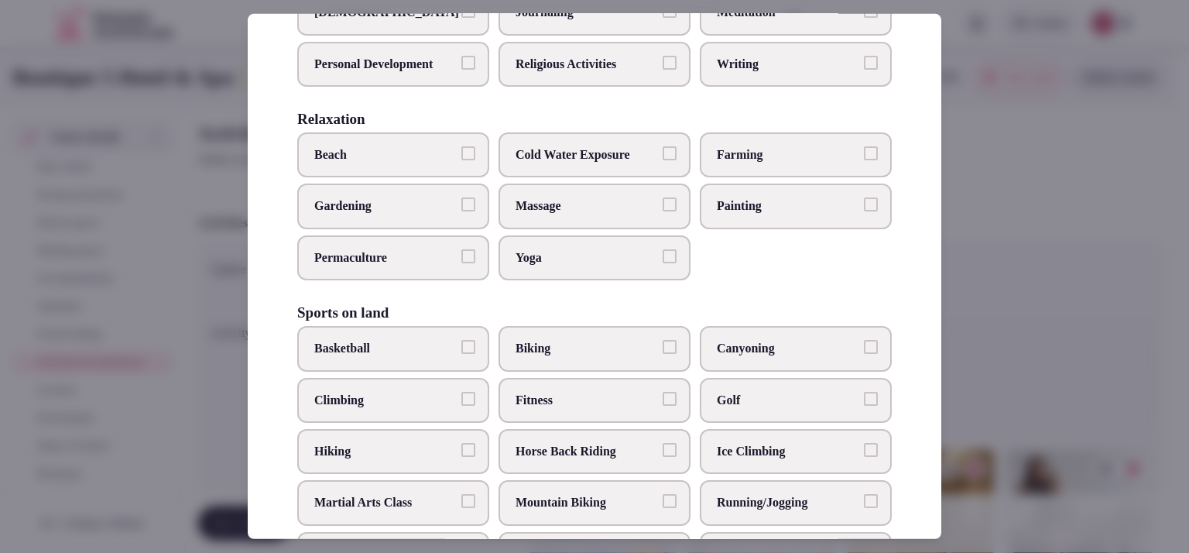
click at [394, 163] on span "Beach" at bounding box center [385, 154] width 142 height 17
click at [461, 160] on button "Beach" at bounding box center [468, 153] width 14 height 14
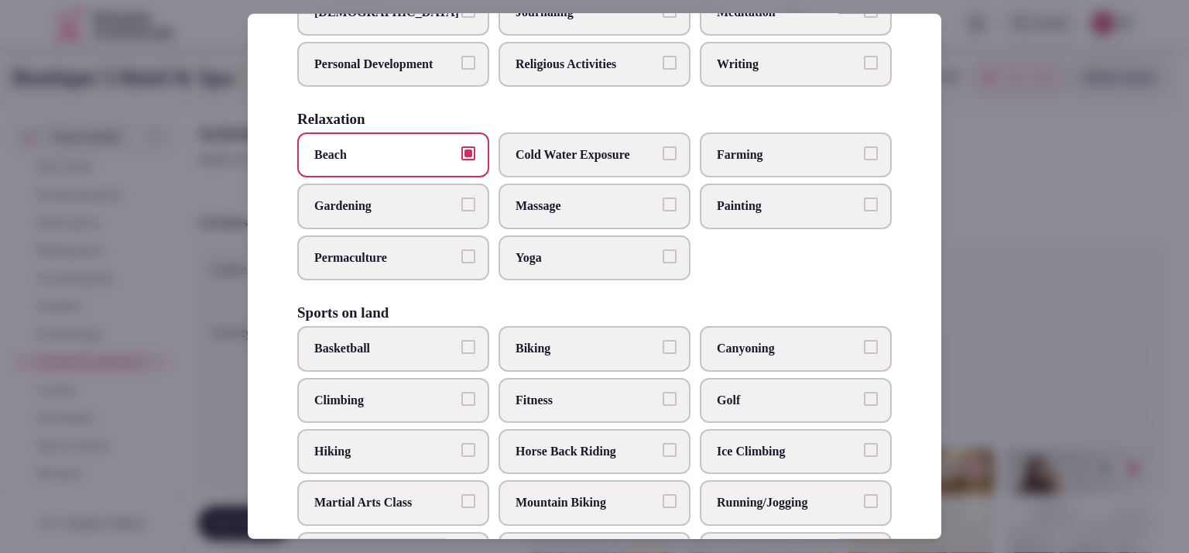
click at [547, 266] on span "Yoga" at bounding box center [586, 257] width 142 height 17
click at [662, 263] on button "Yoga" at bounding box center [669, 256] width 14 height 14
click at [557, 214] on span "Massage" at bounding box center [586, 205] width 142 height 17
click at [662, 211] on button "Massage" at bounding box center [669, 204] width 14 height 14
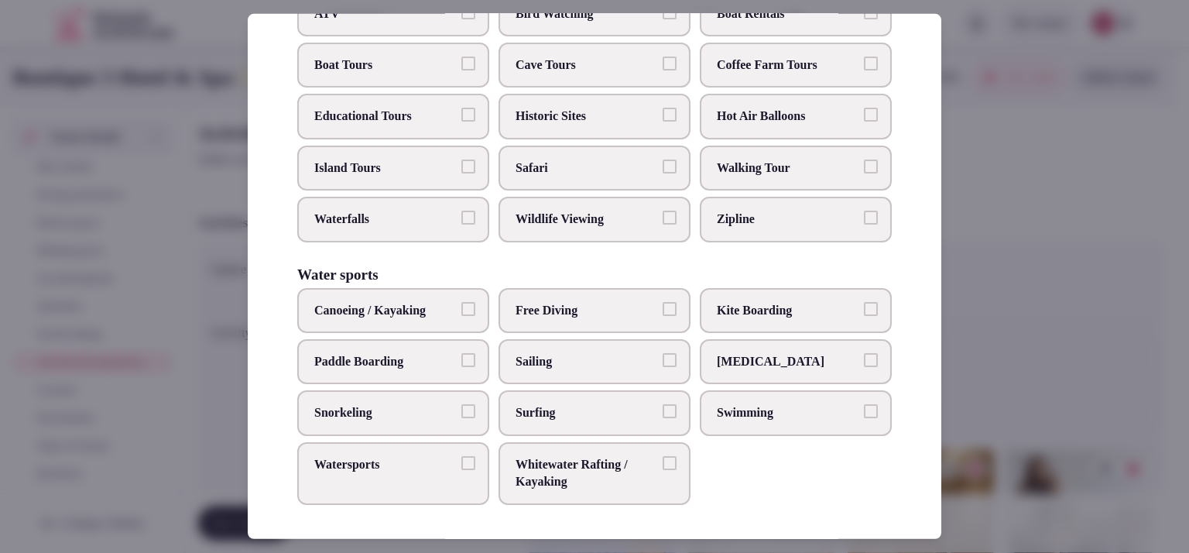
scroll to position [1207, 0]
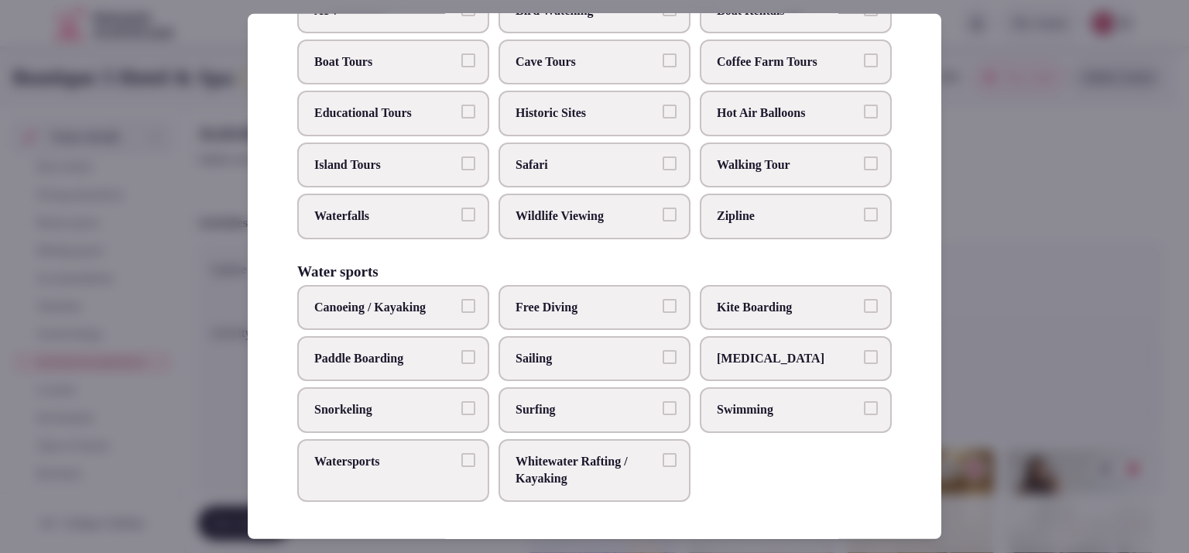
click at [382, 469] on span "Watersports" at bounding box center [385, 461] width 142 height 17
click at [461, 467] on button "Watersports" at bounding box center [468, 460] width 14 height 14
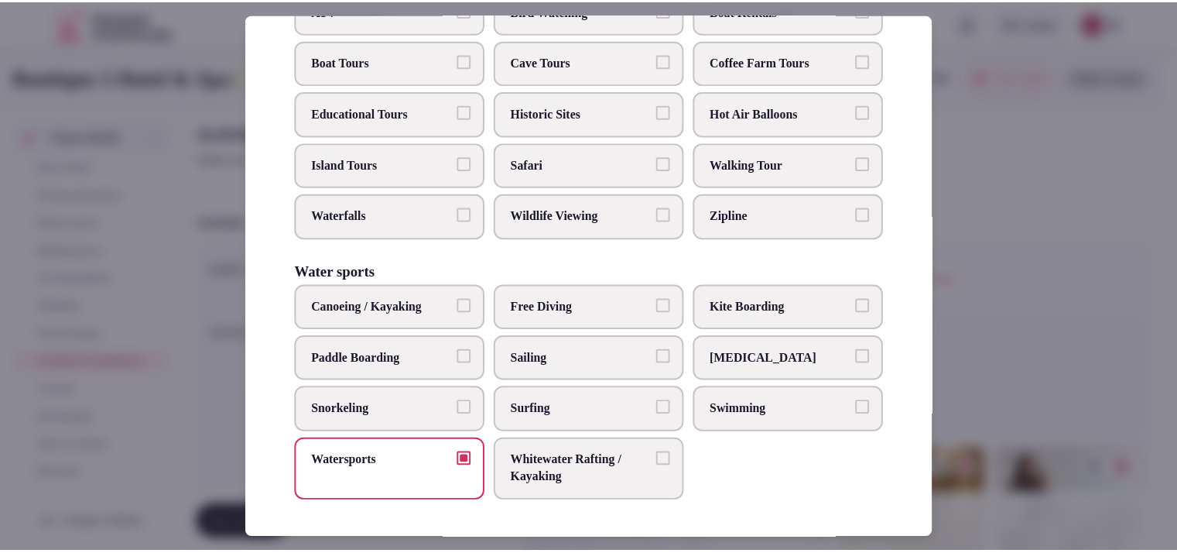
scroll to position [748, 0]
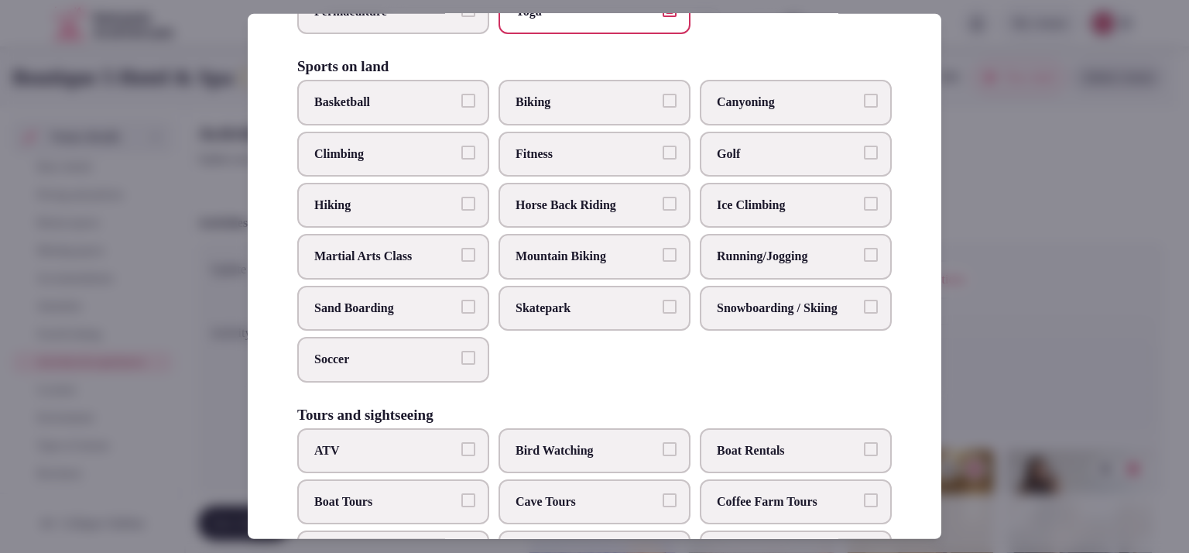
click at [1006, 254] on div at bounding box center [594, 276] width 1189 height 553
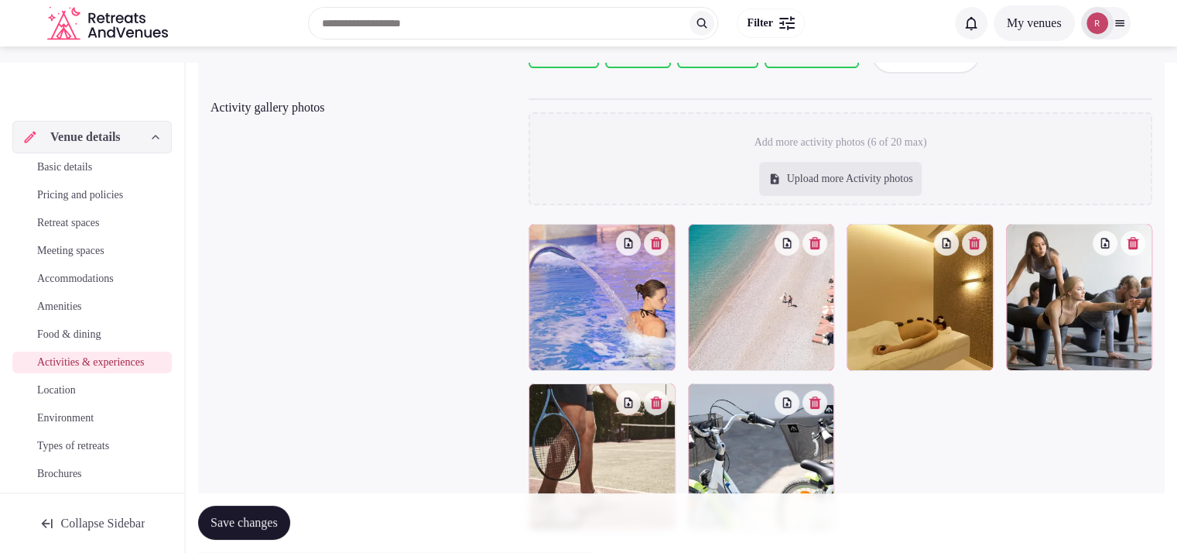
scroll to position [447, 0]
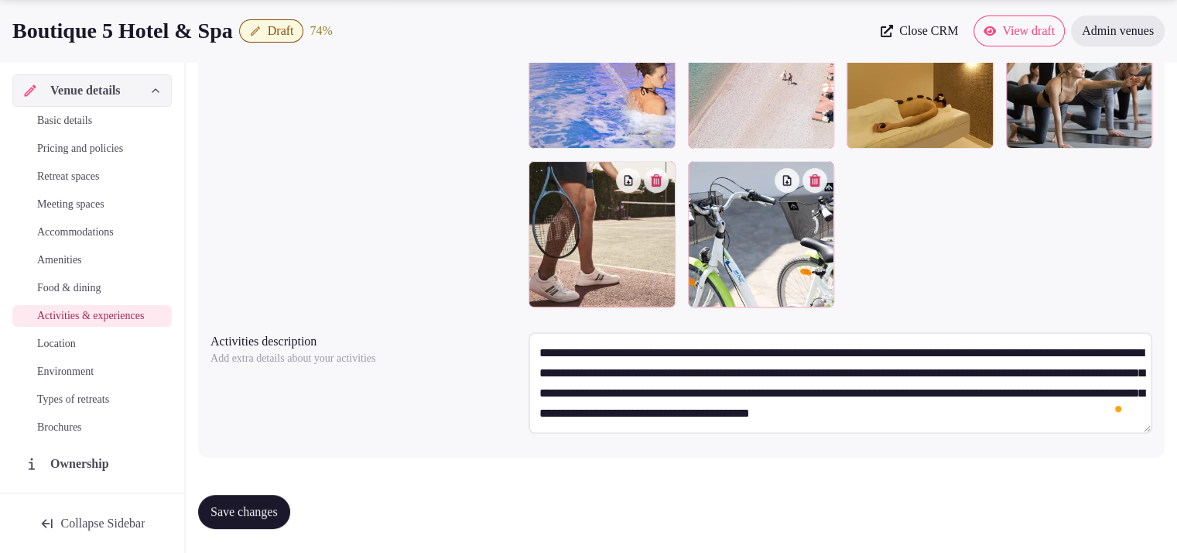
click at [246, 515] on span "Save changes" at bounding box center [243, 511] width 67 height 15
click at [71, 258] on span "Amenities" at bounding box center [59, 259] width 45 height 15
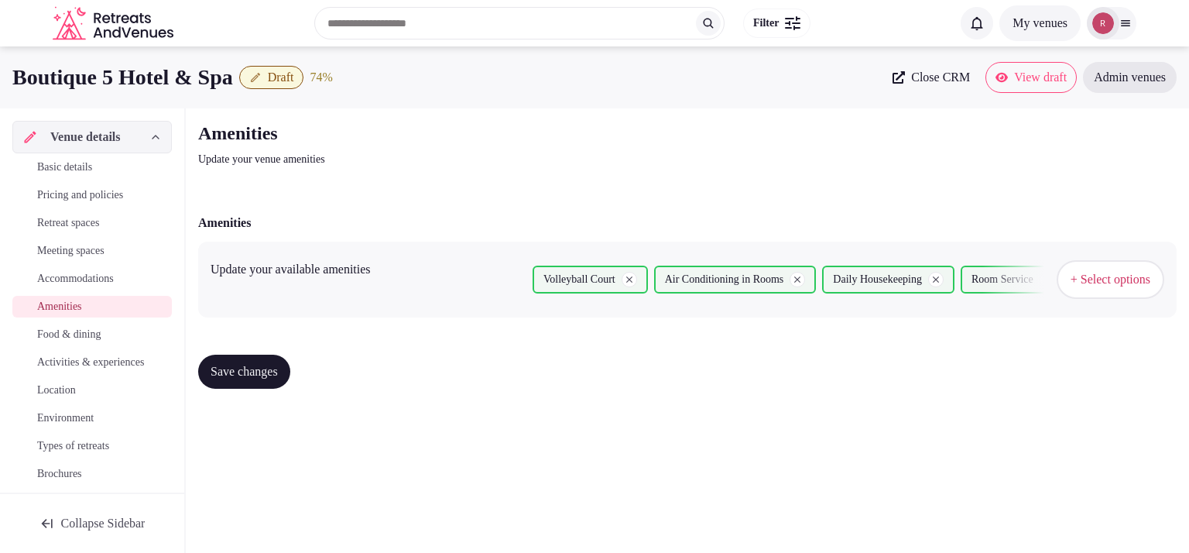
click at [635, 275] on icon "button" at bounding box center [629, 279] width 11 height 11
click at [1068, 288] on button "+ Select options" at bounding box center [1110, 279] width 108 height 39
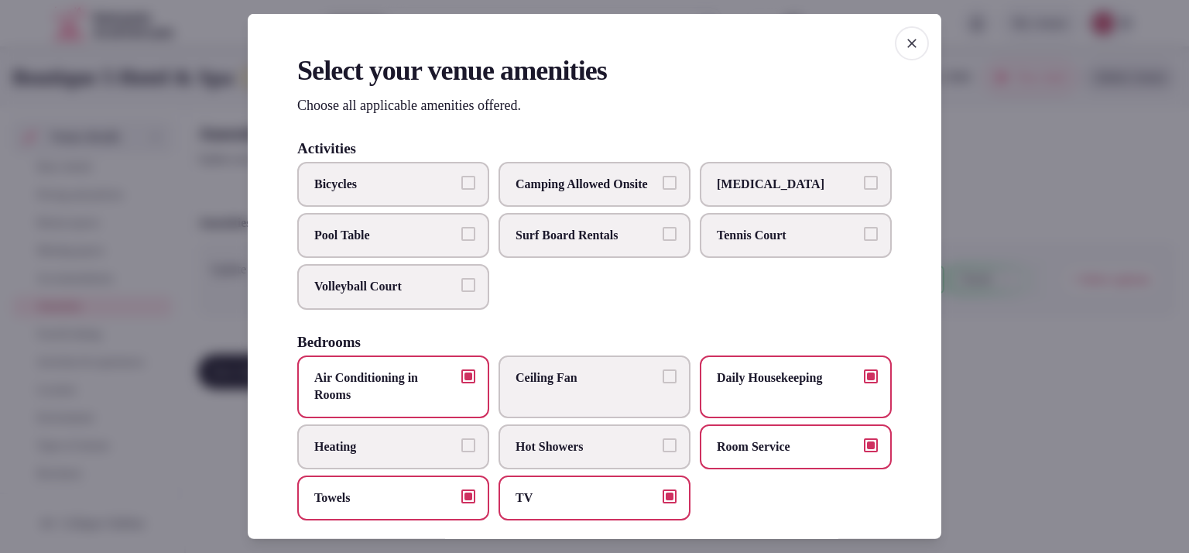
click at [739, 244] on span "Tennis Court" at bounding box center [788, 235] width 142 height 17
click at [864, 241] on button "Tennis Court" at bounding box center [871, 234] width 14 height 14
click at [1025, 287] on div at bounding box center [594, 276] width 1189 height 553
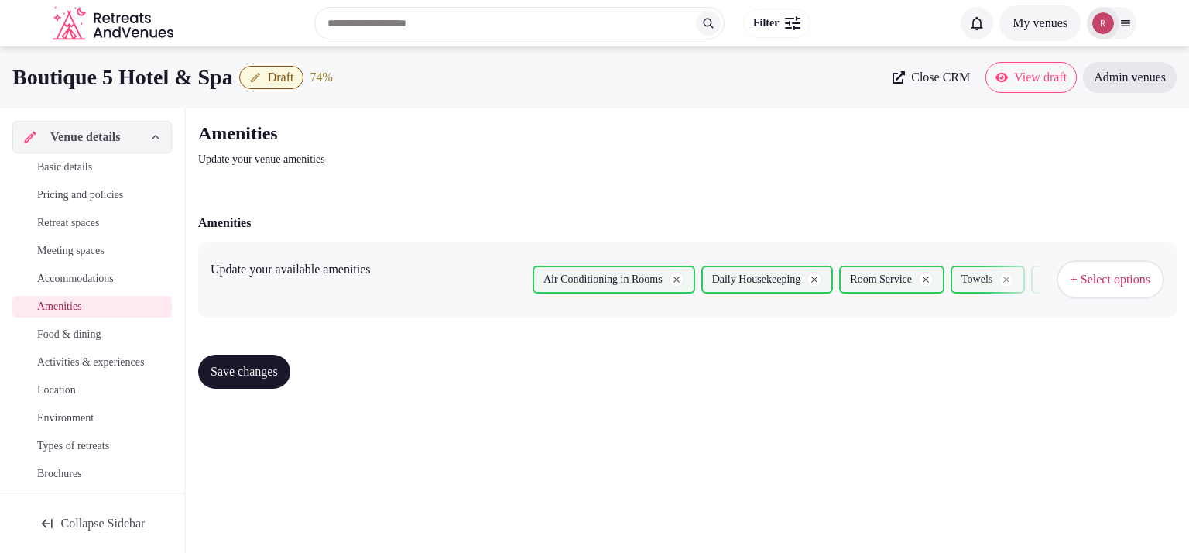
click at [266, 374] on span "Save changes" at bounding box center [243, 371] width 67 height 15
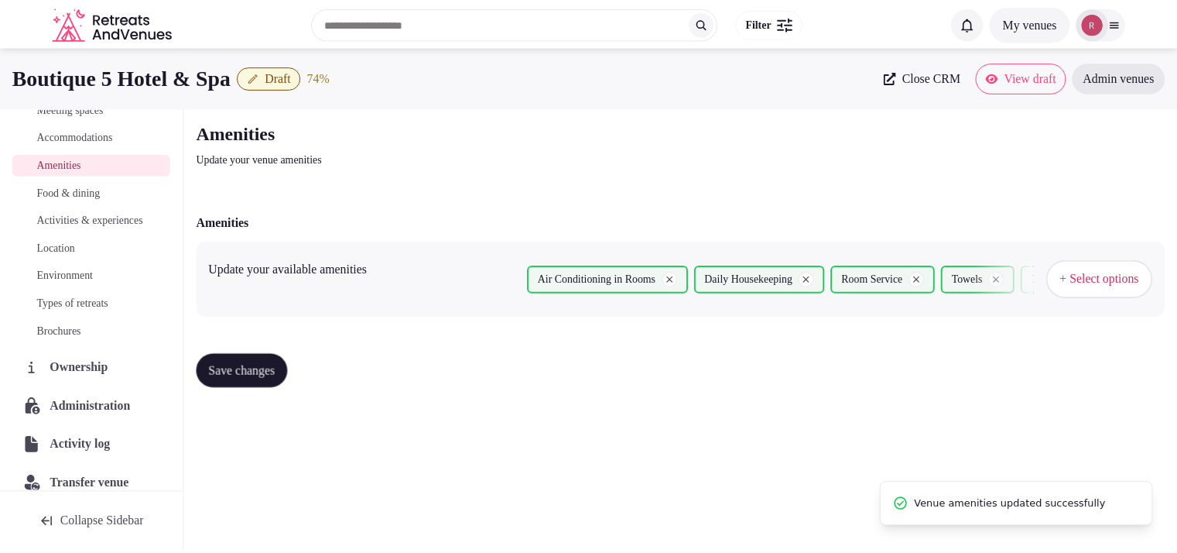
scroll to position [176, 0]
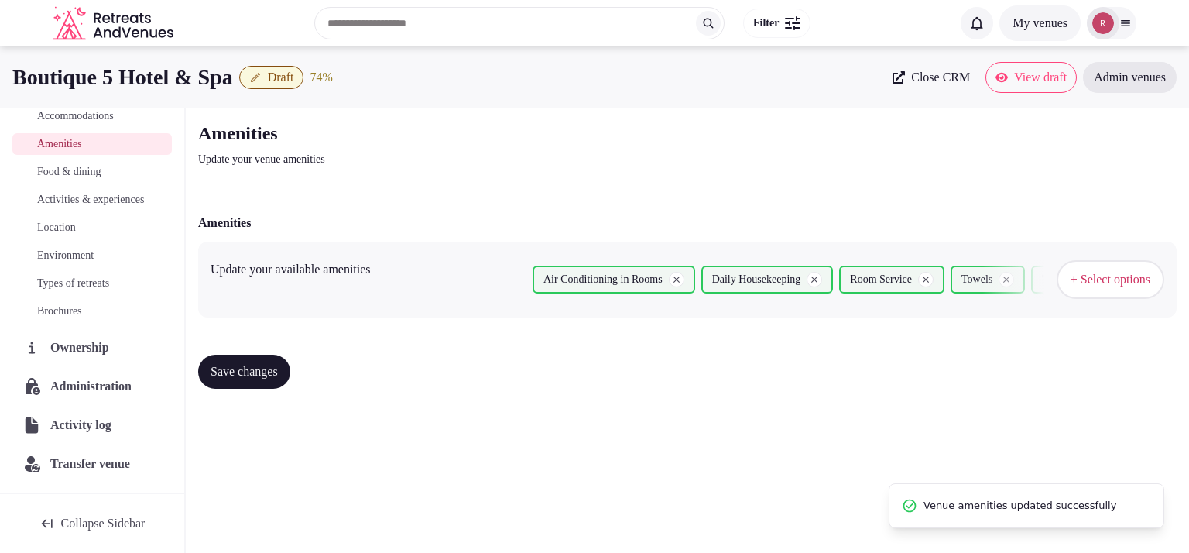
click at [68, 228] on span "Location" at bounding box center [56, 227] width 39 height 15
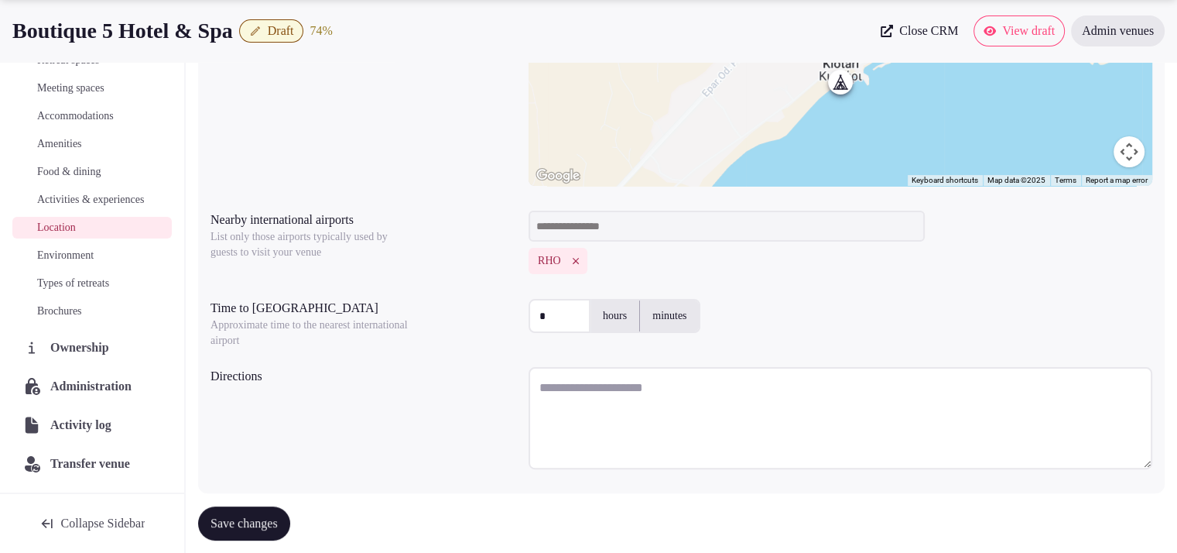
scroll to position [385, 0]
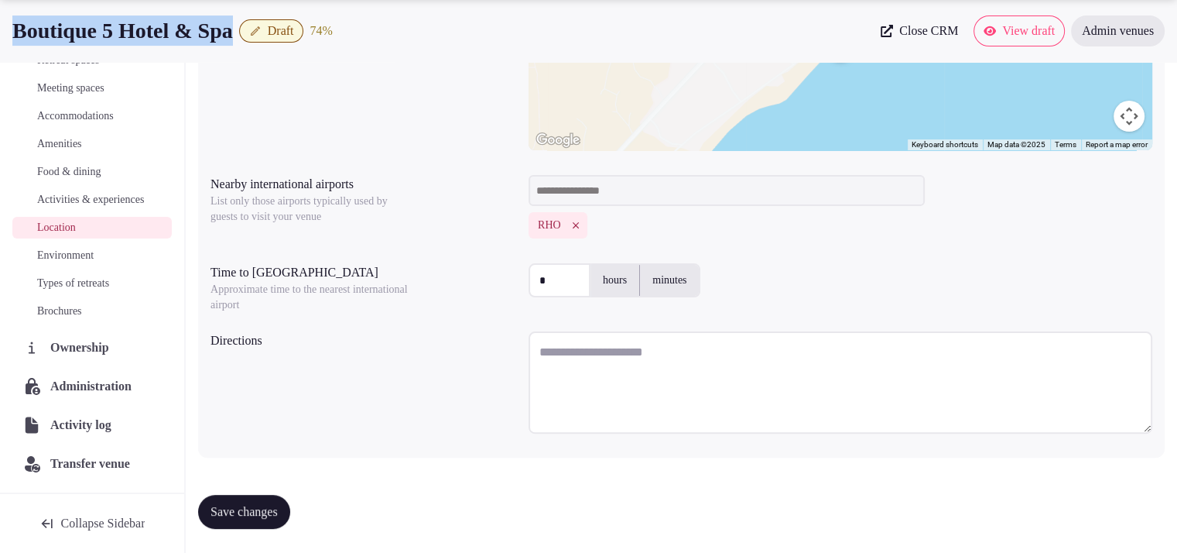
drag, startPoint x: 253, startPoint y: 36, endPoint x: 0, endPoint y: 30, distance: 253.1
click at [0, 30] on div "Boutique 5 Hotel & Spa Draft 74 % Close CRM View draft Admin venues" at bounding box center [588, 30] width 1177 height 31
copy h1 "Boutique 5 Hotel & Spa"
click at [571, 343] on textarea "To enrich screen reader interactions, please activate Accessibility in Grammarl…" at bounding box center [841, 382] width 624 height 102
paste textarea "**********"
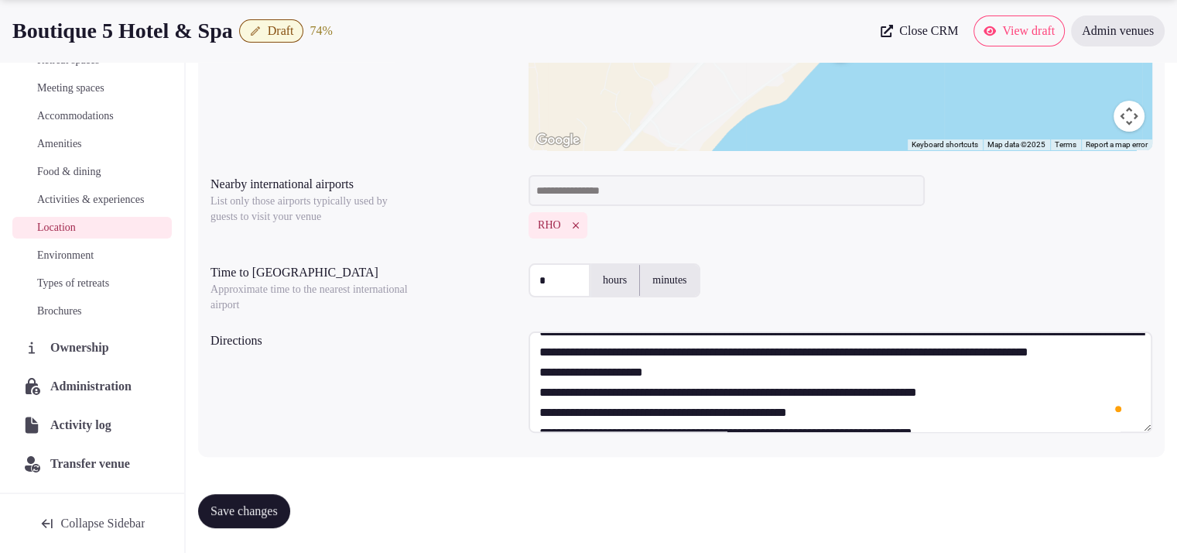
scroll to position [0, 0]
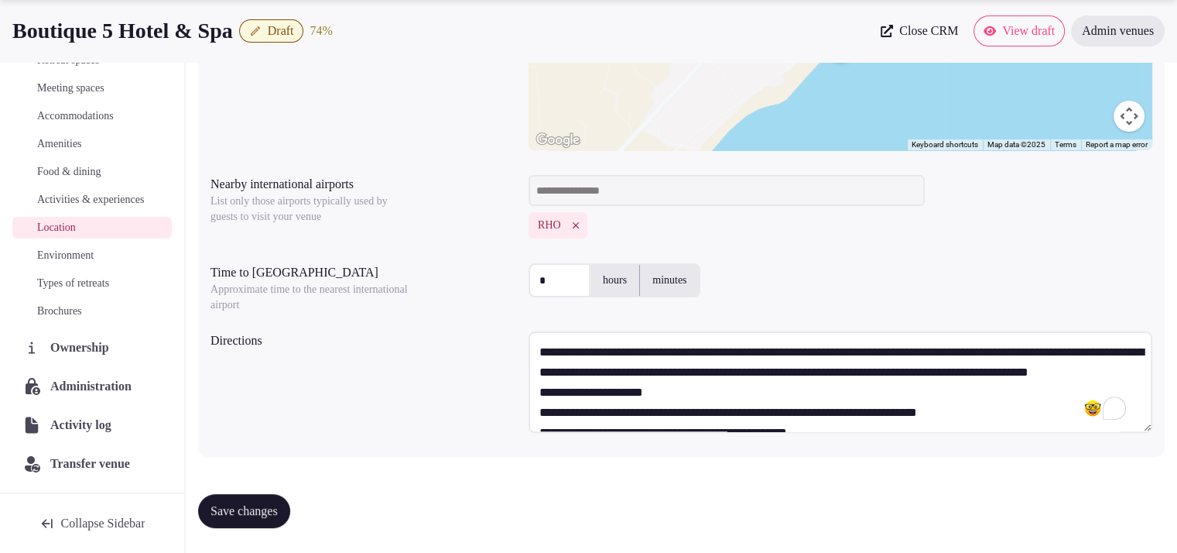
drag, startPoint x: 751, startPoint y: 393, endPoint x: 535, endPoint y: 341, distance: 222.8
click at [535, 341] on textarea "**********" at bounding box center [841, 381] width 624 height 101
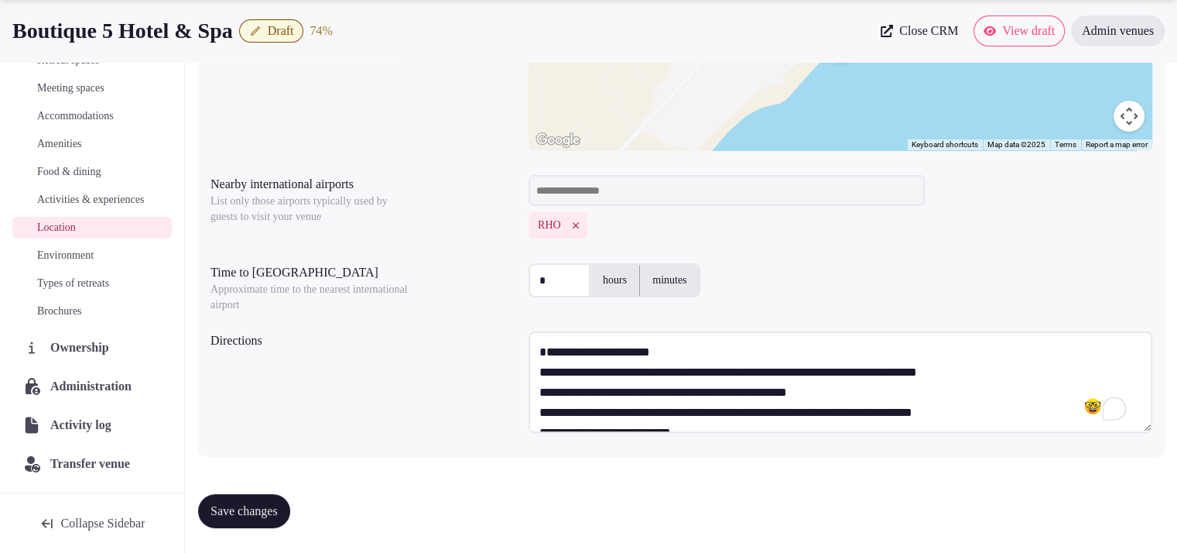
click at [532, 361] on textarea "**********" at bounding box center [841, 381] width 624 height 101
click at [1028, 375] on textarea "**********" at bounding box center [841, 381] width 624 height 101
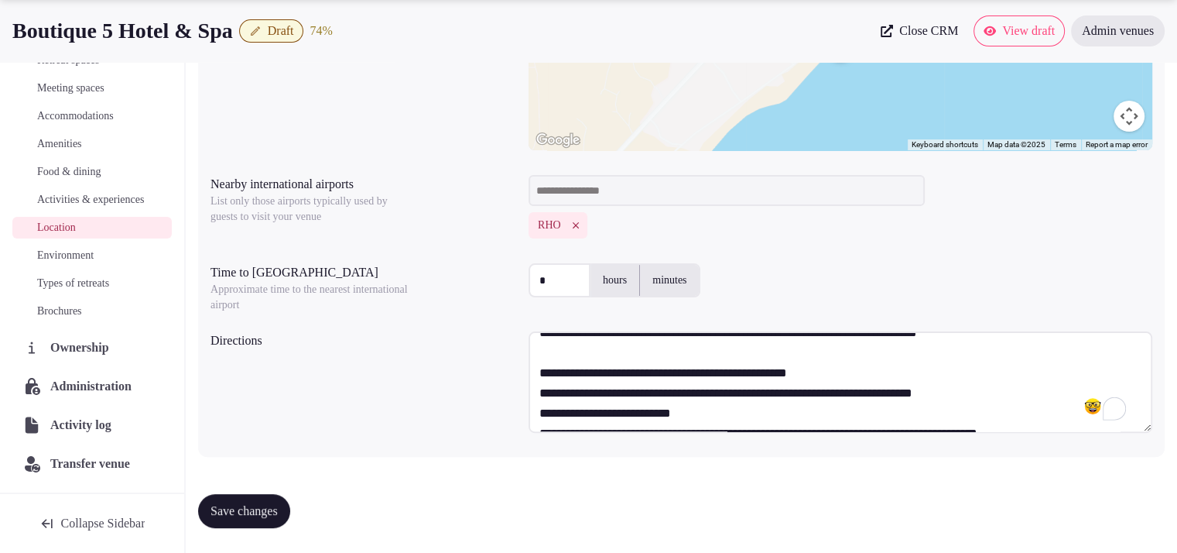
scroll to position [40, 0]
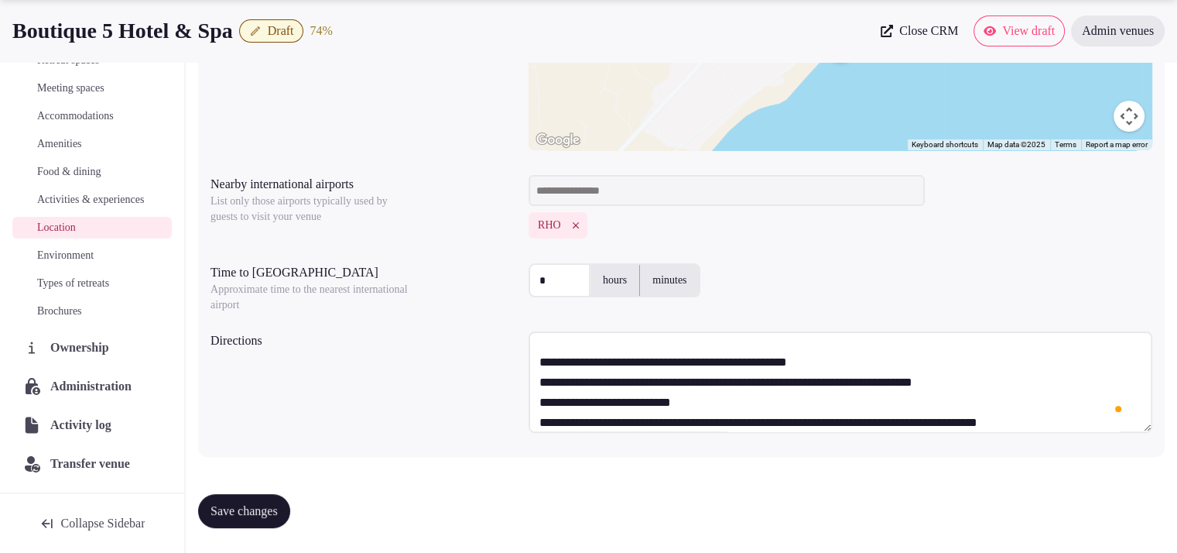
click at [885, 359] on textarea "**********" at bounding box center [841, 381] width 624 height 101
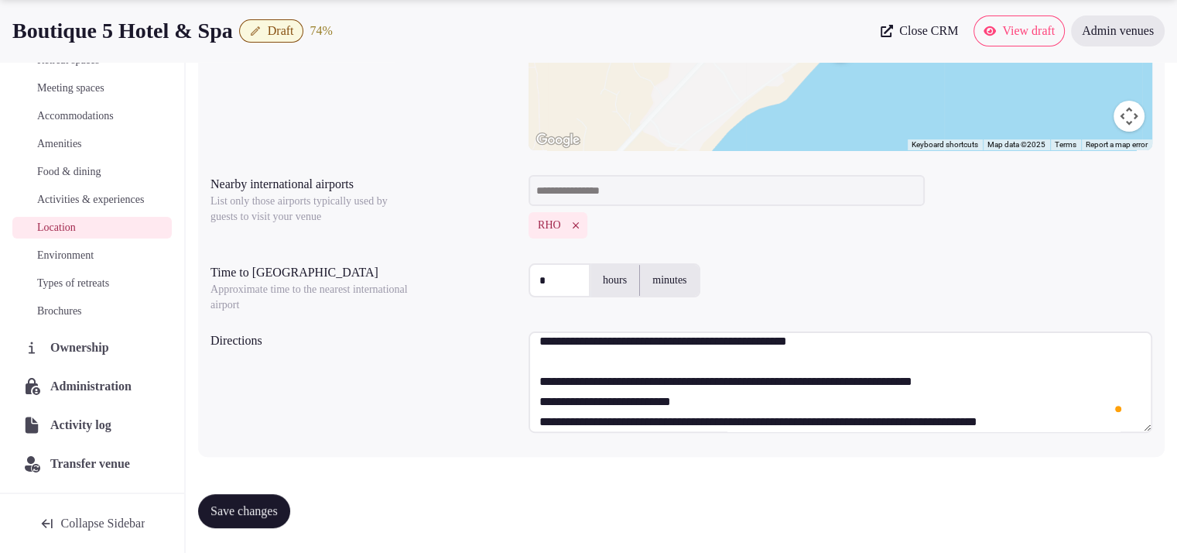
click at [1052, 382] on textarea "**********" at bounding box center [841, 381] width 624 height 101
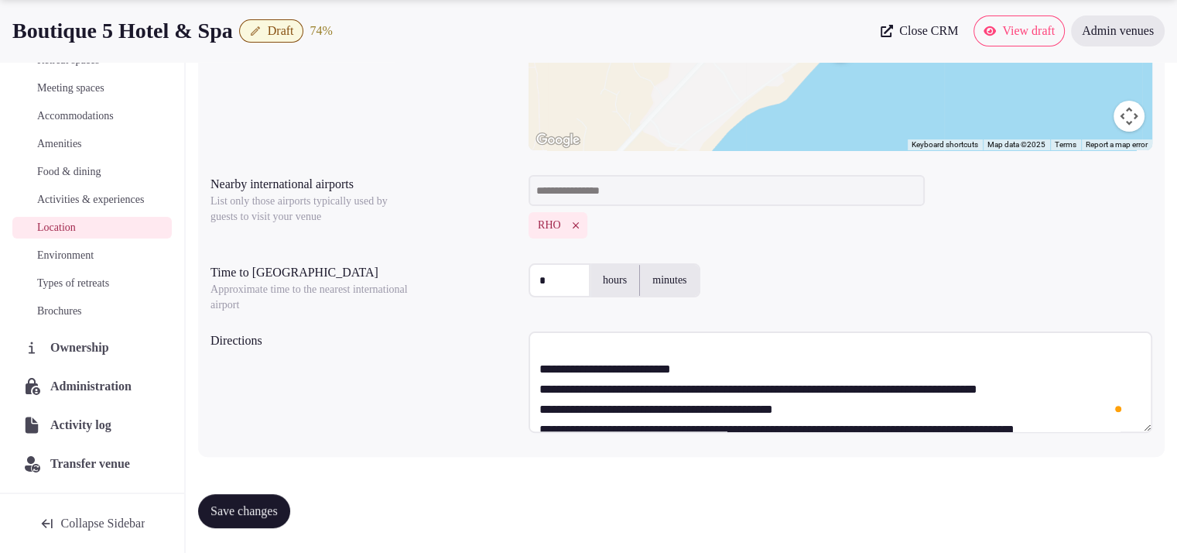
click at [903, 368] on textarea "**********" at bounding box center [841, 381] width 624 height 101
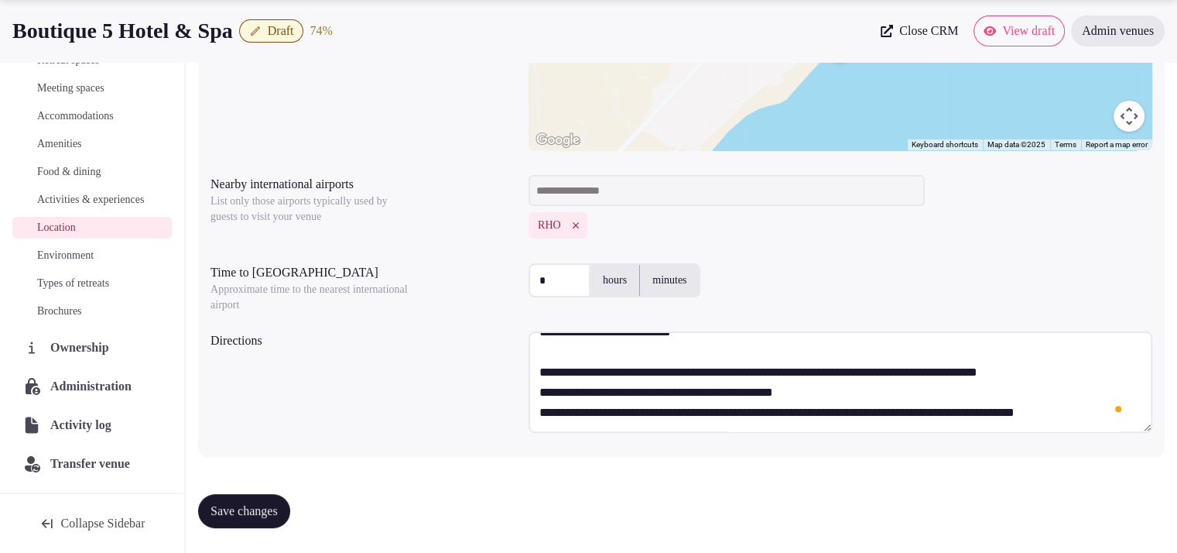
type textarea "**********"
click at [229, 498] on button "Save changes" at bounding box center [244, 511] width 92 height 34
click at [64, 257] on span "Environment" at bounding box center [65, 255] width 56 height 15
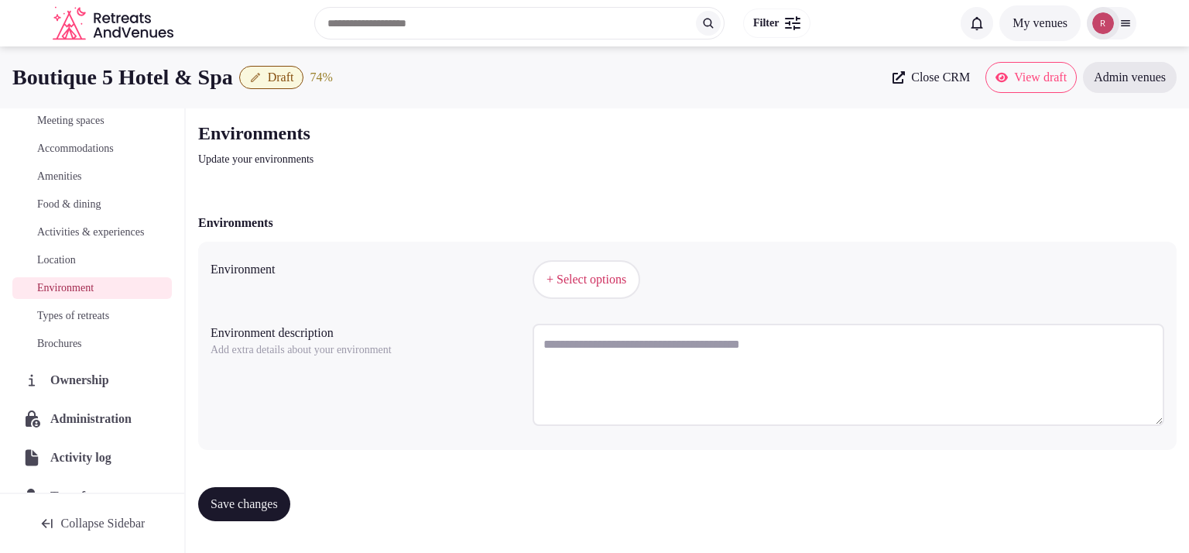
click at [659, 262] on div "+ Select options" at bounding box center [847, 279] width 631 height 39
click at [616, 272] on span "+ Select options" at bounding box center [586, 279] width 80 height 17
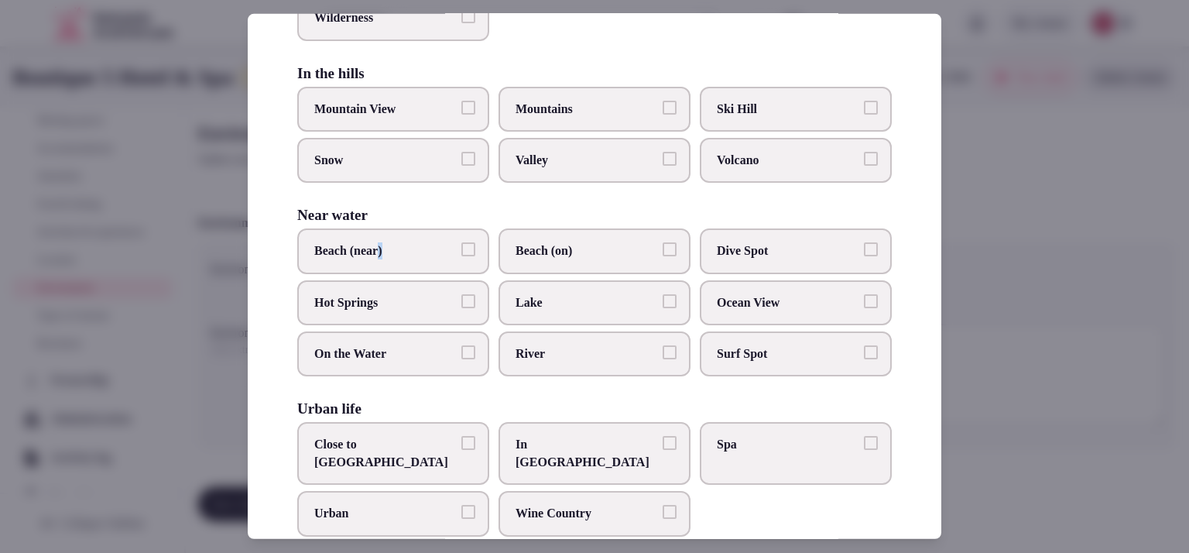
click at [389, 234] on label "Beach (near)" at bounding box center [393, 250] width 192 height 45
click at [433, 242] on span "Beach (near)" at bounding box center [385, 250] width 142 height 17
click at [461, 242] on button "Beach (near)" at bounding box center [468, 249] width 14 height 14
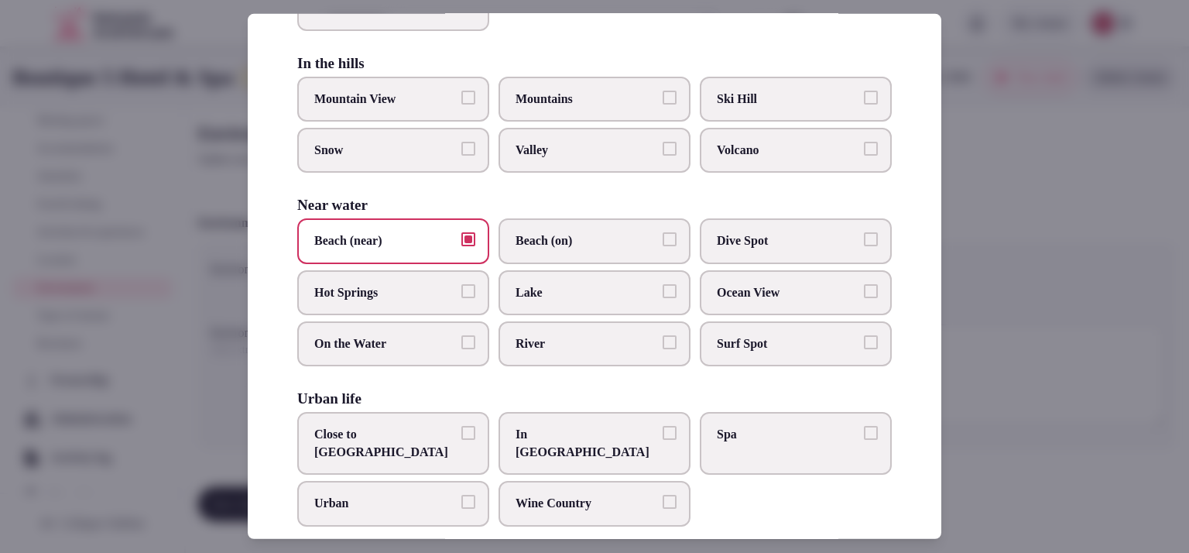
click at [1088, 293] on div at bounding box center [594, 276] width 1189 height 553
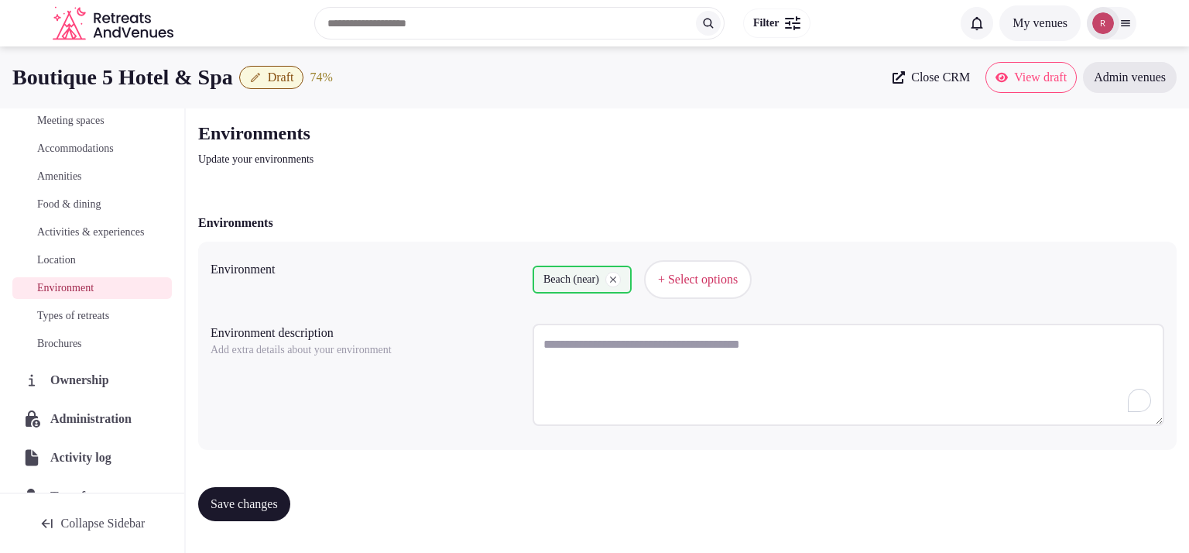
click at [577, 351] on textarea "To enrich screen reader interactions, please activate Accessibility in Grammarl…" at bounding box center [847, 374] width 631 height 102
click at [262, 491] on button "Save changes" at bounding box center [244, 504] width 92 height 34
click at [53, 323] on span "Types of retreats" at bounding box center [73, 315] width 72 height 15
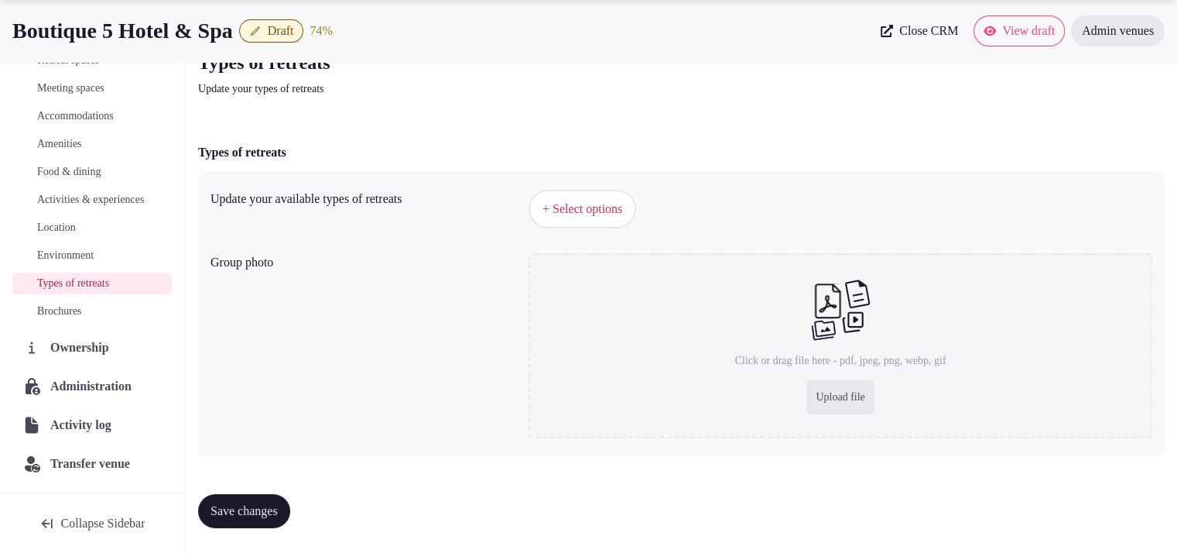
click at [618, 221] on button "+ Select options" at bounding box center [583, 209] width 108 height 39
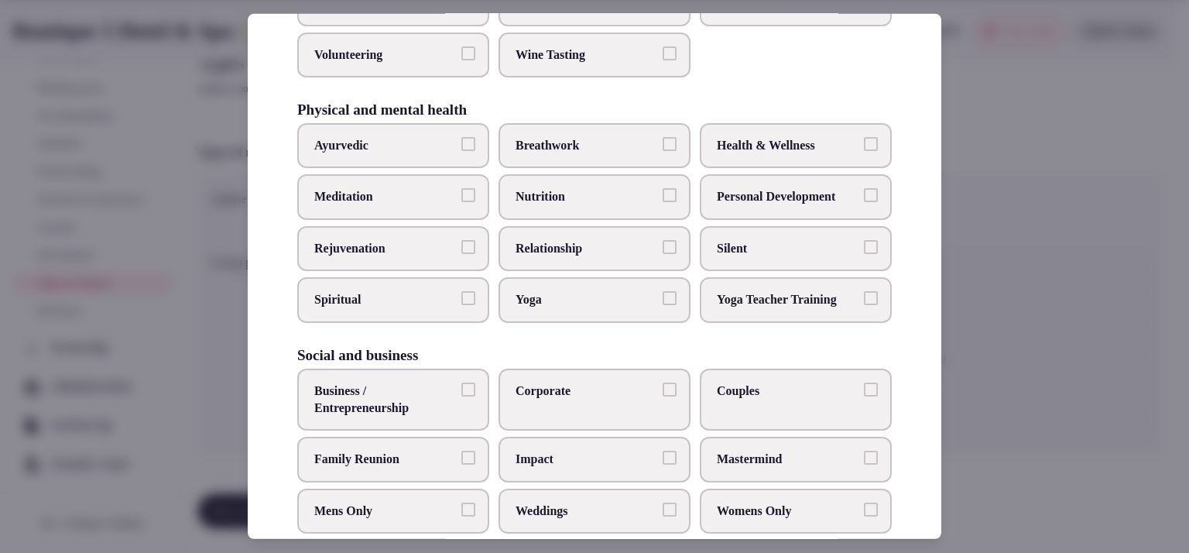
scroll to position [641, 0]
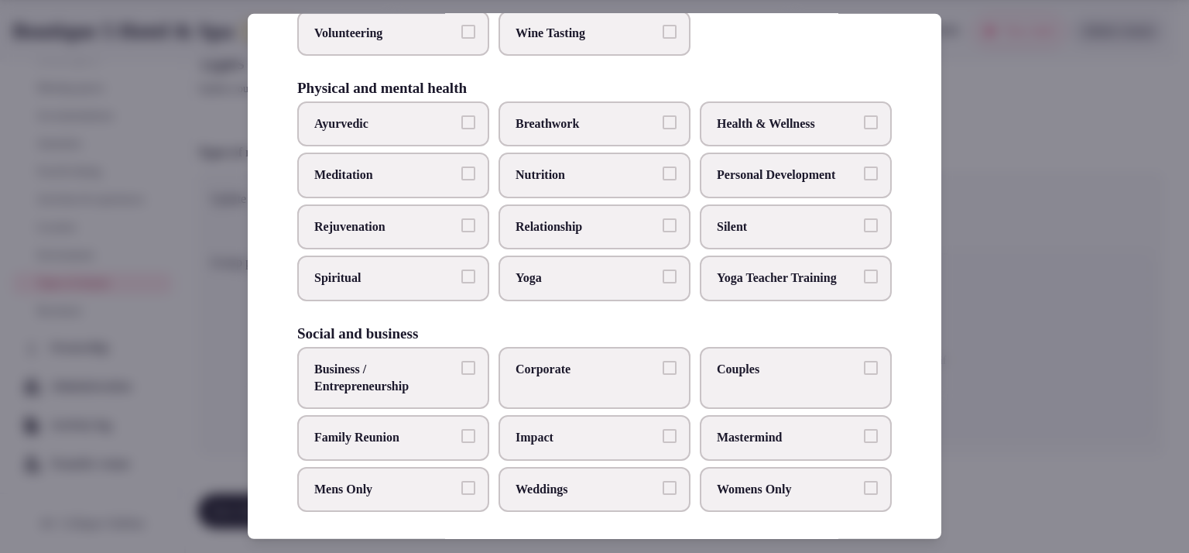
click at [631, 272] on span "Yoga" at bounding box center [586, 277] width 142 height 17
click at [662, 272] on button "Yoga" at bounding box center [669, 276] width 14 height 14
click at [439, 371] on span "Business / Entrepreneurship" at bounding box center [385, 378] width 142 height 35
click at [461, 371] on button "Business / Entrepreneurship" at bounding box center [468, 368] width 14 height 14
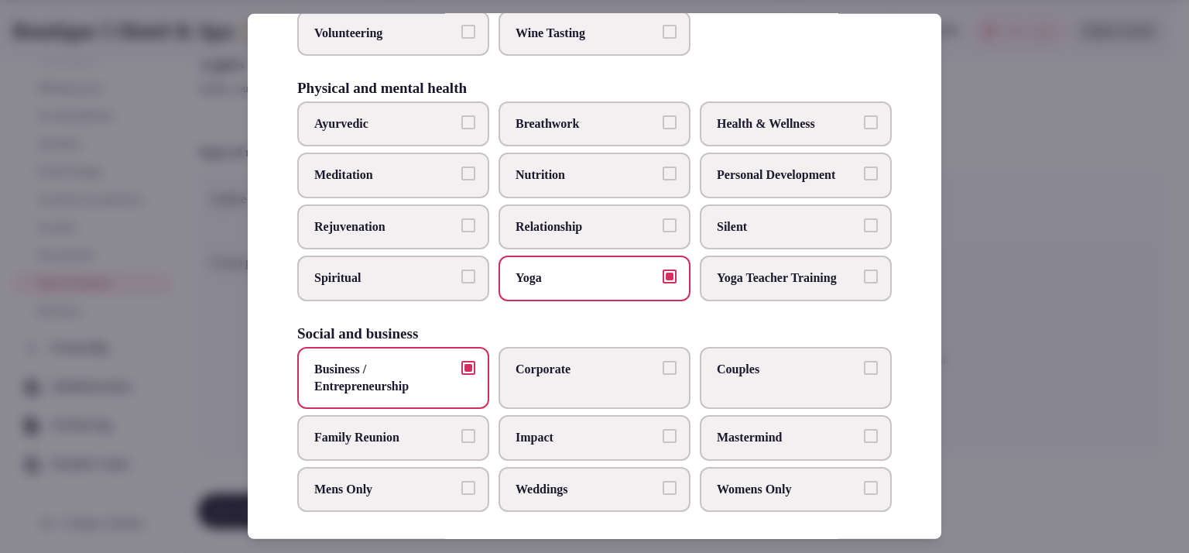
click at [622, 368] on label "Corporate" at bounding box center [594, 378] width 192 height 63
click at [662, 368] on button "Corporate" at bounding box center [669, 368] width 14 height 14
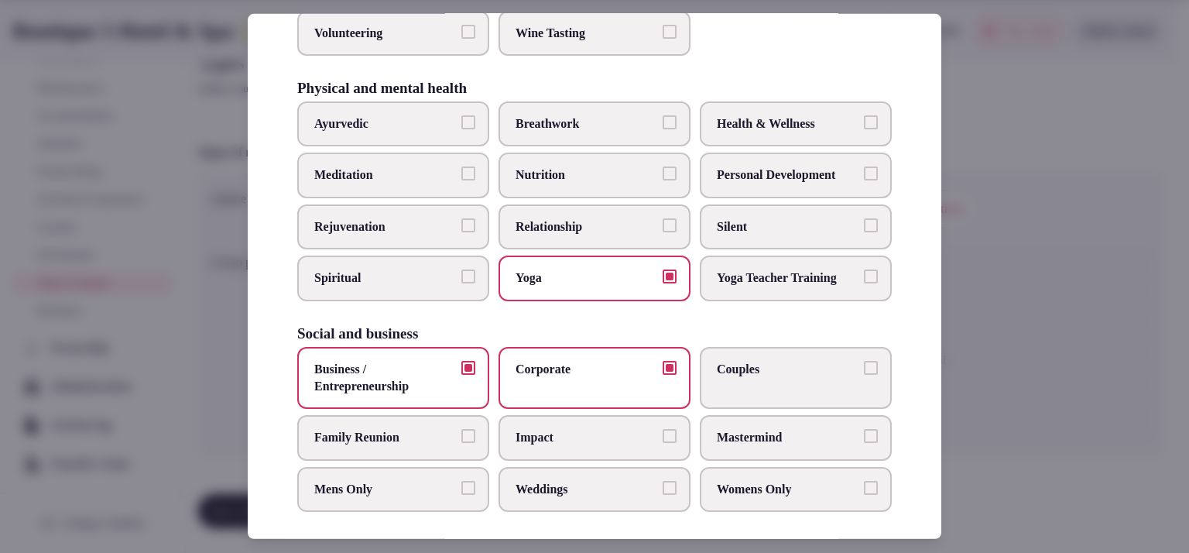
click at [781, 364] on span "Couples" at bounding box center [788, 369] width 142 height 17
click at [864, 364] on button "Couples" at bounding box center [871, 368] width 14 height 14
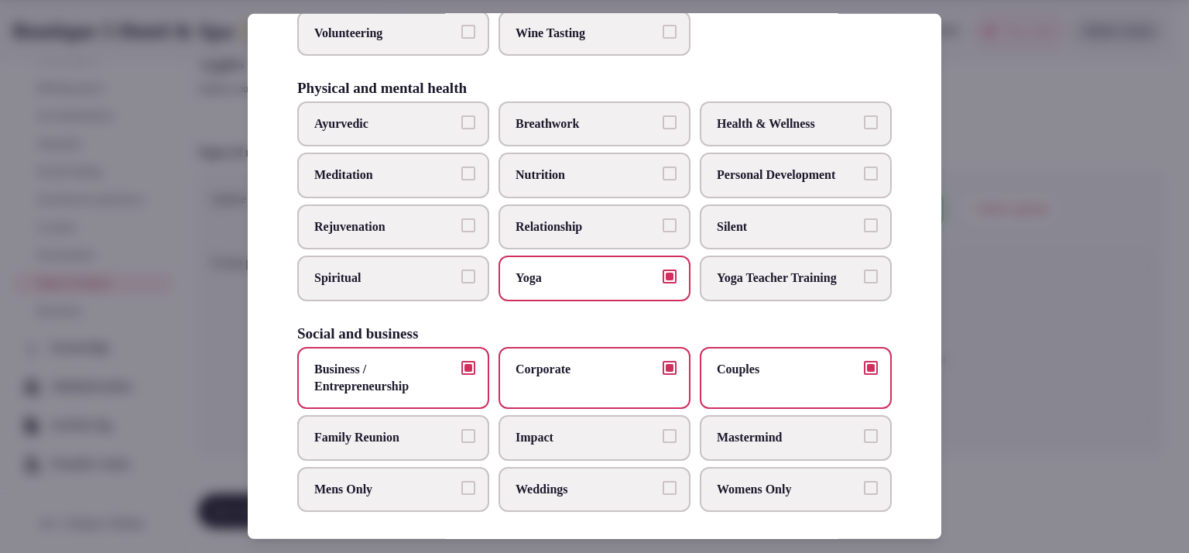
click at [427, 429] on span "Family Reunion" at bounding box center [385, 437] width 142 height 17
click at [461, 429] on button "Family Reunion" at bounding box center [468, 436] width 14 height 14
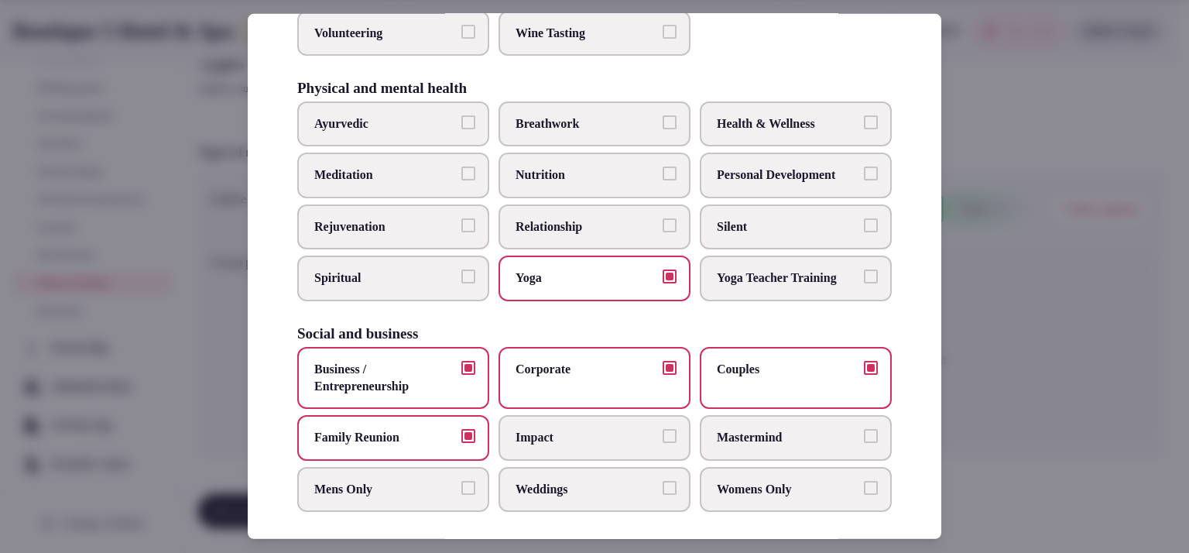
click at [590, 488] on label "Weddings" at bounding box center [594, 489] width 192 height 45
click at [662, 488] on button "Weddings" at bounding box center [669, 488] width 14 height 14
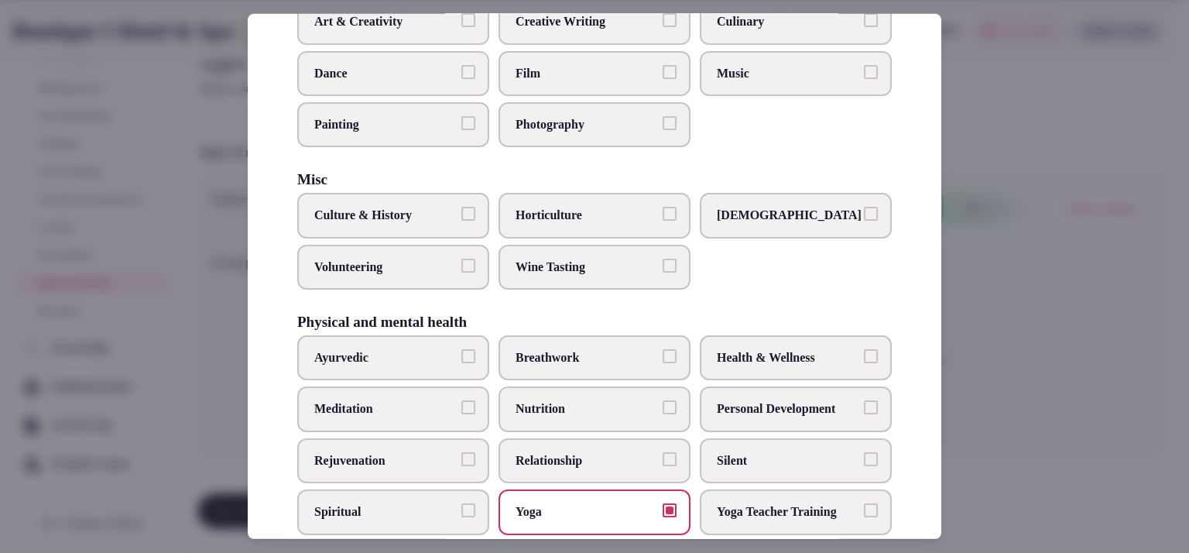
scroll to position [394, 0]
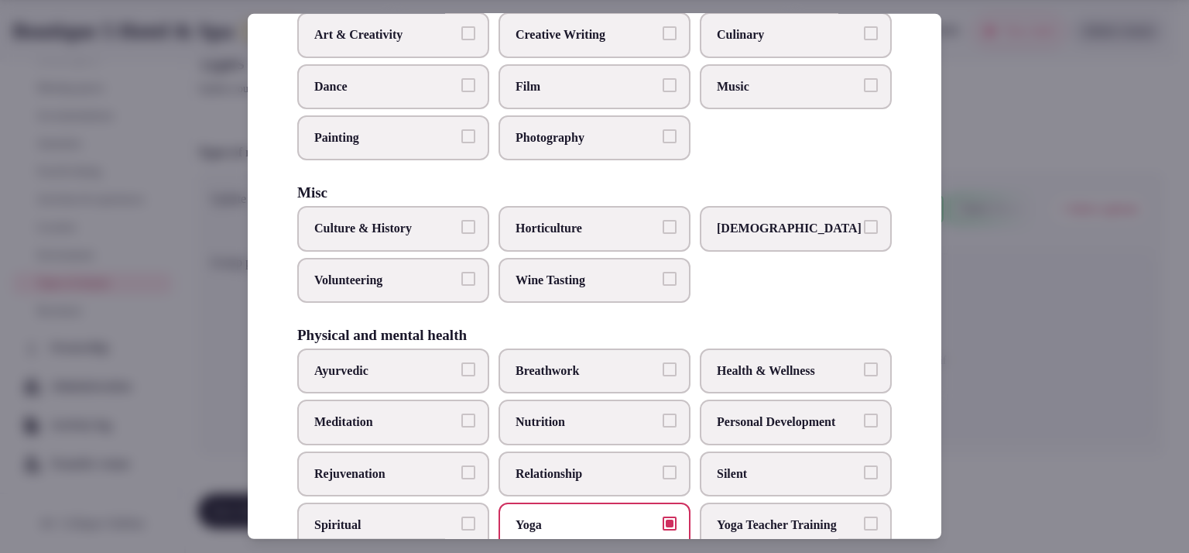
click at [840, 362] on span "Health & Wellness" at bounding box center [788, 370] width 142 height 17
click at [864, 362] on button "Health & Wellness" at bounding box center [871, 369] width 14 height 14
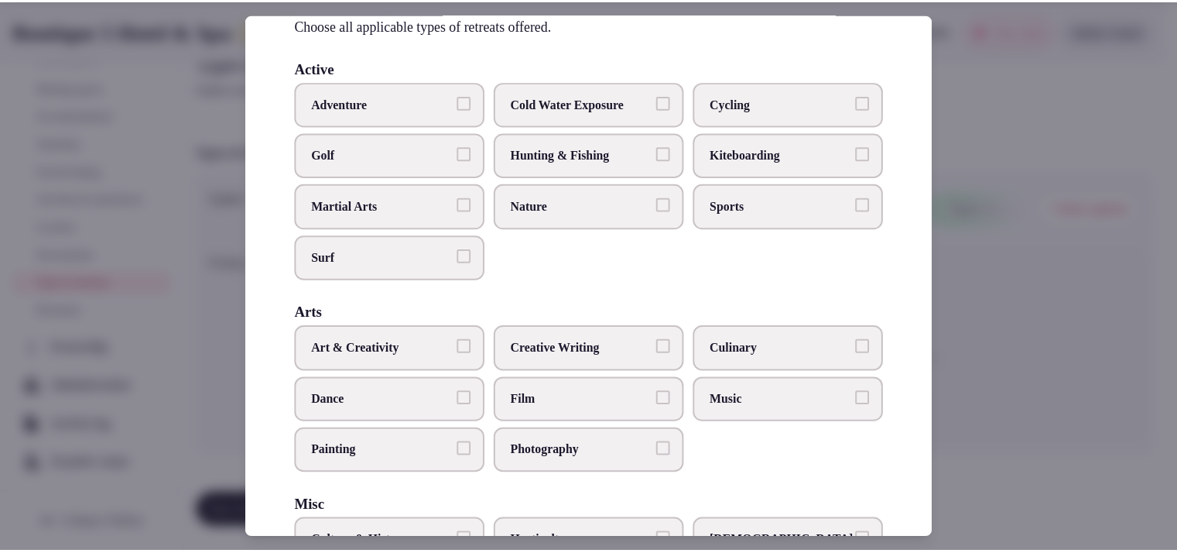
scroll to position [77, 0]
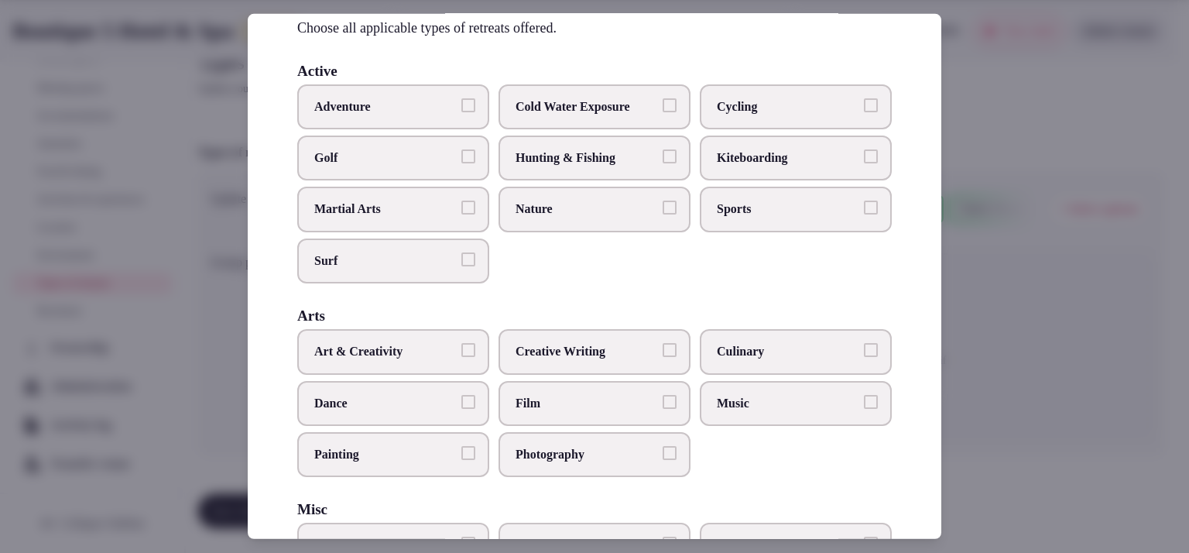
click at [761, 200] on span "Sports" at bounding box center [788, 208] width 142 height 17
click at [864, 200] on button "Sports" at bounding box center [871, 207] width 14 height 14
click at [1024, 207] on div at bounding box center [594, 276] width 1189 height 553
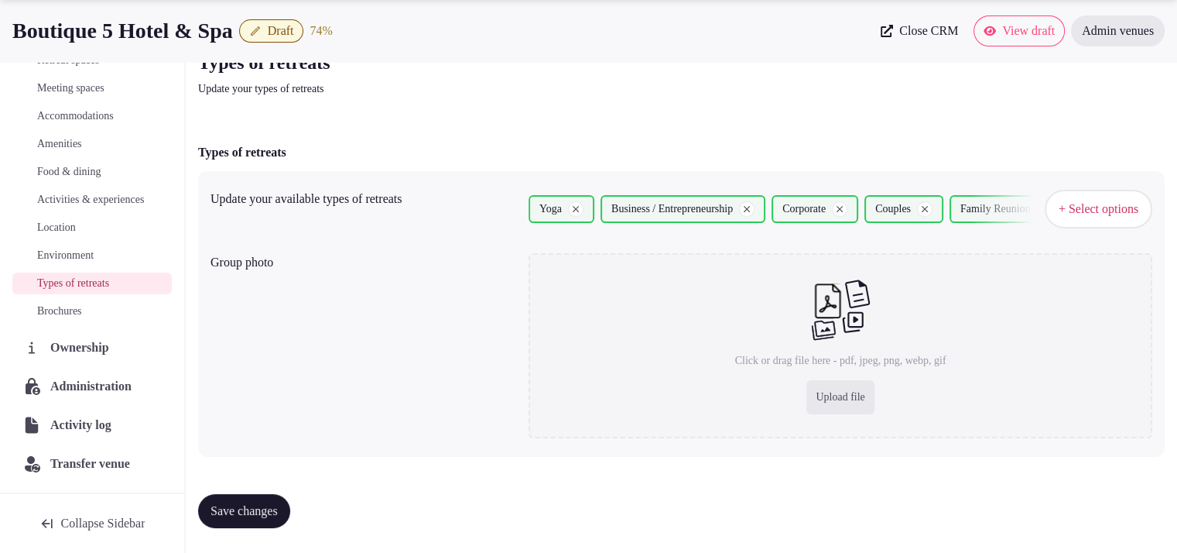
click at [272, 508] on span "Save changes" at bounding box center [243, 510] width 67 height 15
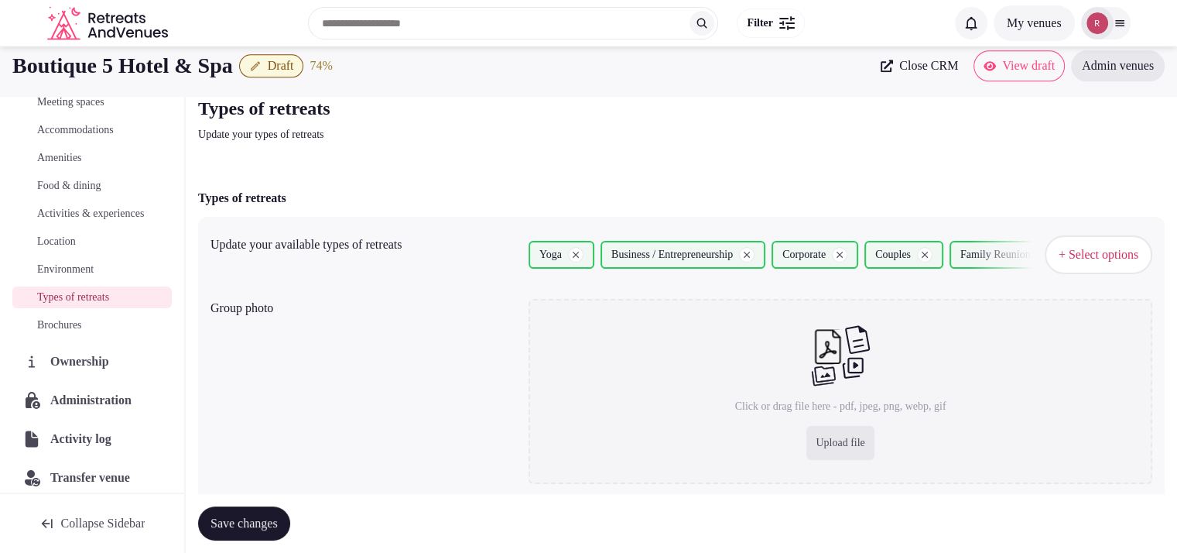
scroll to position [0, 0]
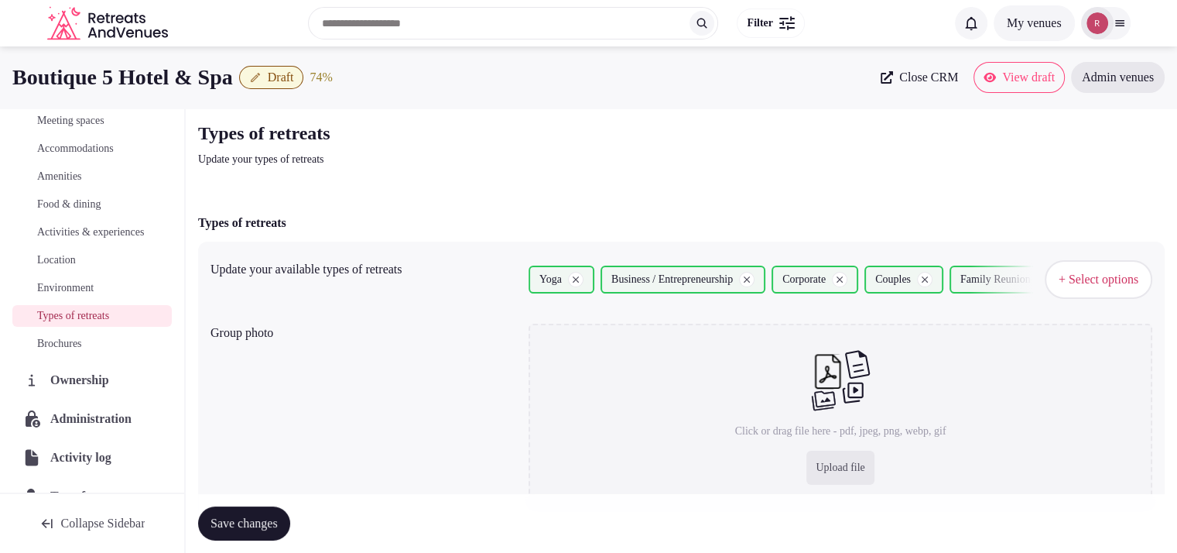
click at [99, 114] on span "Meeting spaces" at bounding box center [70, 120] width 67 height 15
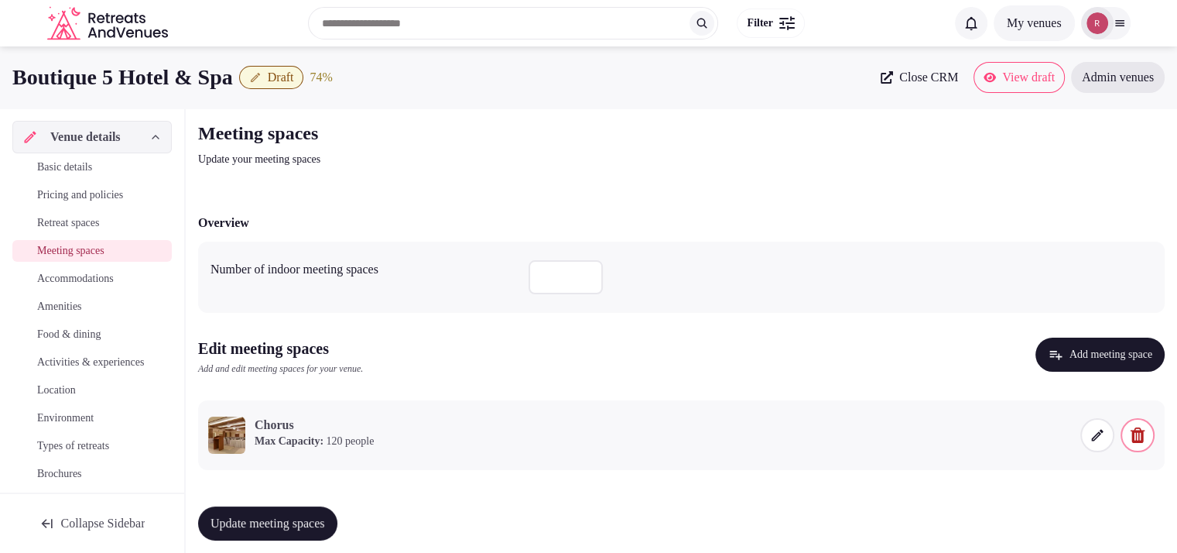
click at [90, 169] on span "Basic details" at bounding box center [64, 166] width 55 height 15
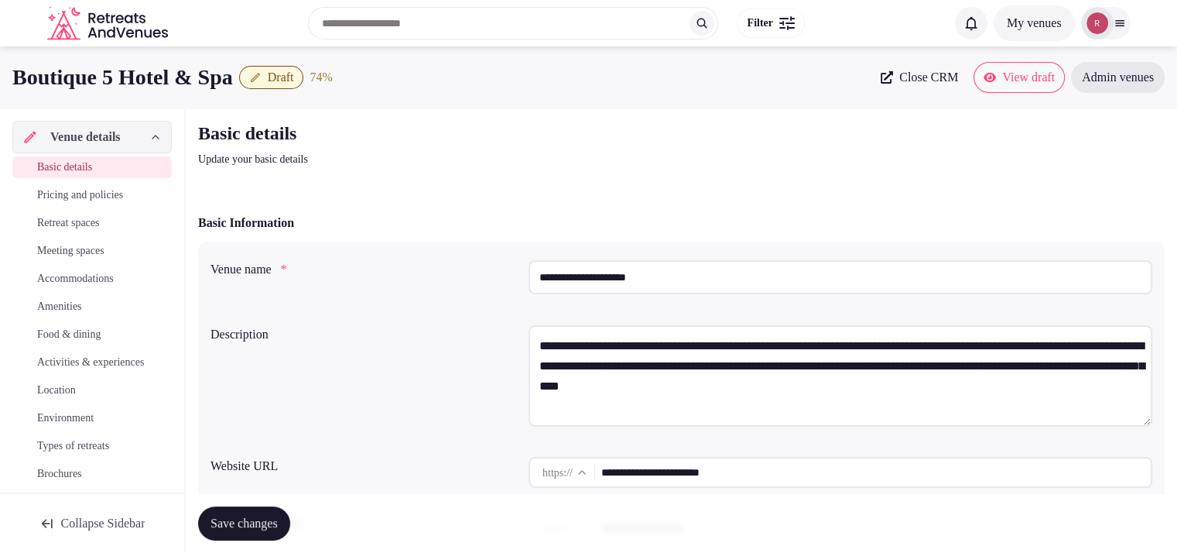
click at [743, 475] on input "**********" at bounding box center [875, 472] width 549 height 31
drag, startPoint x: 758, startPoint y: 466, endPoint x: 599, endPoint y: 467, distance: 158.7
click at [599, 467] on div "**********" at bounding box center [841, 472] width 624 height 31
click at [293, 80] on span "Draft" at bounding box center [281, 77] width 26 height 15
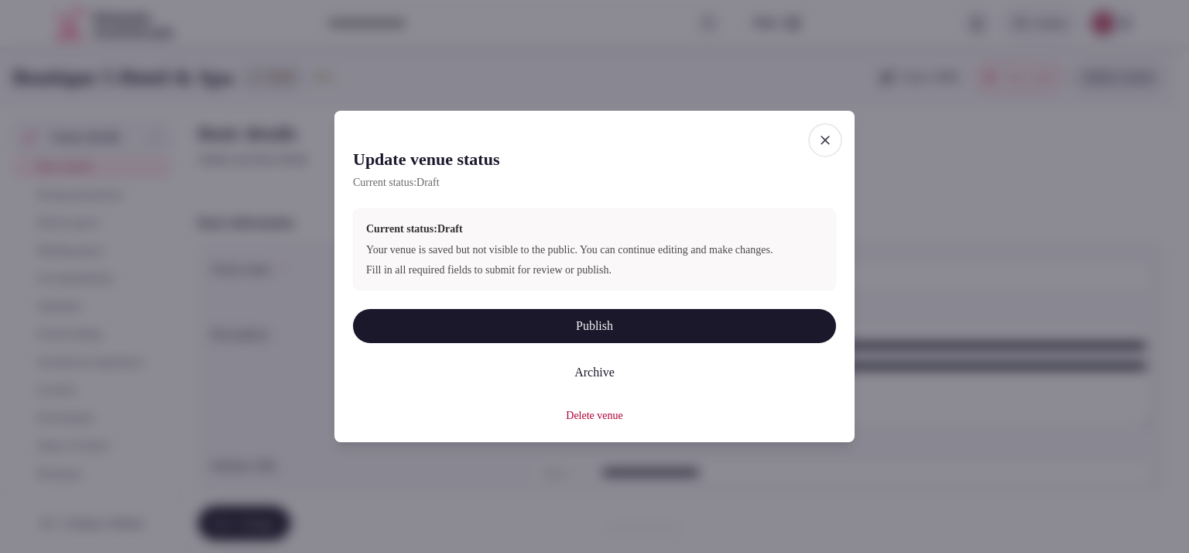
click at [590, 334] on button "Publish" at bounding box center [594, 326] width 483 height 34
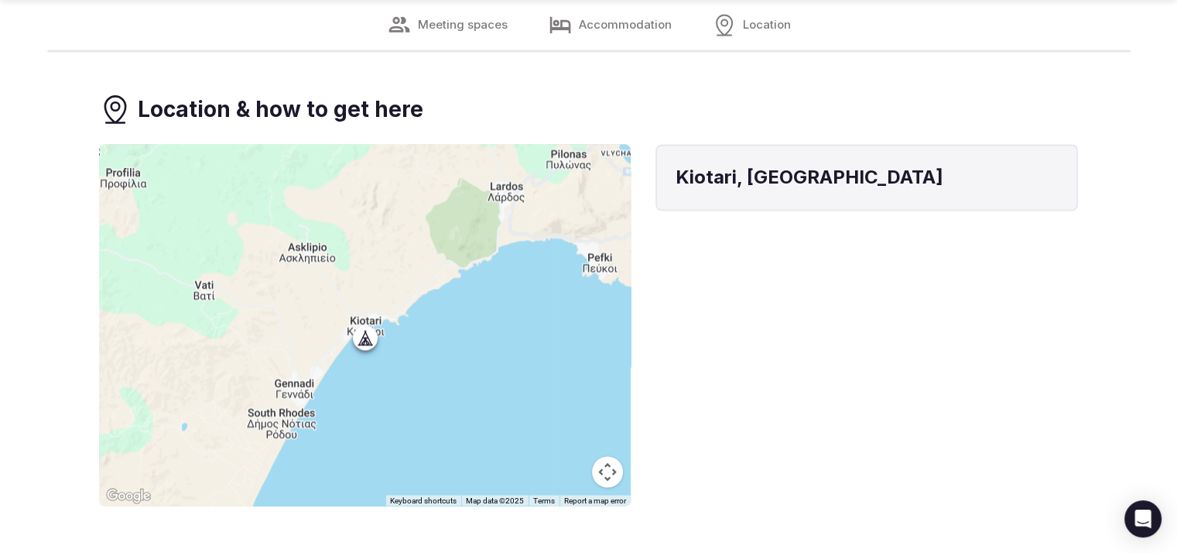
scroll to position [2543, 0]
